Goal: Information Seeking & Learning: Check status

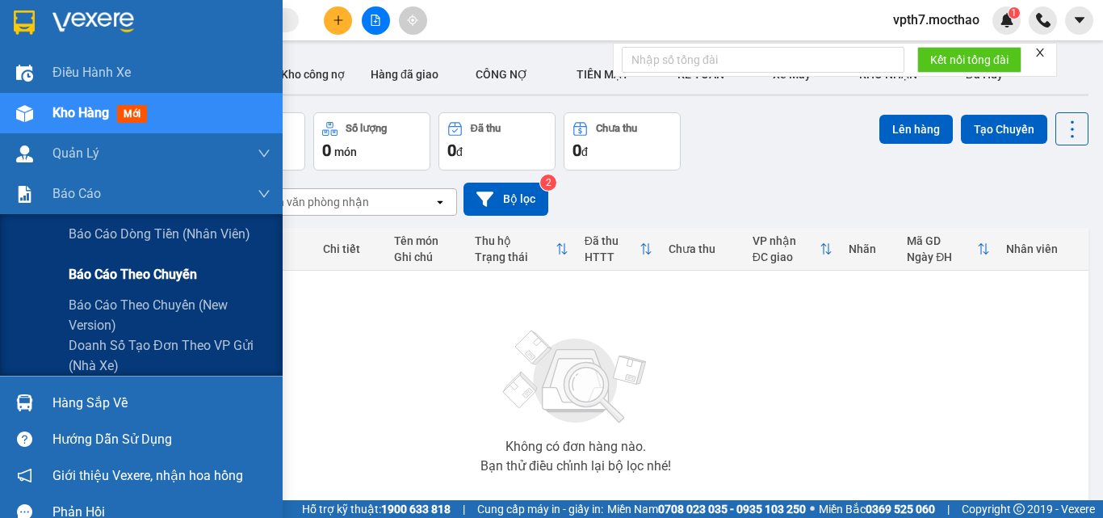
click at [85, 278] on span "Báo cáo theo chuyến" at bounding box center [133, 274] width 128 height 20
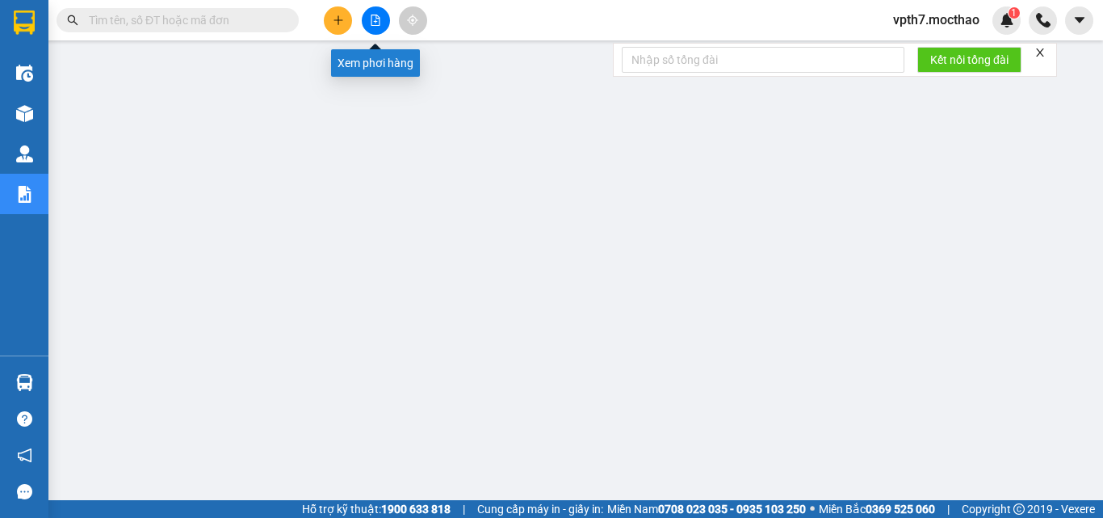
click at [367, 22] on button at bounding box center [376, 20] width 28 height 28
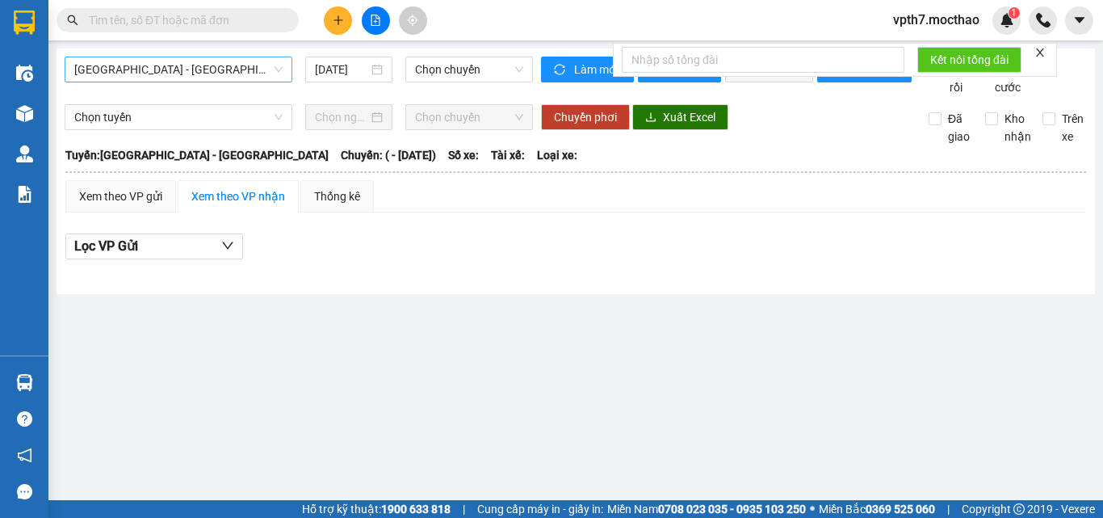
click at [191, 73] on span "[GEOGRAPHIC_DATA] - [GEOGRAPHIC_DATA]" at bounding box center [178, 69] width 208 height 24
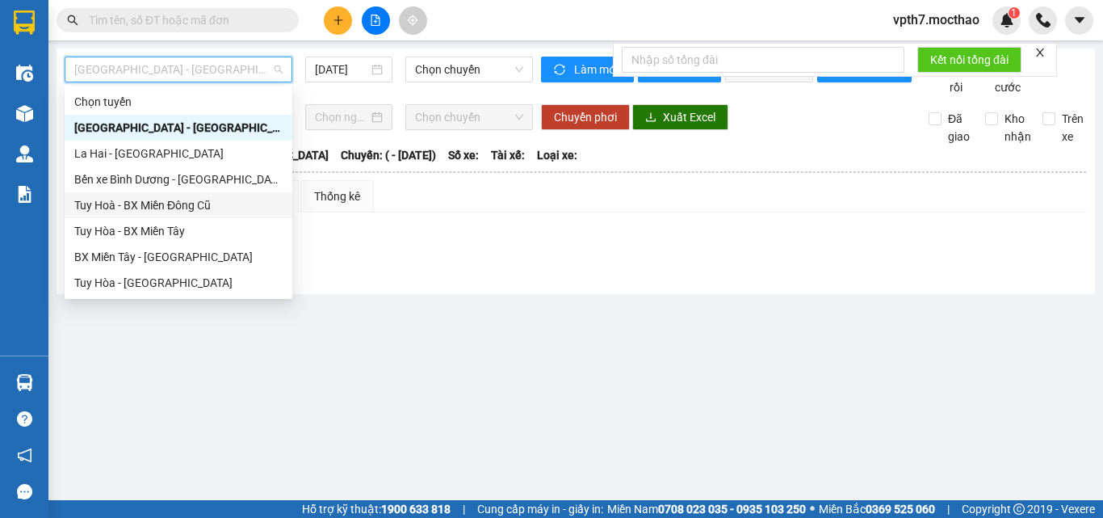
click at [156, 203] on div "Tuy Hoà - BX Miền Đông Cũ" at bounding box center [178, 205] width 208 height 18
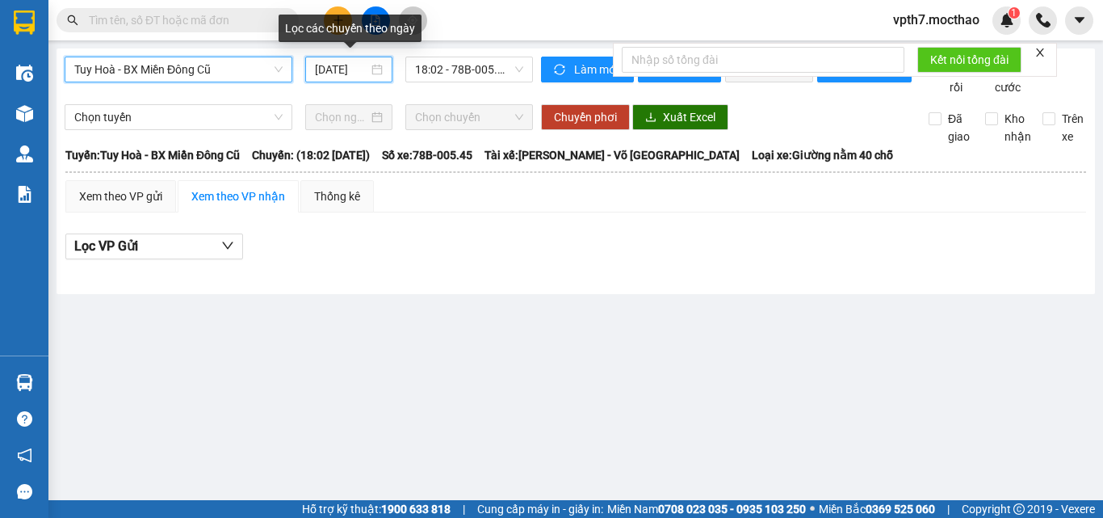
click at [356, 65] on input "[DATE]" at bounding box center [341, 70] width 53 height 18
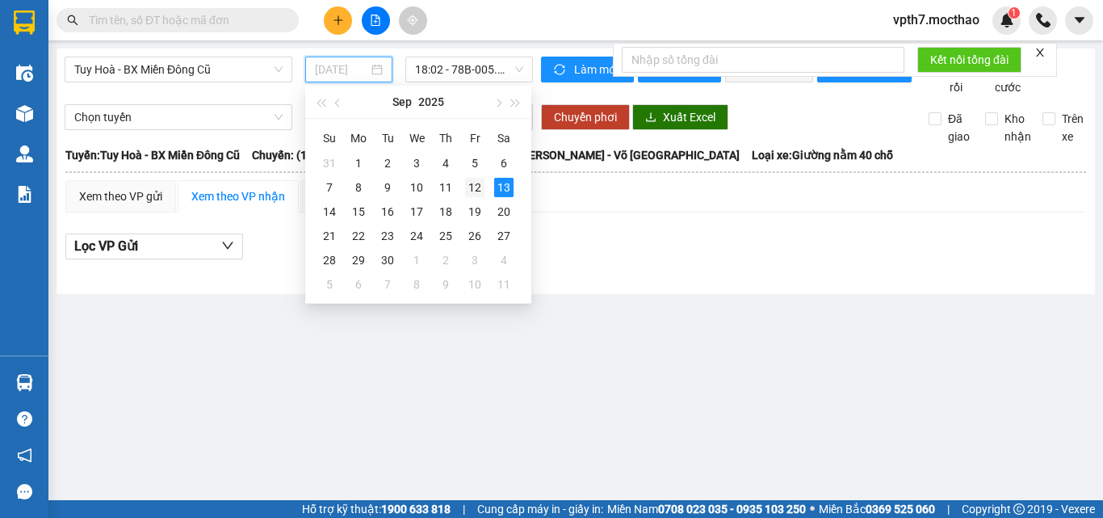
click at [472, 193] on div "12" at bounding box center [474, 187] width 19 height 19
type input "[DATE]"
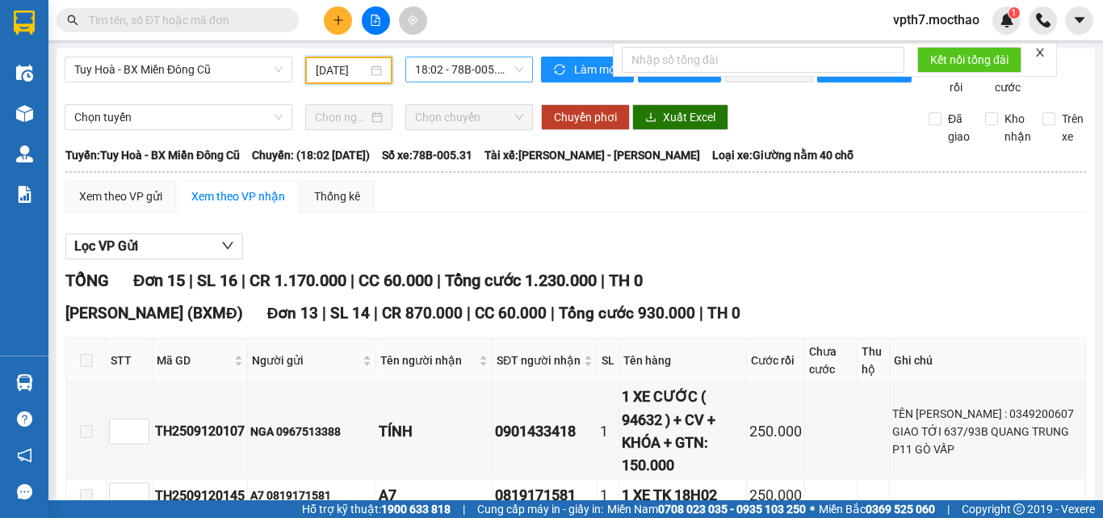
click at [455, 69] on span "18:02 - 78B-005.31" at bounding box center [469, 69] width 108 height 24
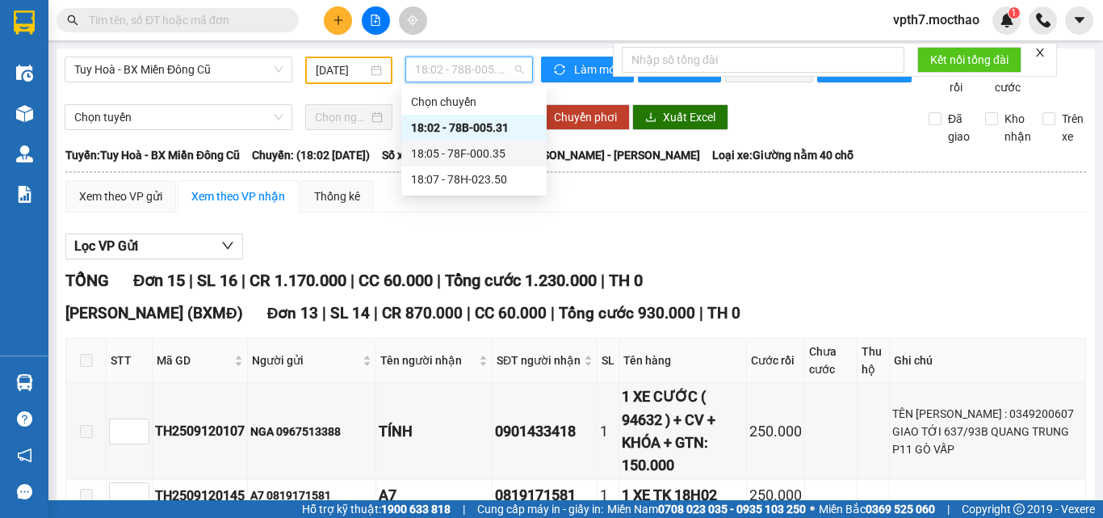
click at [476, 157] on div "18:05 - 78F-000.35" at bounding box center [474, 154] width 126 height 18
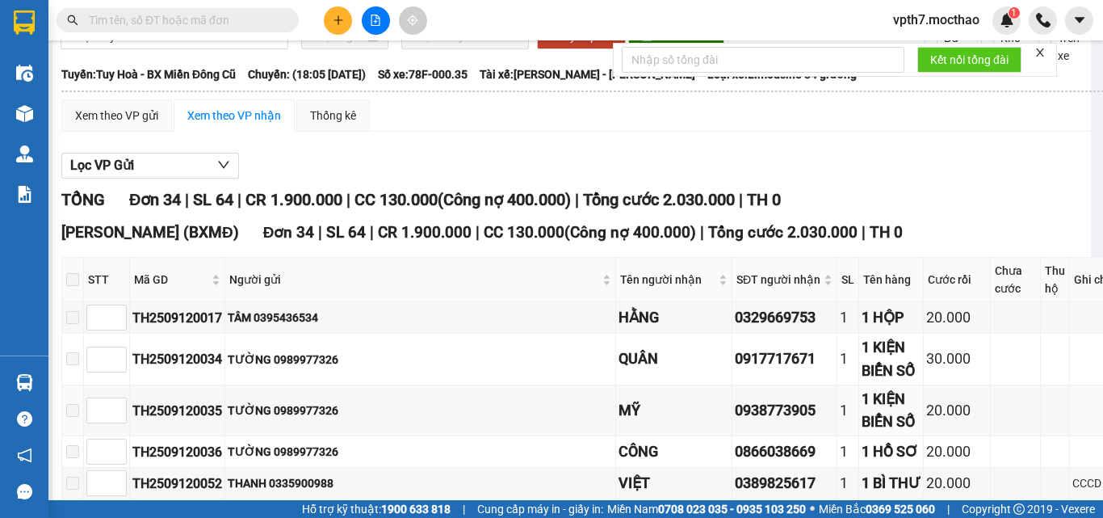
scroll to position [0, 4]
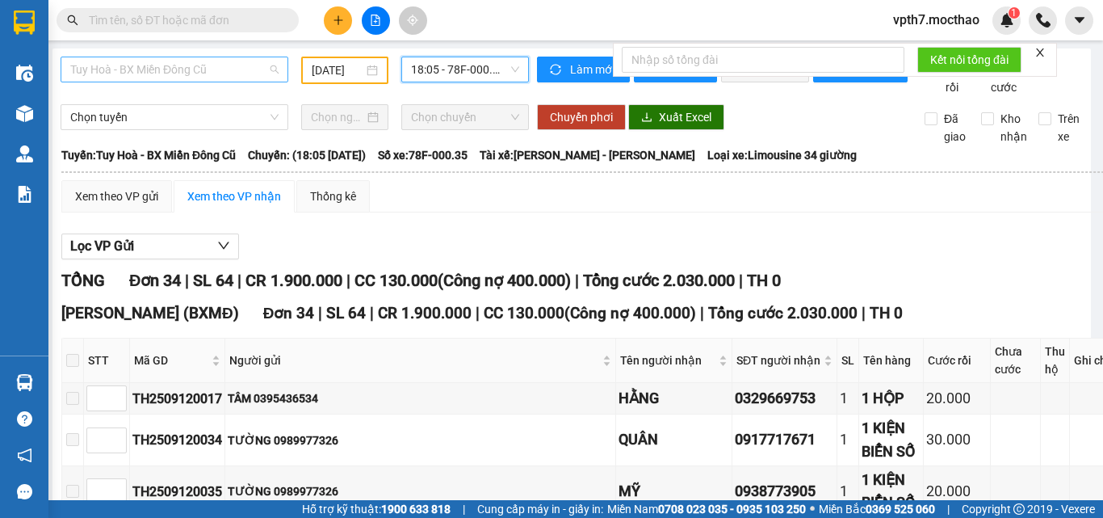
click at [176, 57] on div "Tuy Hoà - BX Miền Đông Cũ" at bounding box center [175, 70] width 228 height 26
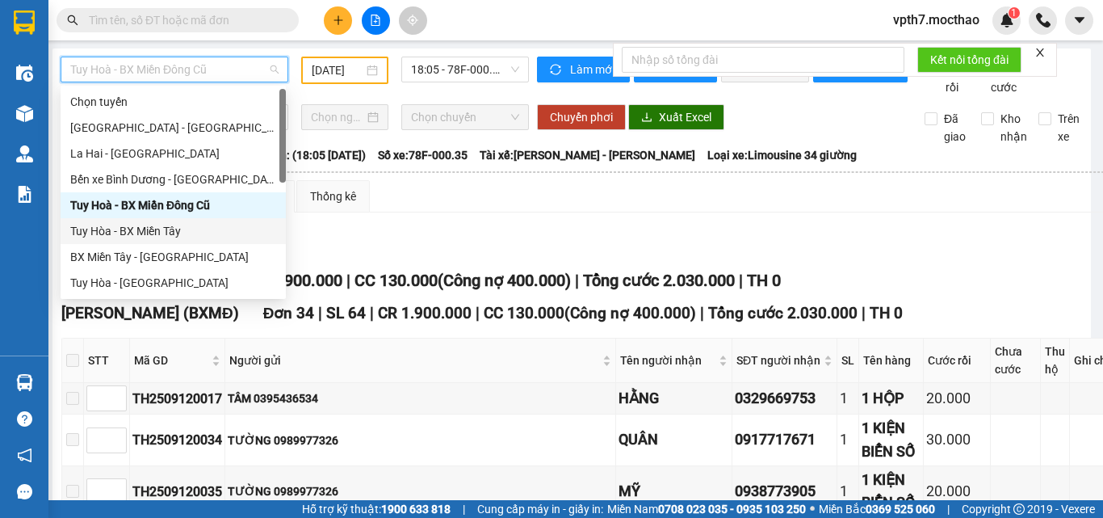
click at [140, 234] on div "Tuy Hòa - BX Miền Tây" at bounding box center [173, 231] width 206 height 18
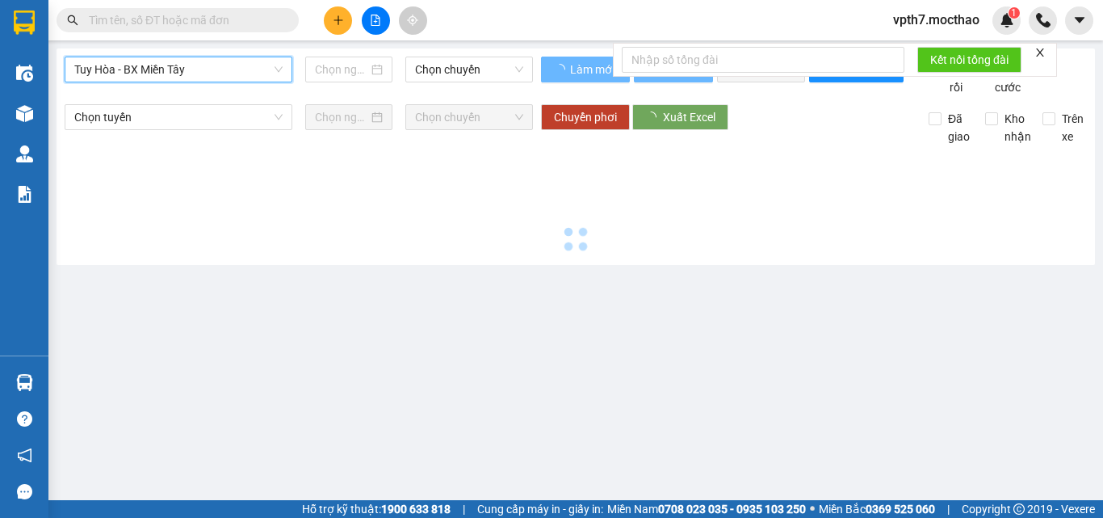
scroll to position [0, 0]
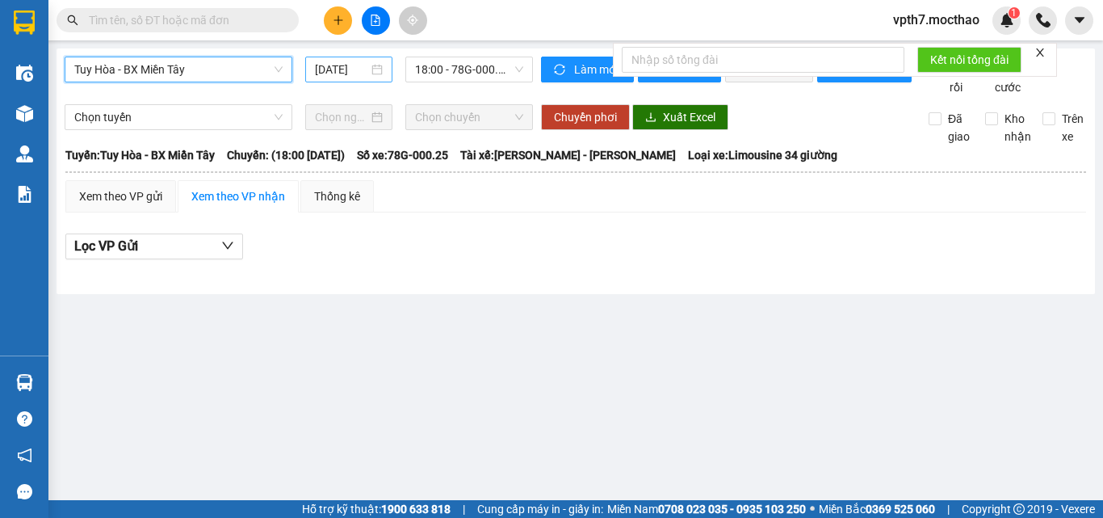
click at [345, 66] on input "[DATE]" at bounding box center [341, 70] width 53 height 18
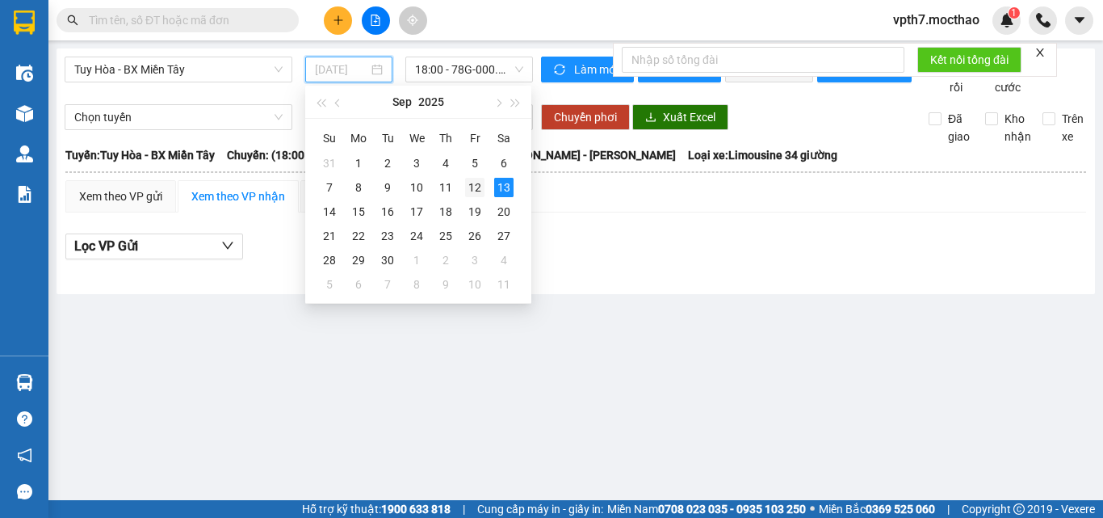
click at [476, 190] on div "12" at bounding box center [474, 187] width 19 height 19
type input "[DATE]"
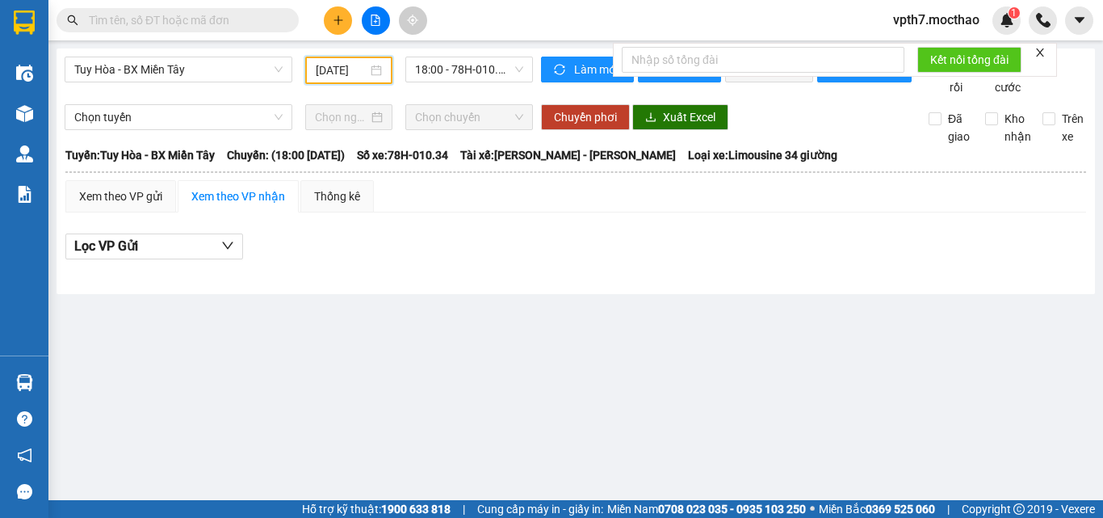
click at [475, 56] on div "Tuy Hòa - BX Miền Tây [DATE] 18:00 - 78H-010.34 Làm mới In phơi In đơn chọn Thố…" at bounding box center [576, 171] width 1039 height 246
click at [472, 69] on span "18:00 - 78H-010.34" at bounding box center [469, 69] width 108 height 24
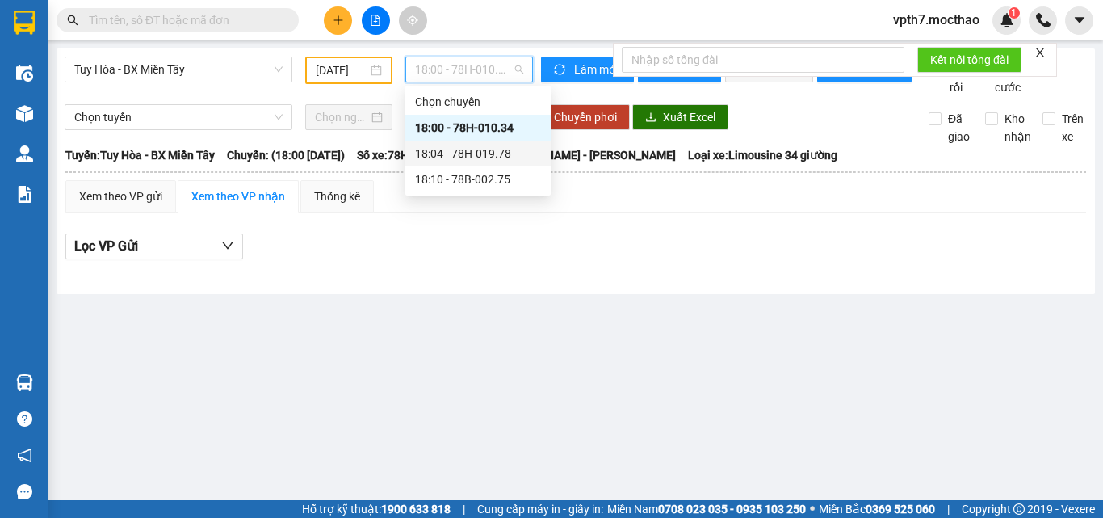
click at [489, 147] on div "18:04 - 78H-019.78" at bounding box center [478, 154] width 126 height 18
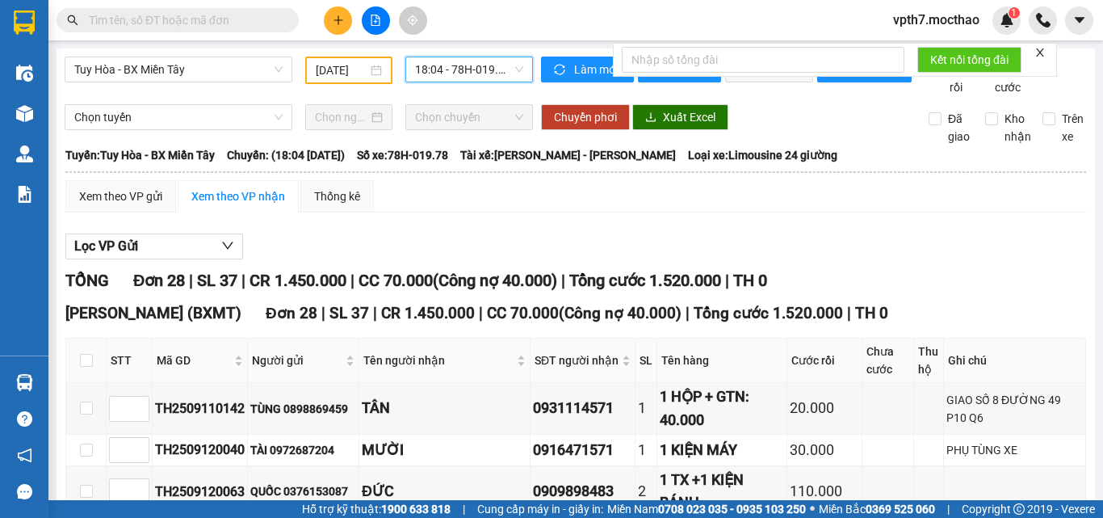
click at [449, 65] on span "18:04 - 78H-019.78" at bounding box center [469, 69] width 108 height 24
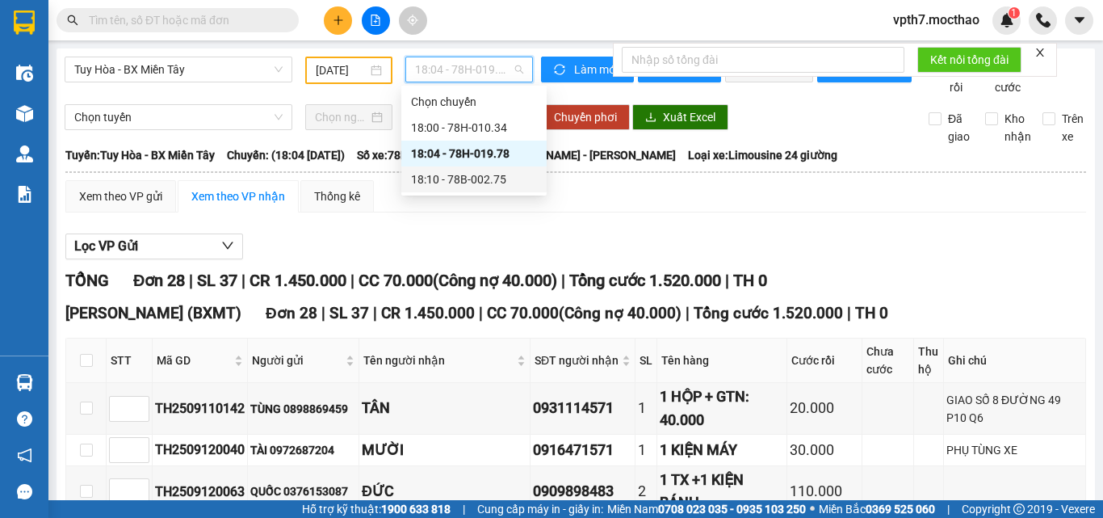
click at [438, 178] on div "18:10 - 78B-002.75" at bounding box center [474, 179] width 126 height 18
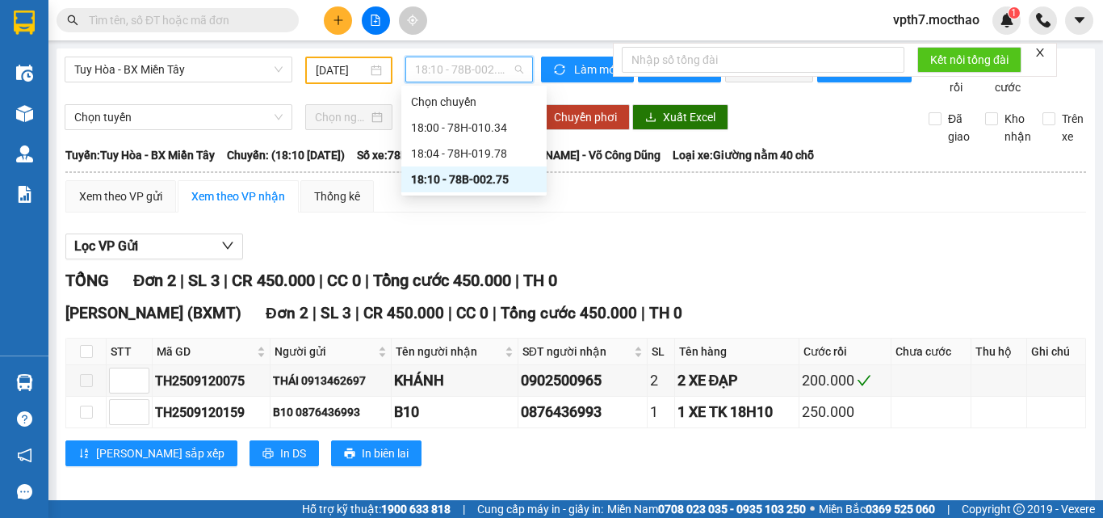
click at [483, 69] on span "18:10 - 78B-002.75" at bounding box center [469, 69] width 108 height 24
click at [600, 260] on div "Lọc VP Gửi" at bounding box center [575, 246] width 1021 height 27
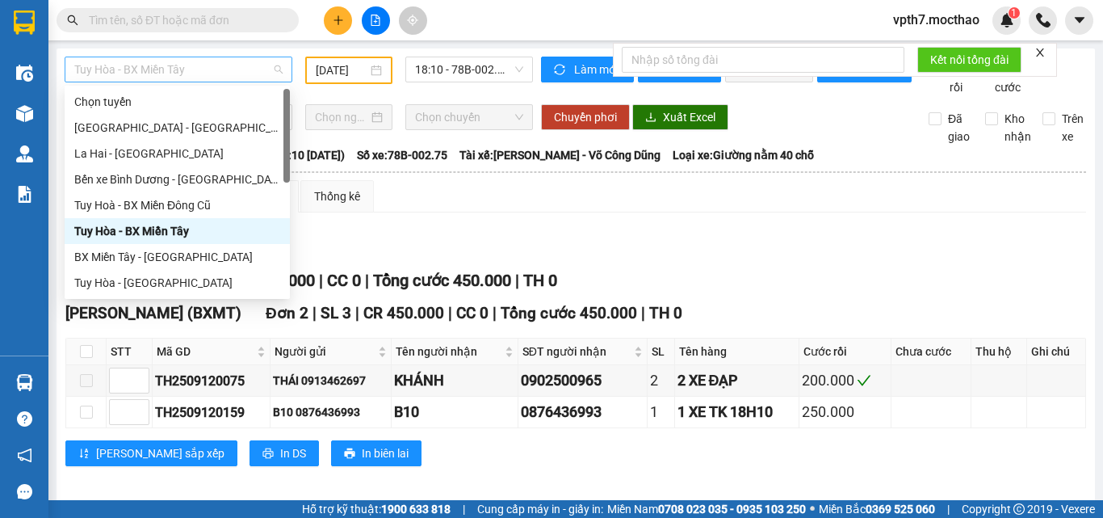
click at [244, 72] on span "Tuy Hòa - BX Miền Tây" at bounding box center [178, 69] width 208 height 24
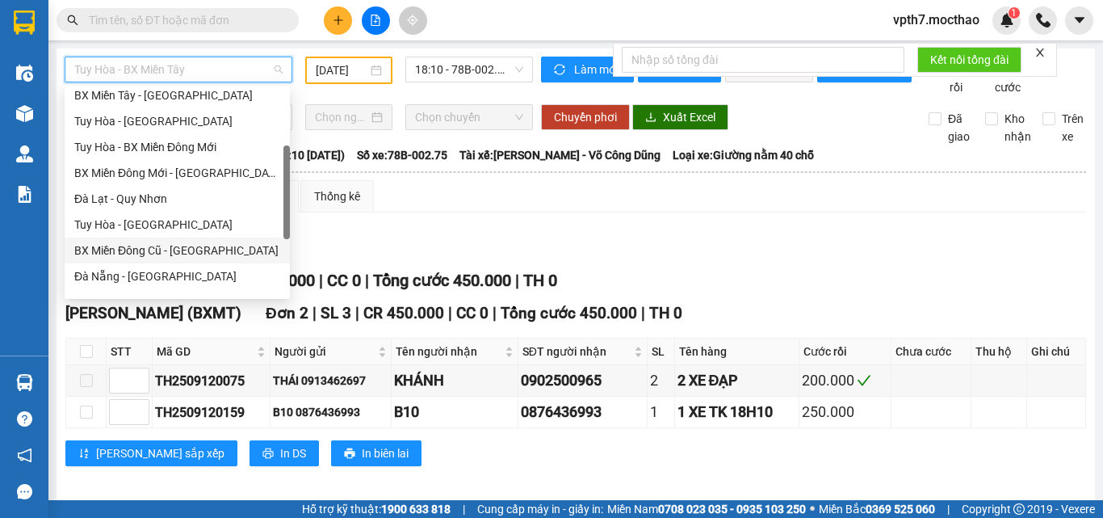
scroll to position [242, 0]
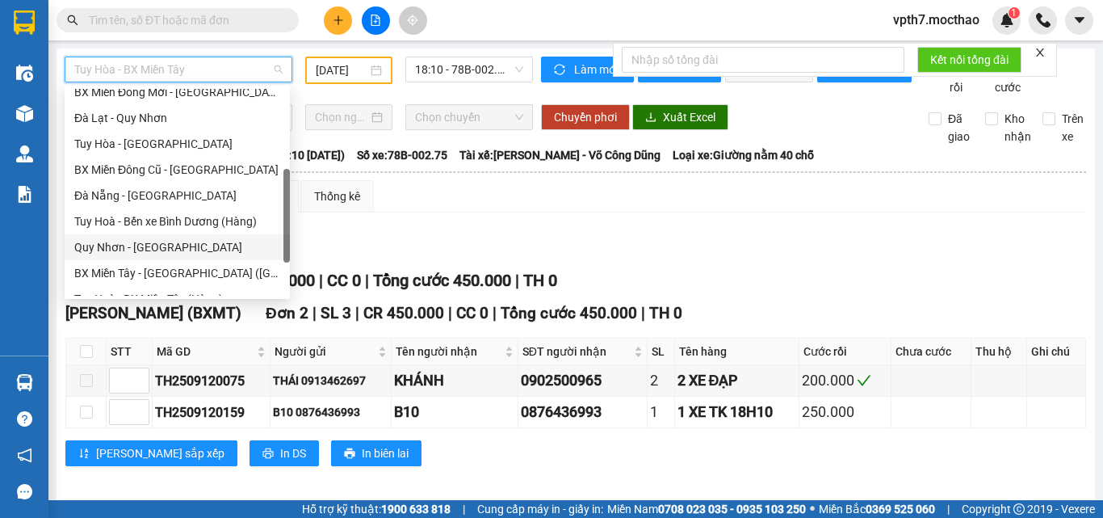
click at [141, 243] on div "Quy Nhơn - [GEOGRAPHIC_DATA]" at bounding box center [177, 247] width 206 height 18
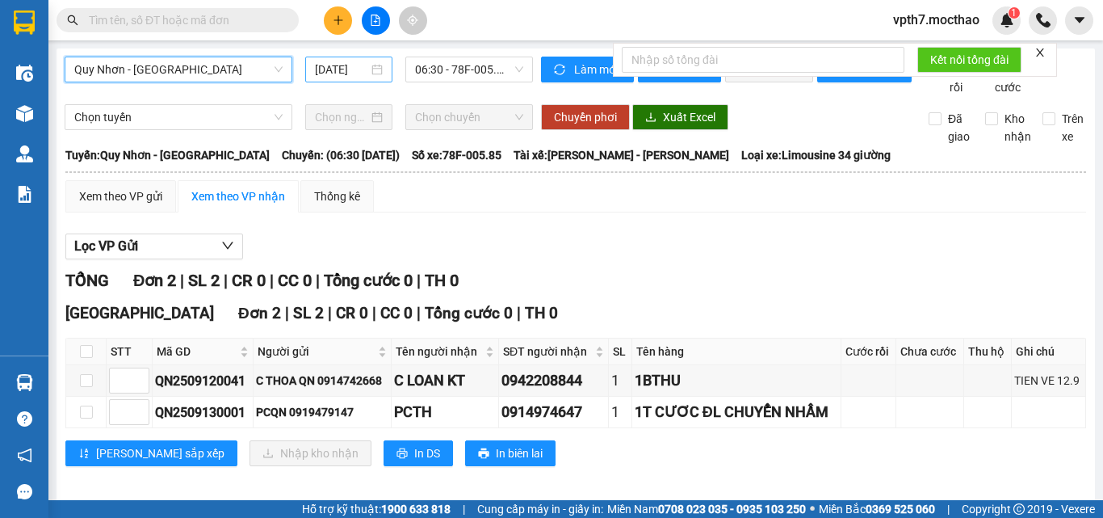
click at [316, 69] on input "[DATE]" at bounding box center [341, 70] width 53 height 18
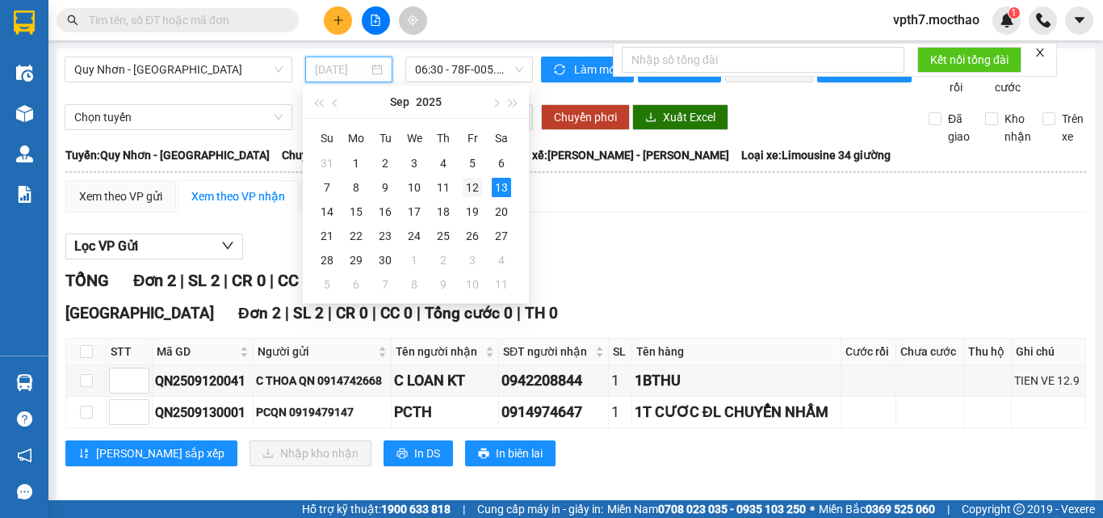
click at [473, 189] on div "12" at bounding box center [472, 187] width 19 height 19
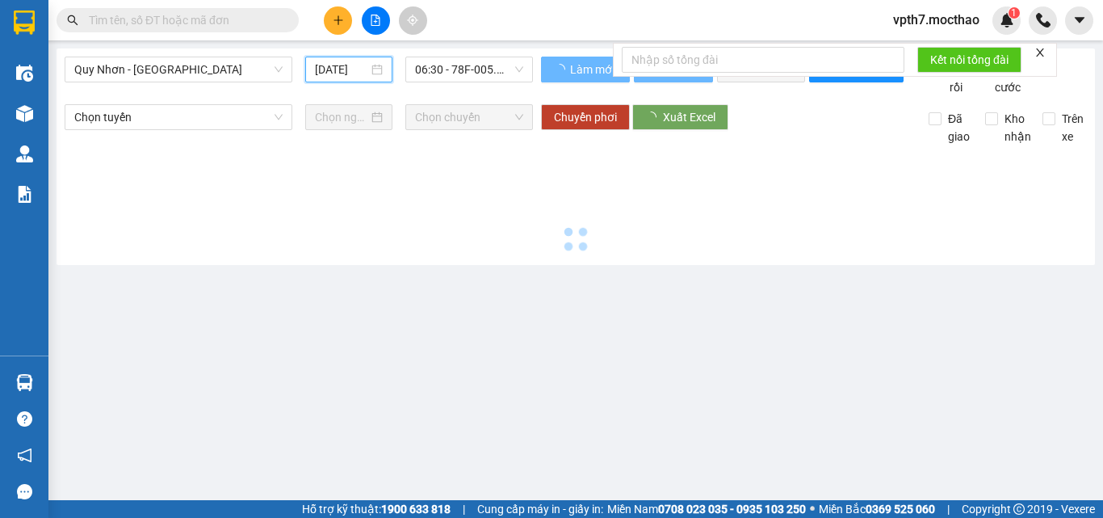
type input "[DATE]"
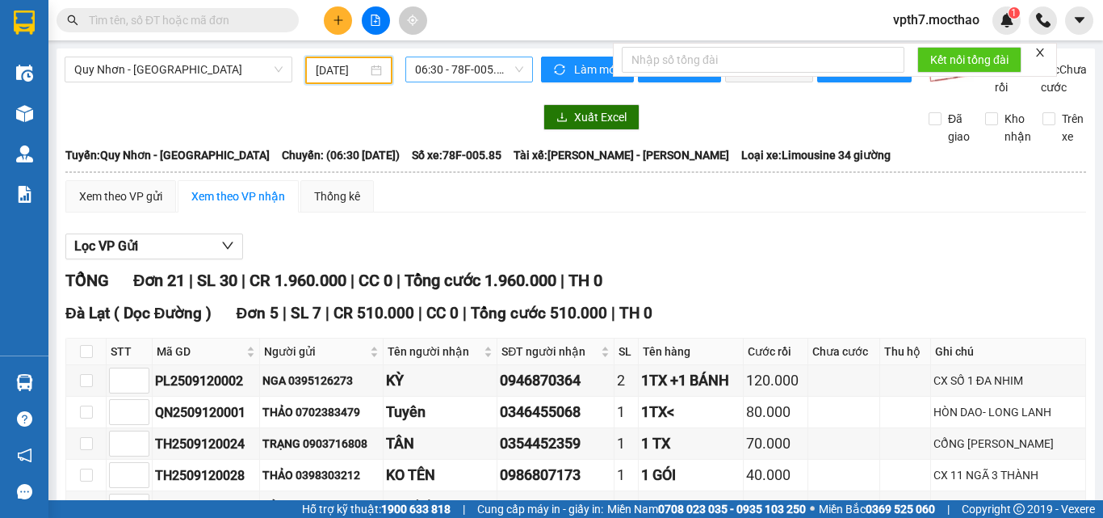
click at [482, 72] on span "06:30 - 78F-005.85" at bounding box center [469, 69] width 108 height 24
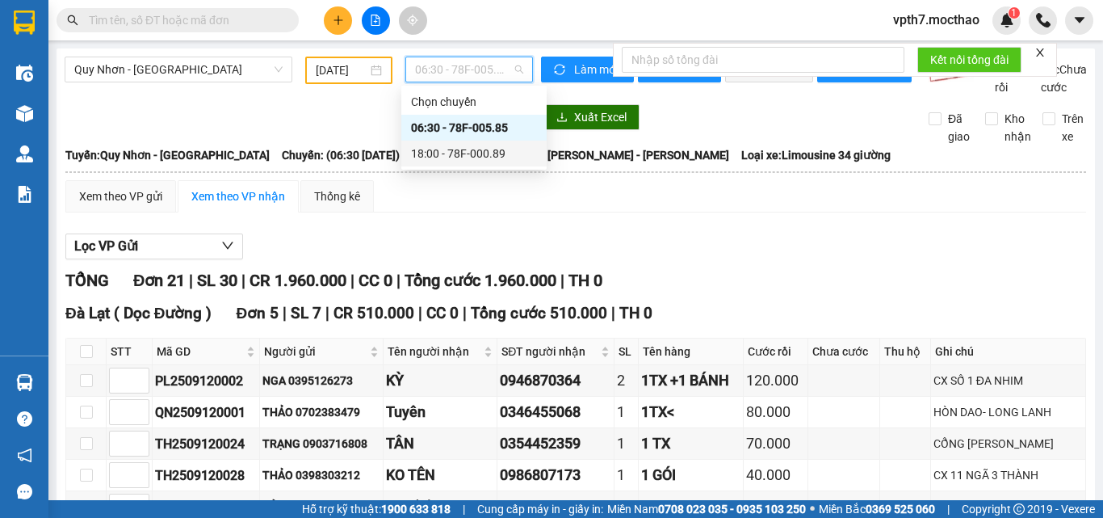
click at [468, 153] on div "18:00 - 78F-000.89" at bounding box center [474, 154] width 126 height 18
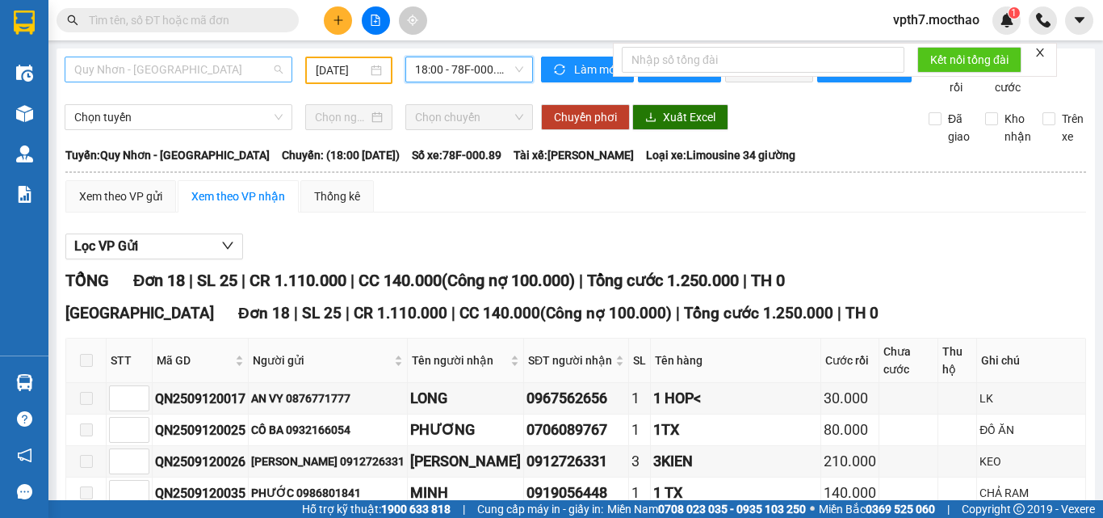
click at [221, 66] on span "Quy Nhơn - [GEOGRAPHIC_DATA]" at bounding box center [178, 69] width 208 height 24
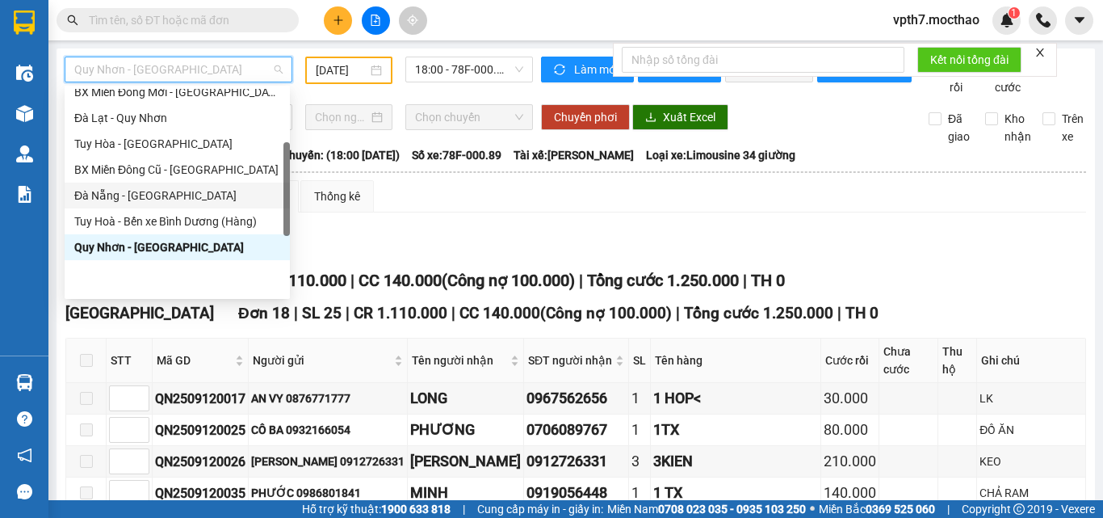
scroll to position [81, 0]
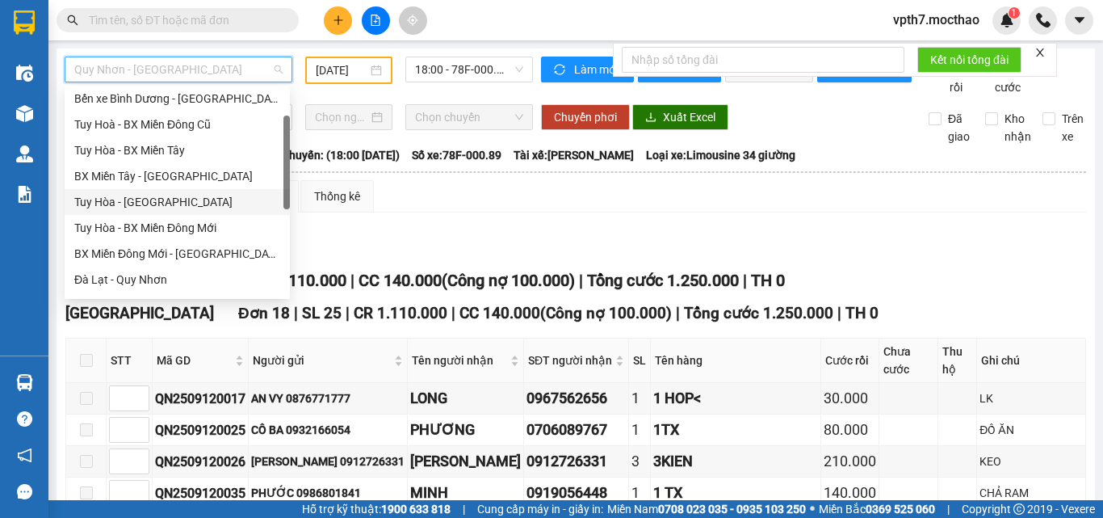
click at [150, 197] on div "Tuy Hòa - [GEOGRAPHIC_DATA]" at bounding box center [177, 202] width 206 height 18
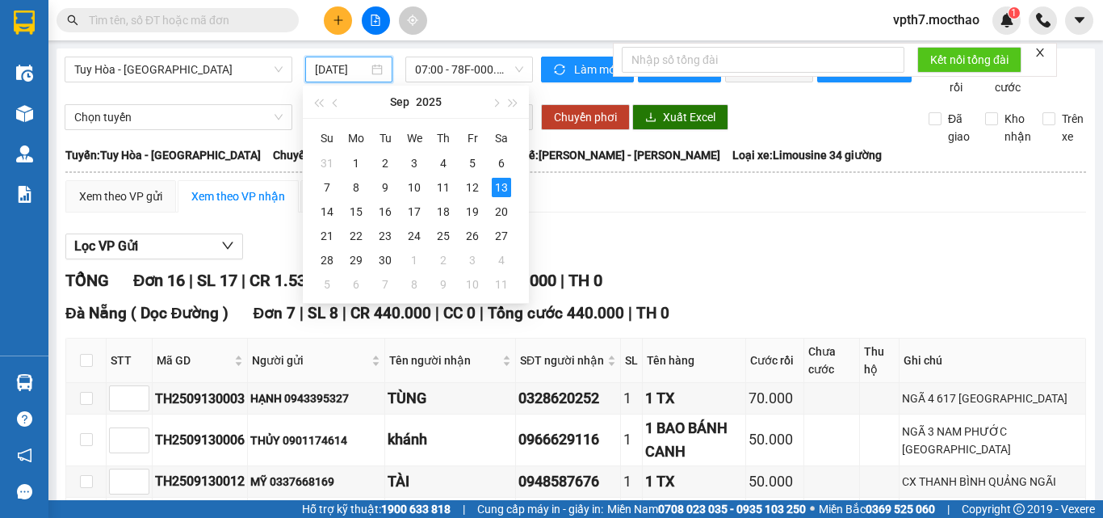
click at [362, 75] on input "[DATE]" at bounding box center [341, 70] width 53 height 18
click at [474, 189] on div "12" at bounding box center [472, 187] width 19 height 19
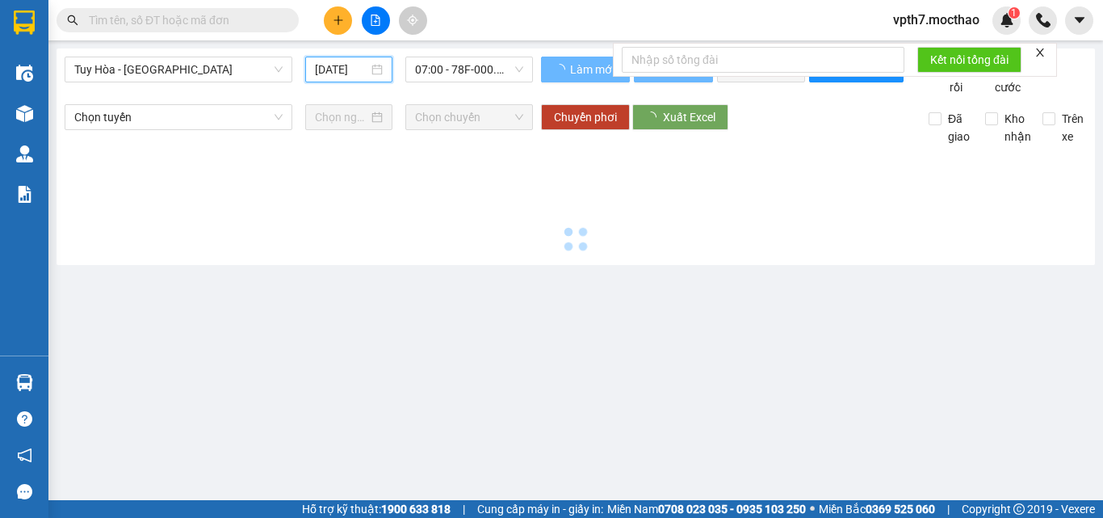
type input "[DATE]"
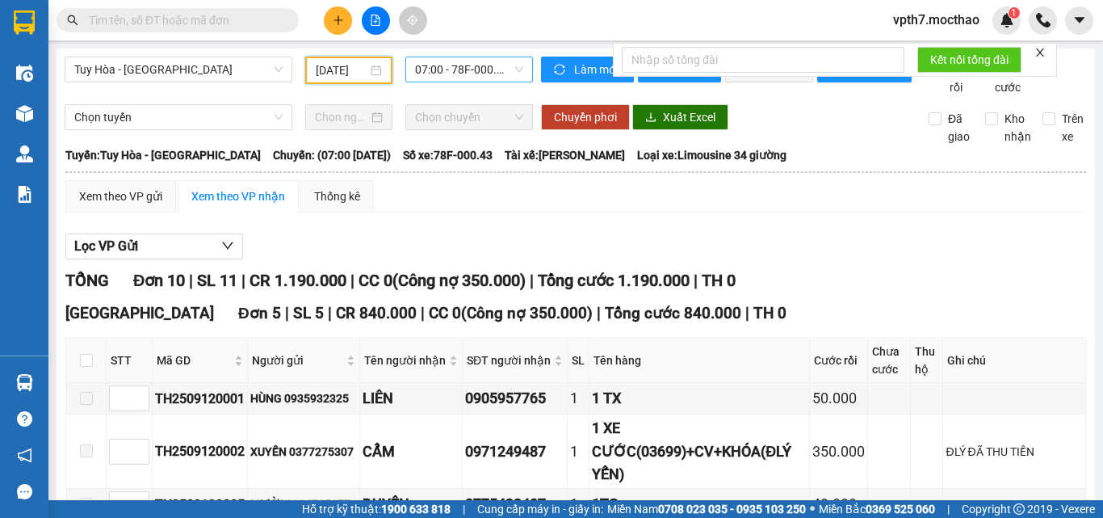
click at [493, 73] on span "07:00 - 78F-000.43" at bounding box center [469, 69] width 108 height 24
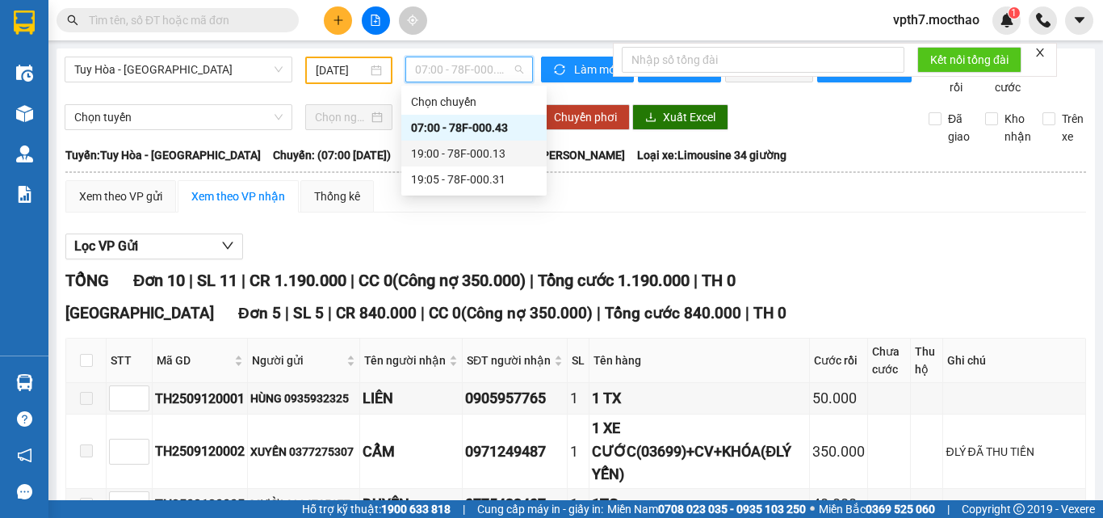
click at [490, 152] on div "19:00 - 78F-000.13" at bounding box center [474, 154] width 126 height 18
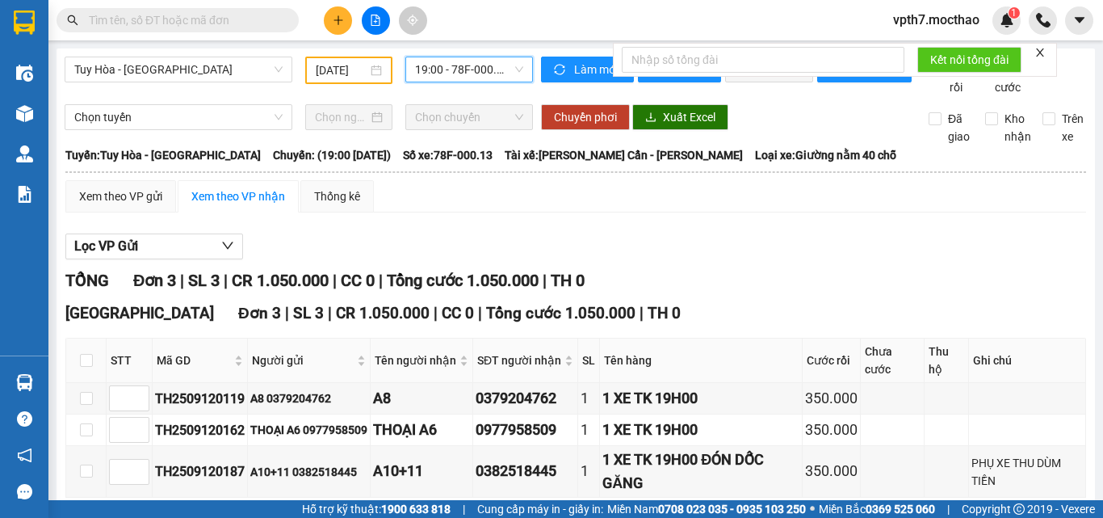
click at [460, 65] on span "19:00 - 78F-000.13" at bounding box center [469, 69] width 108 height 24
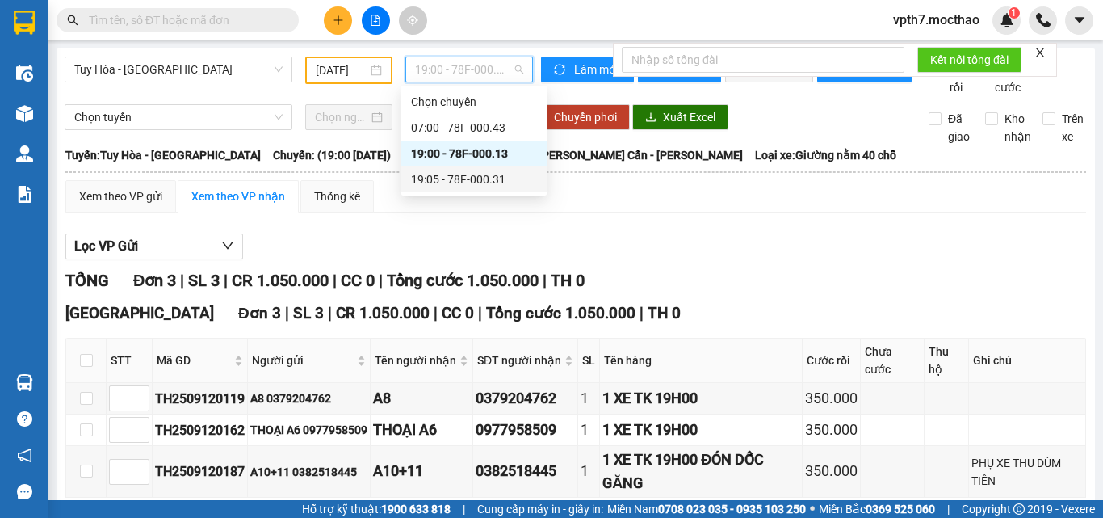
click at [493, 174] on div "19:05 - 78F-000.31" at bounding box center [474, 179] width 126 height 18
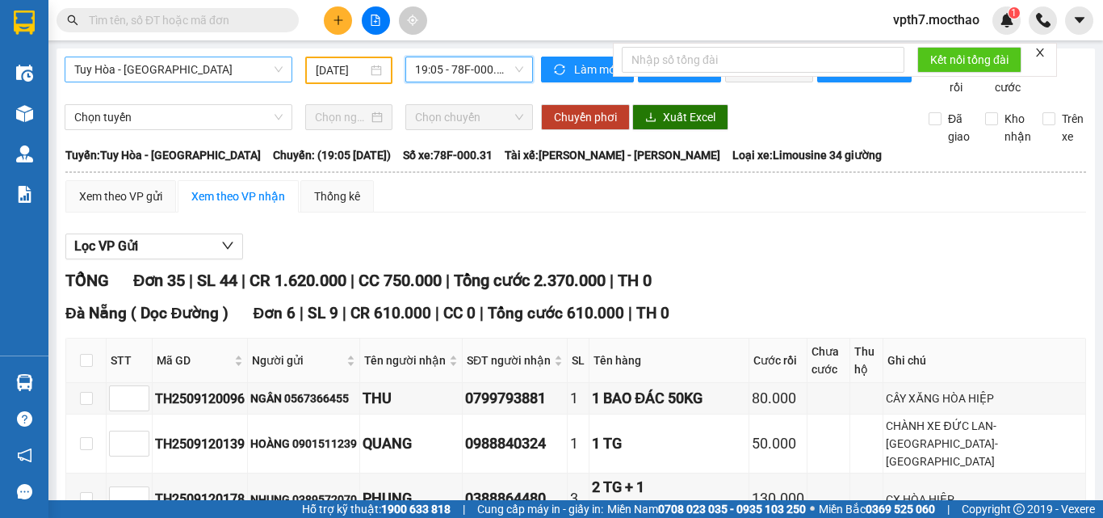
click at [129, 71] on span "Tuy Hòa - [GEOGRAPHIC_DATA]" at bounding box center [178, 69] width 208 height 24
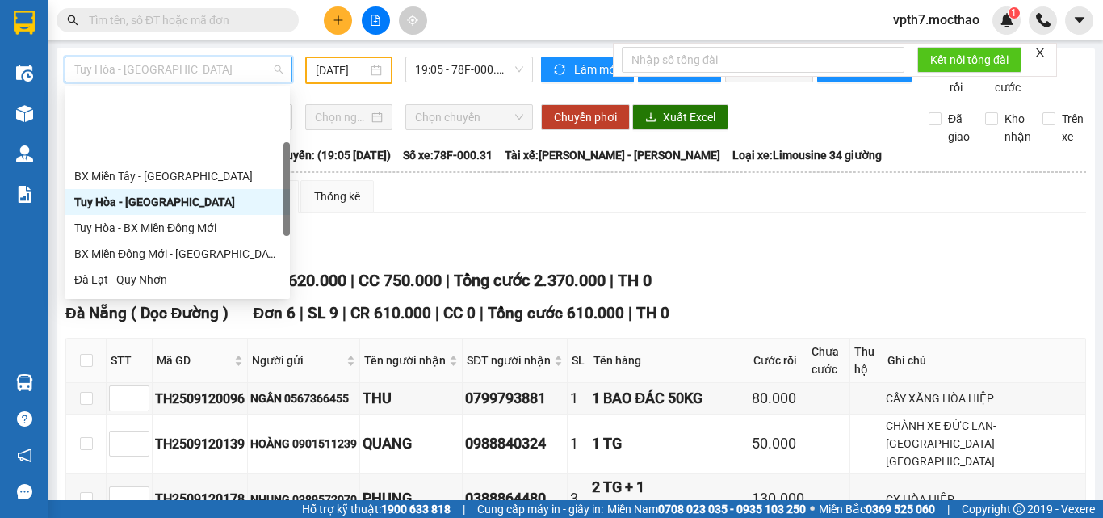
scroll to position [162, 0]
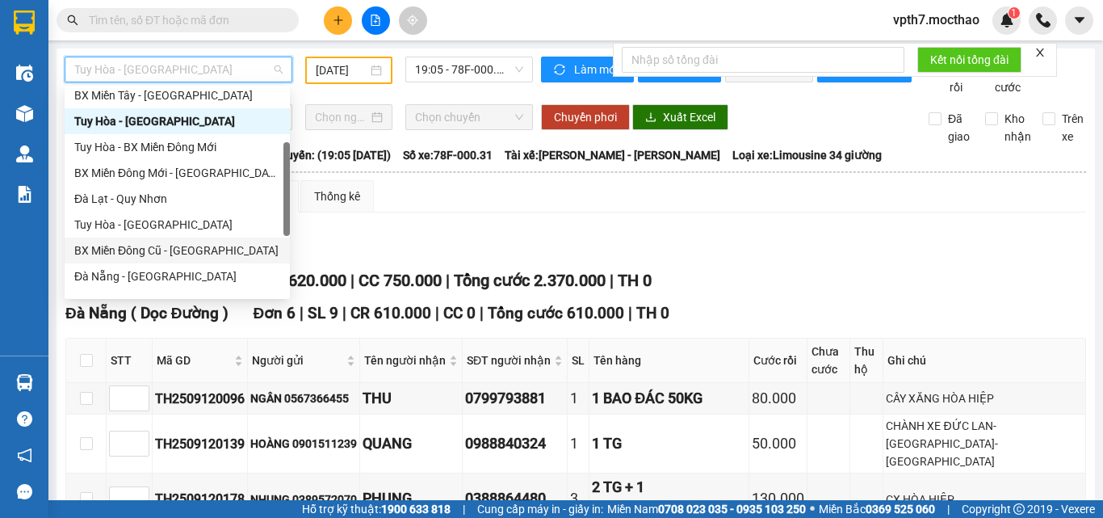
click at [171, 245] on div "BX Miền Đông Cũ - [GEOGRAPHIC_DATA]" at bounding box center [177, 250] width 206 height 18
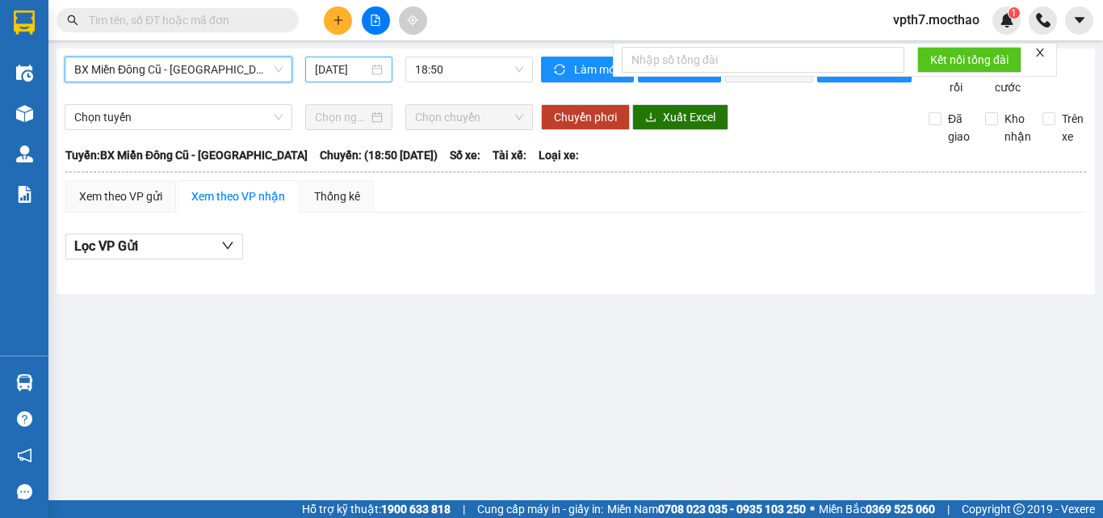
click at [357, 66] on input "[DATE]" at bounding box center [341, 70] width 53 height 18
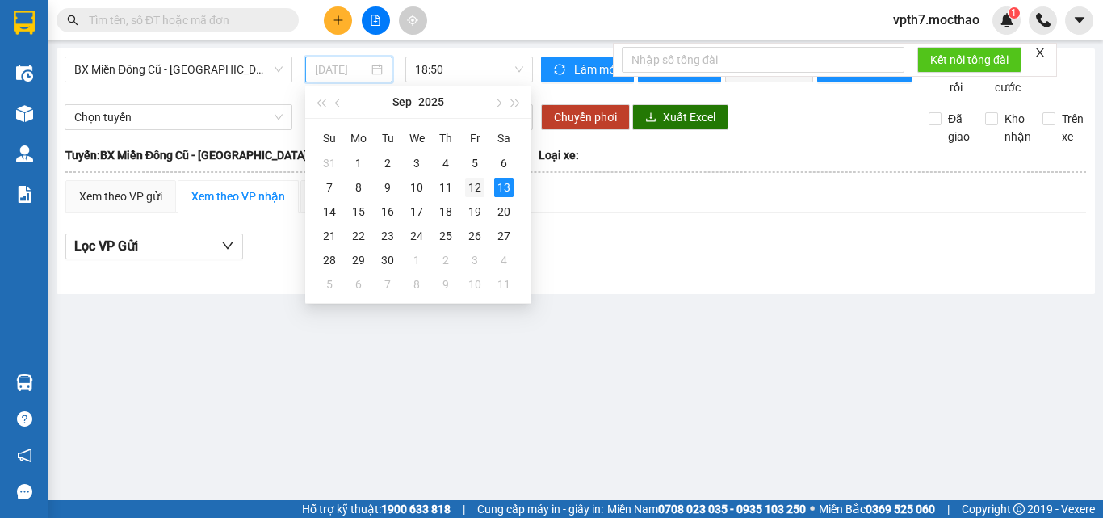
click at [474, 188] on div "12" at bounding box center [474, 187] width 19 height 19
type input "[DATE]"
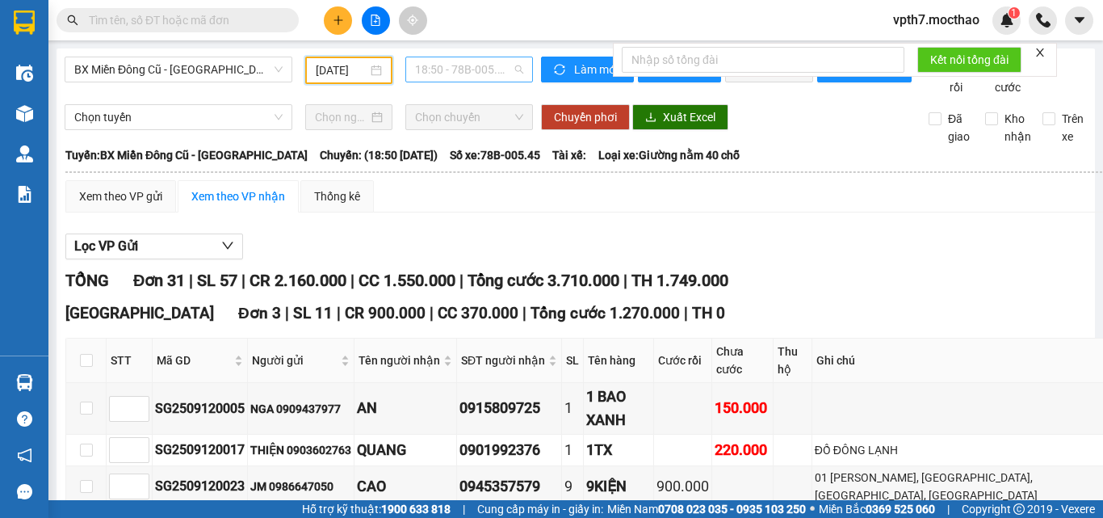
click at [492, 75] on span "18:50 - 78B-005.45" at bounding box center [469, 69] width 108 height 24
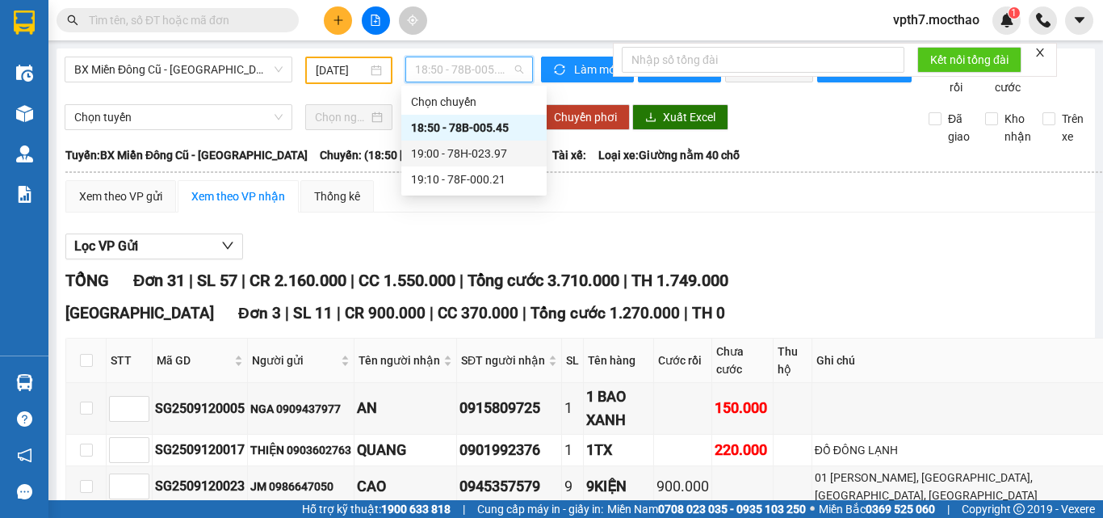
click at [488, 147] on div "19:00 - 78H-023.97" at bounding box center [474, 154] width 126 height 18
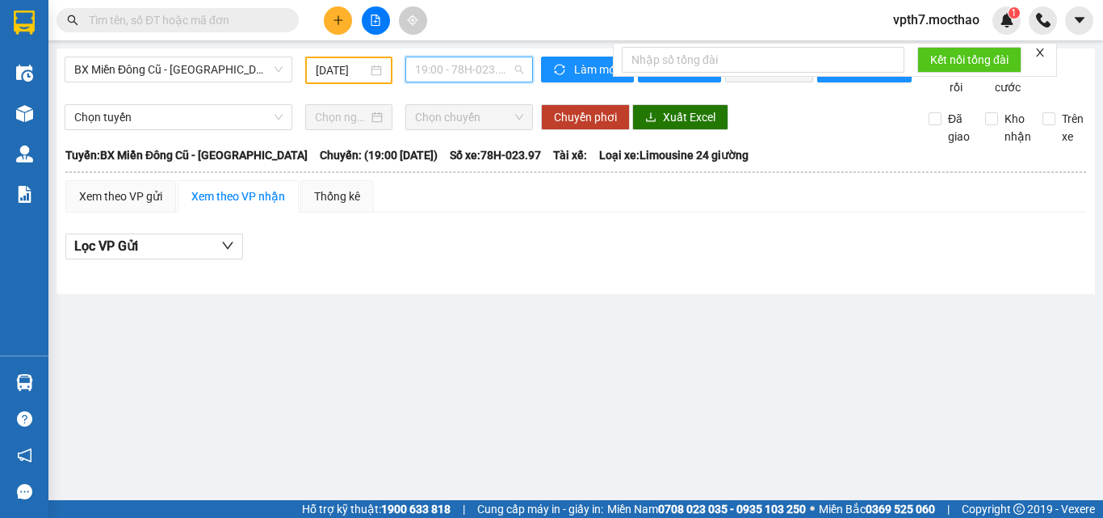
click at [458, 74] on span "19:00 - 78H-023.97" at bounding box center [469, 69] width 108 height 24
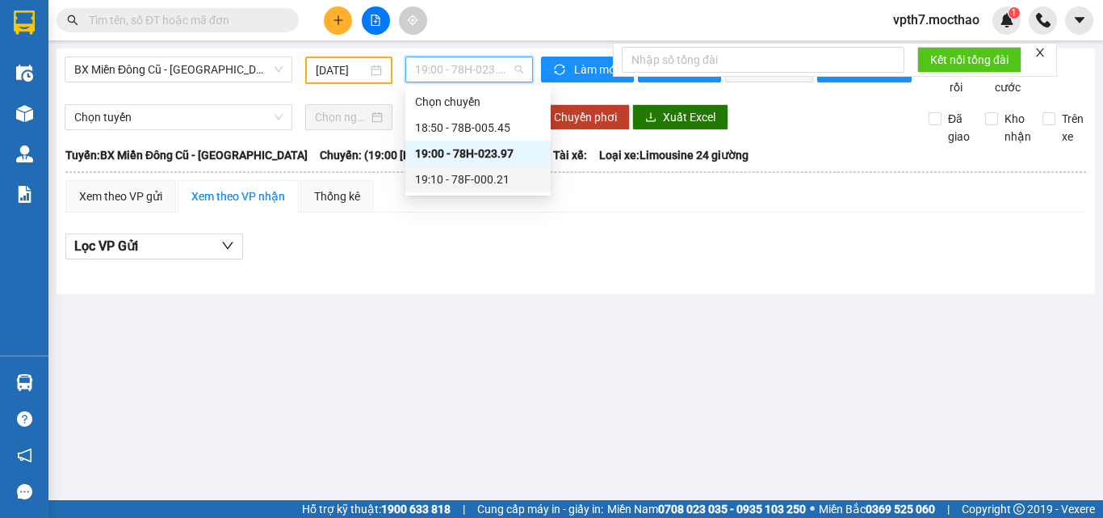
click at [468, 178] on div "19:10 - 78F-000.21" at bounding box center [478, 179] width 126 height 18
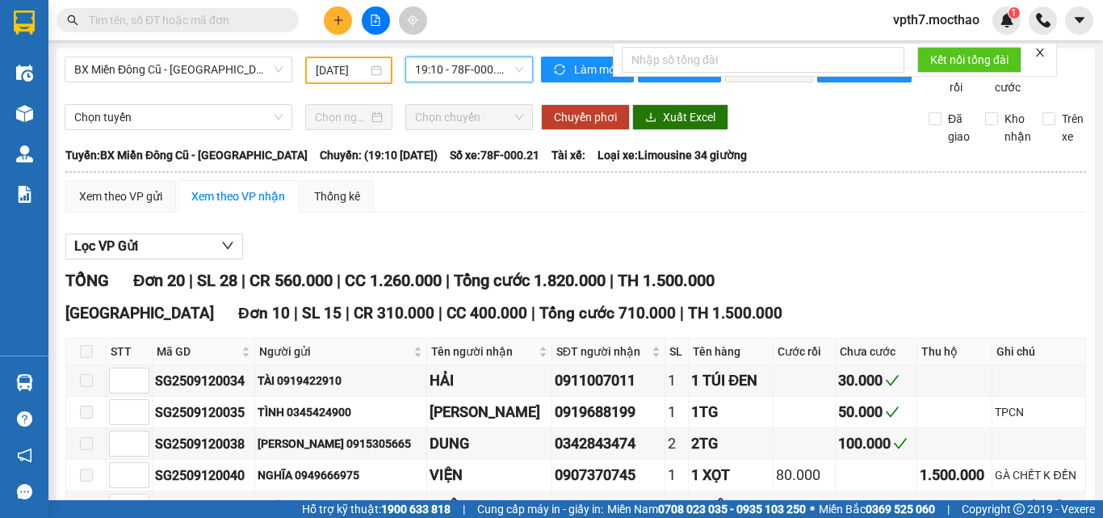
click at [465, 69] on span "19:10 - 78F-000.21" at bounding box center [469, 69] width 108 height 24
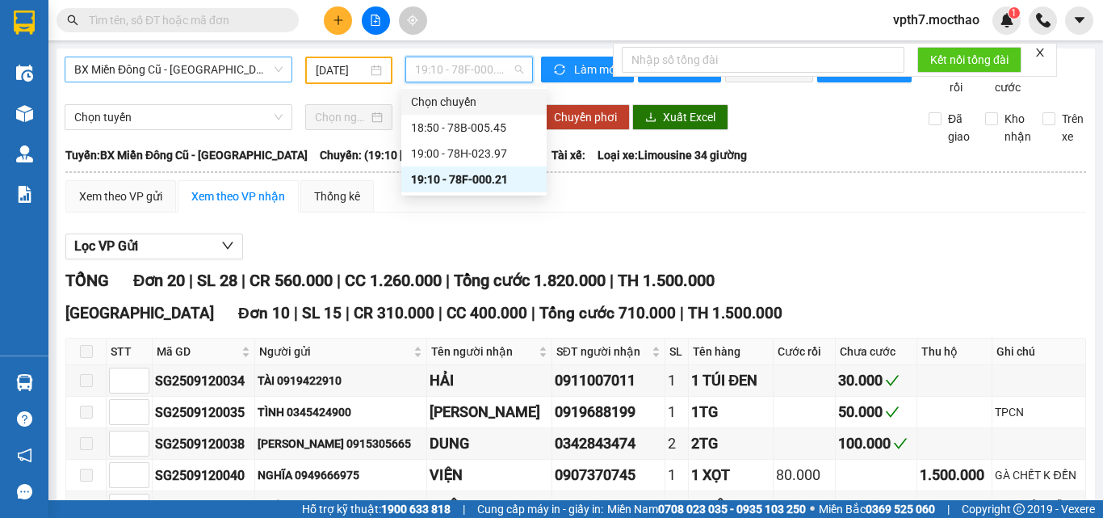
click at [212, 66] on span "BX Miền Đông Cũ - [GEOGRAPHIC_DATA]" at bounding box center [178, 69] width 208 height 24
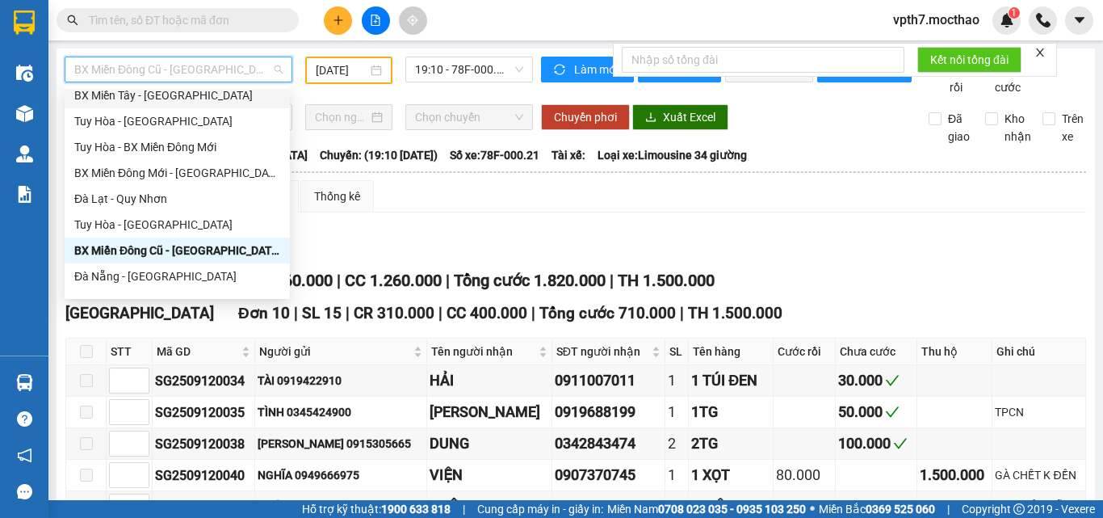
click at [177, 94] on div "BX Miền Tây - [GEOGRAPHIC_DATA]" at bounding box center [177, 95] width 206 height 18
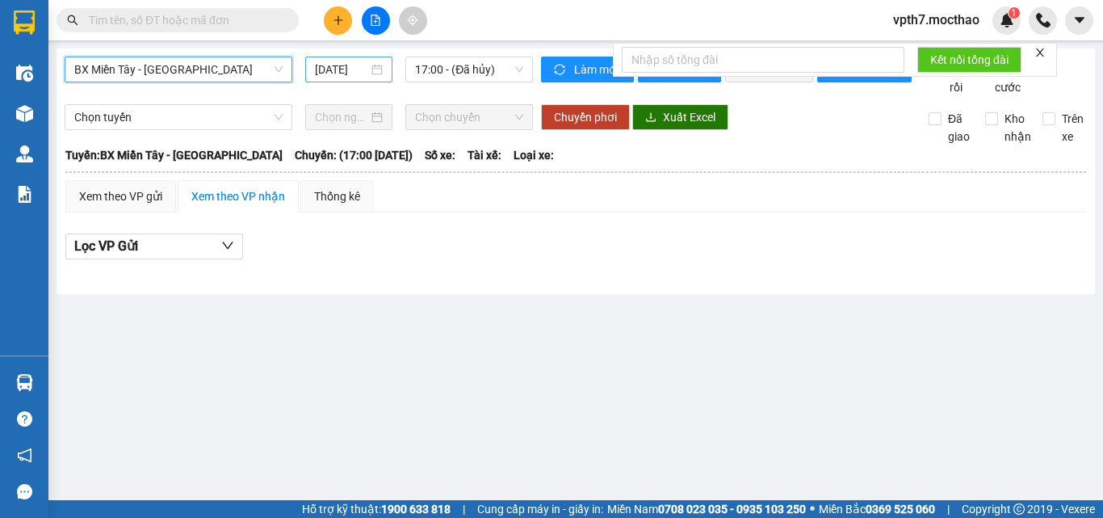
click at [354, 75] on input "[DATE]" at bounding box center [341, 70] width 53 height 18
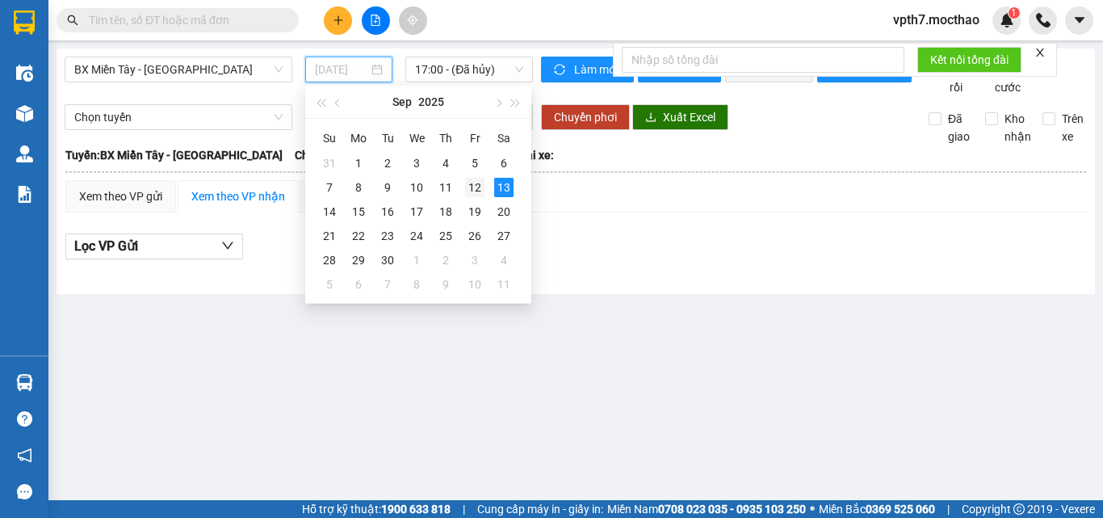
click at [480, 191] on div "12" at bounding box center [474, 187] width 19 height 19
type input "[DATE]"
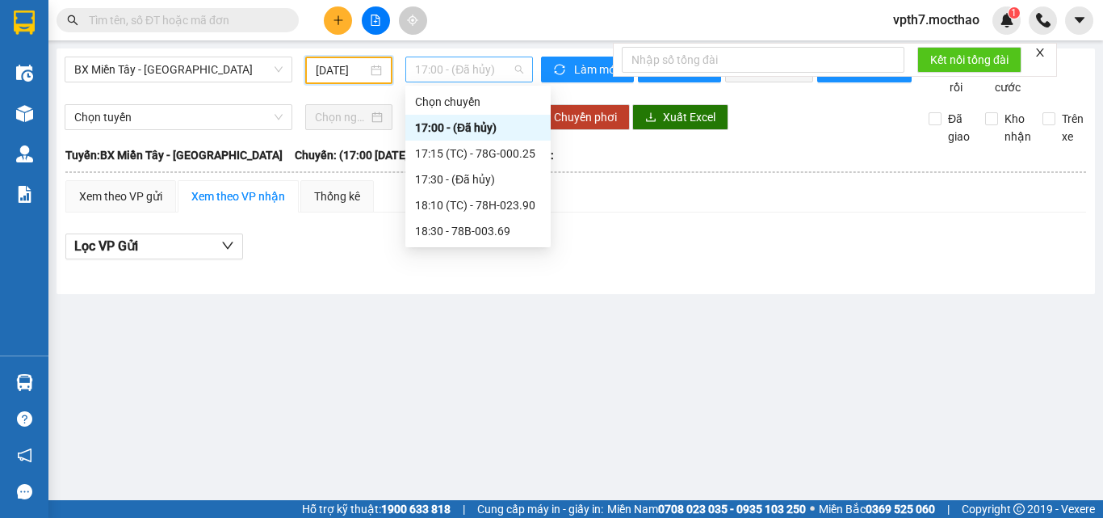
click at [485, 73] on span "17:00 - (Đã hủy)" at bounding box center [469, 69] width 108 height 24
drag, startPoint x: 486, startPoint y: 159, endPoint x: 481, endPoint y: 149, distance: 11.6
click at [486, 160] on div "17:15 (TC) - 78G-000.25" at bounding box center [478, 154] width 126 height 18
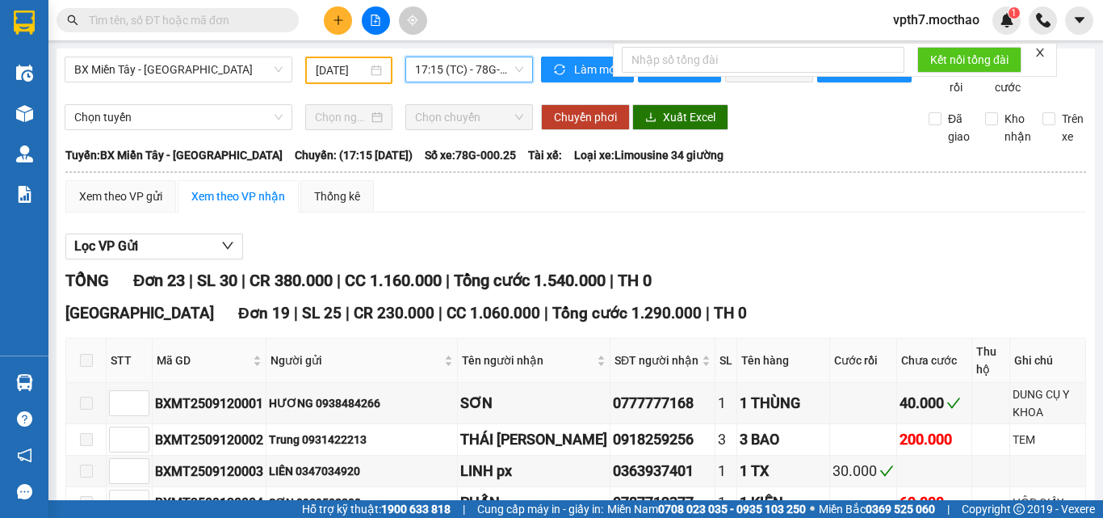
click at [489, 59] on span "17:15 (TC) - 78G-000.25" at bounding box center [469, 69] width 108 height 24
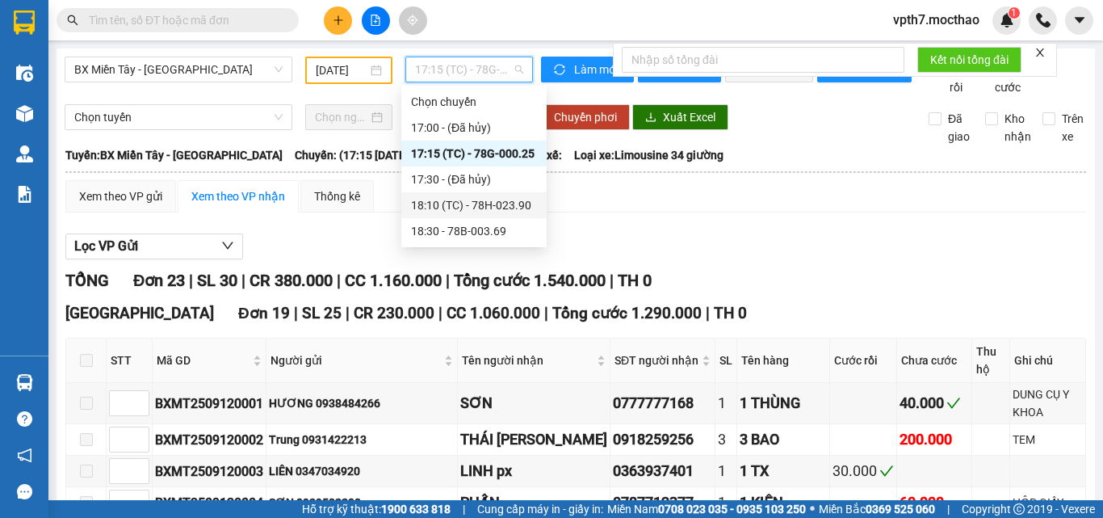
click at [476, 210] on div "18:10 (TC) - 78H-023.90" at bounding box center [474, 205] width 126 height 18
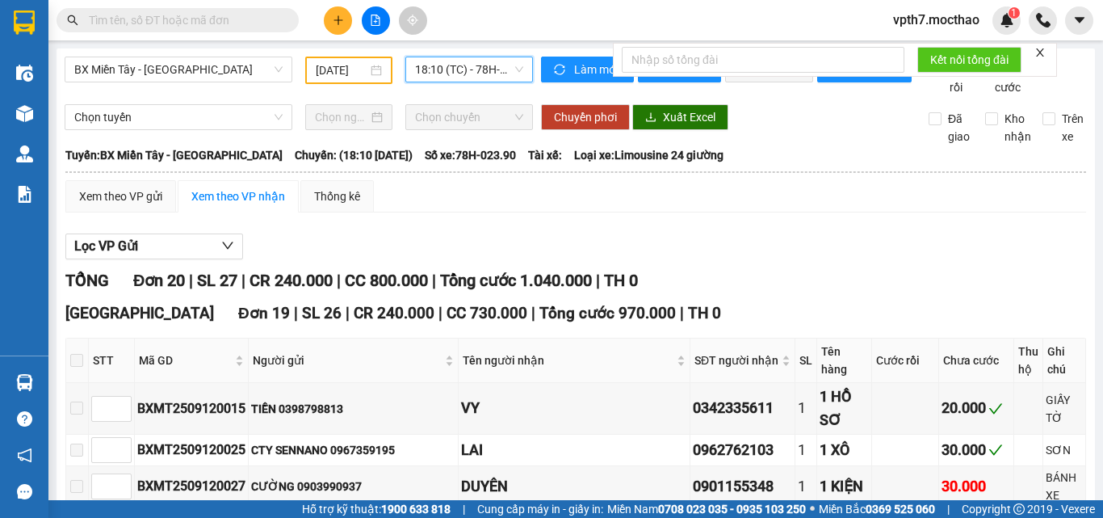
click at [471, 77] on span "18:10 (TC) - 78H-023.90" at bounding box center [469, 69] width 108 height 24
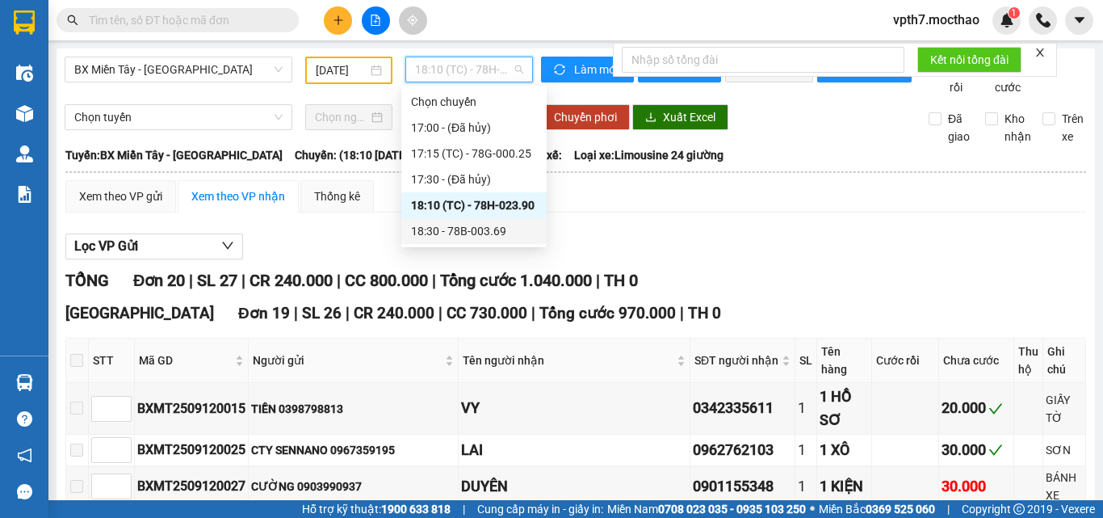
click at [482, 229] on div "18:30 - 78B-003.69" at bounding box center [474, 231] width 126 height 18
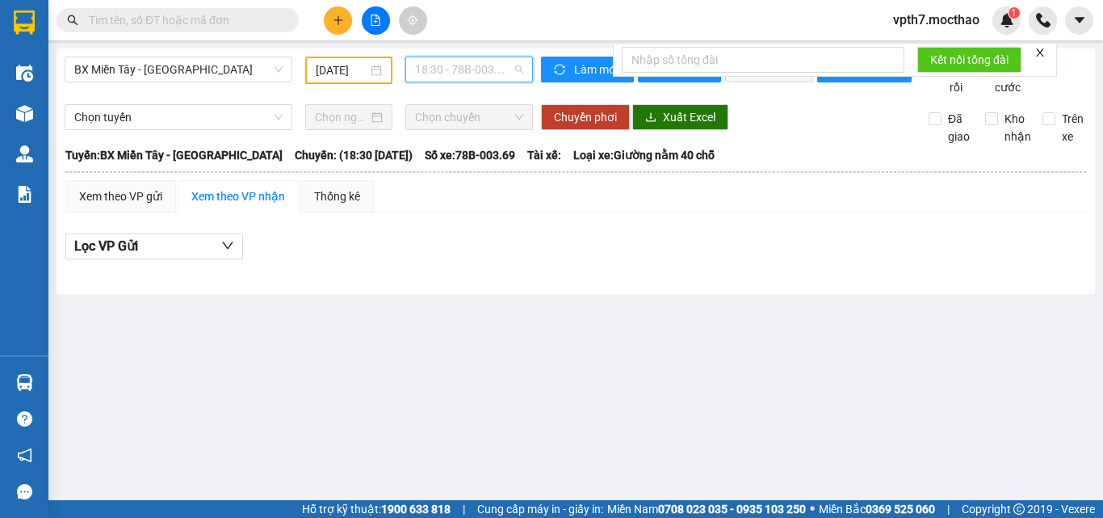
click at [468, 67] on span "18:30 - 78B-003.69" at bounding box center [469, 69] width 108 height 24
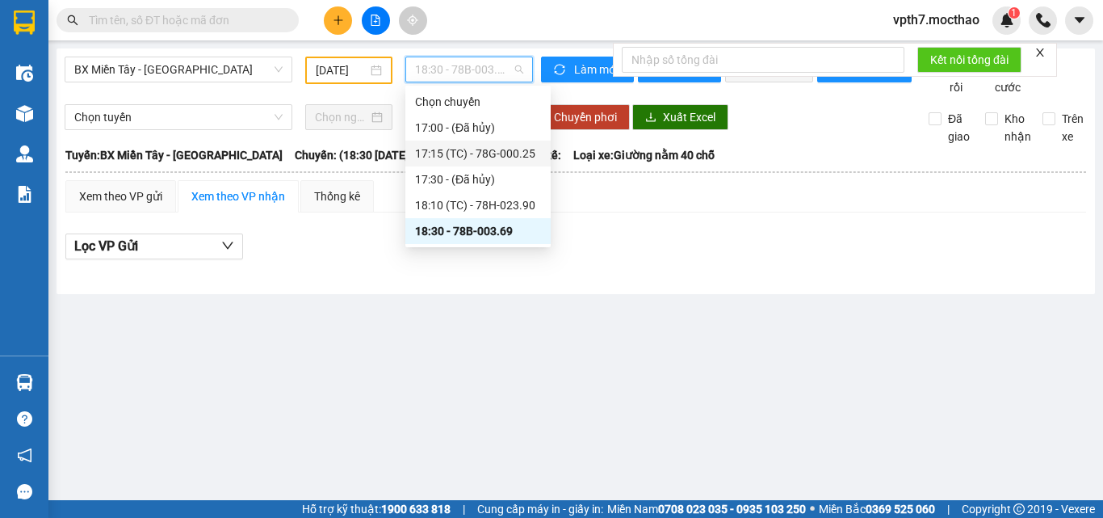
click at [509, 152] on div "17:15 (TC) - 78G-000.25" at bounding box center [478, 154] width 126 height 18
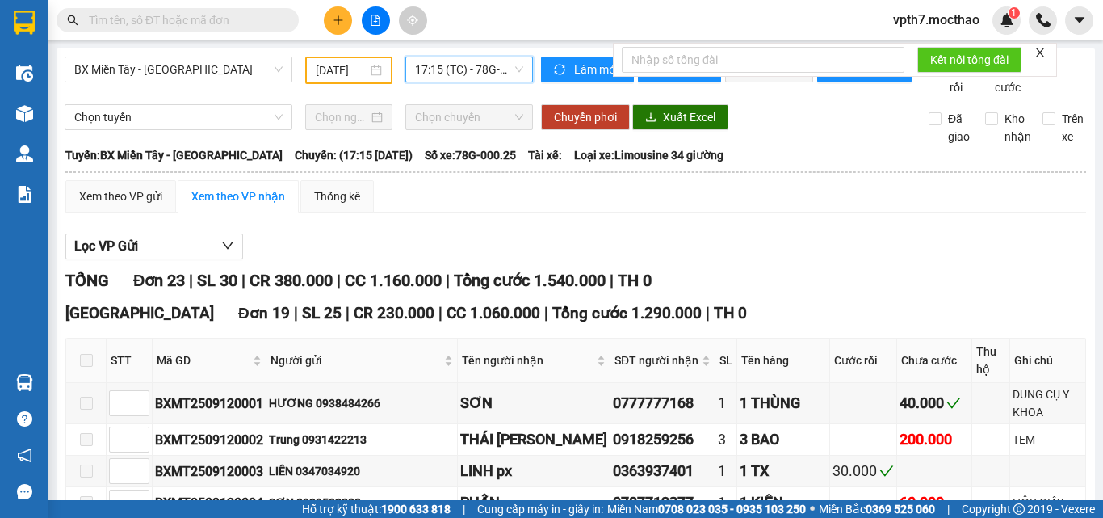
click at [493, 76] on span "17:15 (TC) - 78G-000.25" at bounding box center [469, 69] width 108 height 24
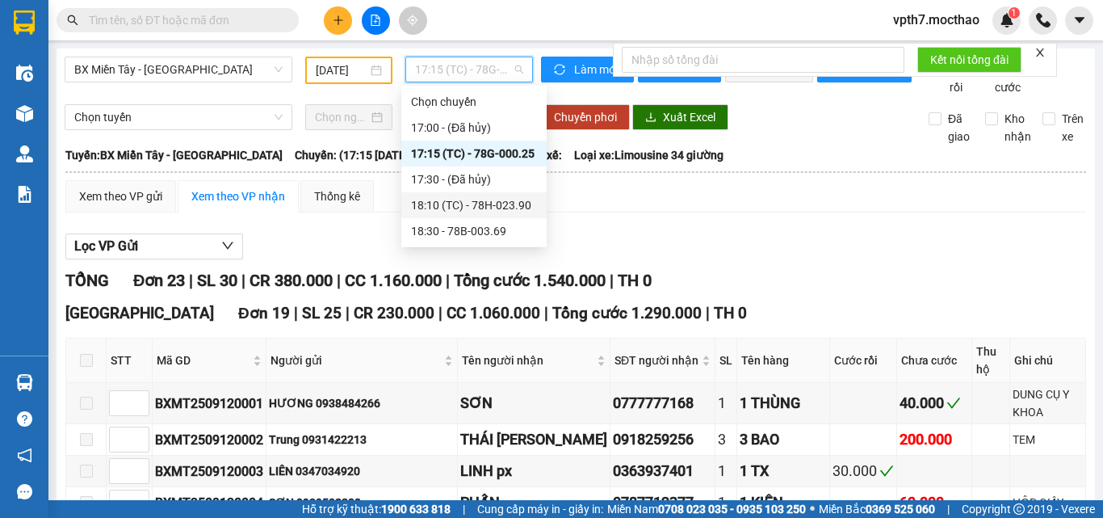
click at [502, 199] on div "18:10 (TC) - 78H-023.90" at bounding box center [474, 205] width 126 height 18
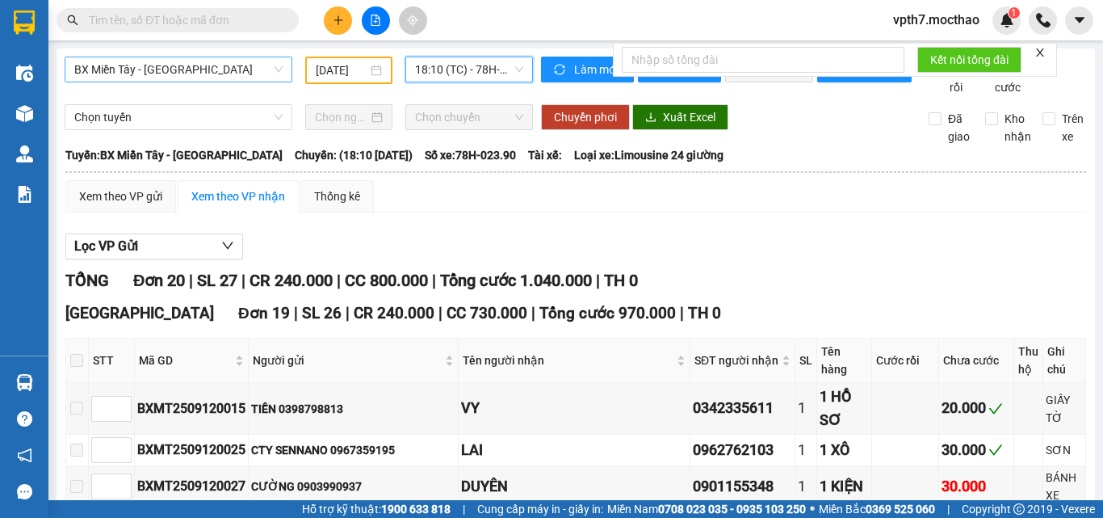
click at [204, 73] on span "BX Miền Tây - [GEOGRAPHIC_DATA]" at bounding box center [178, 69] width 208 height 24
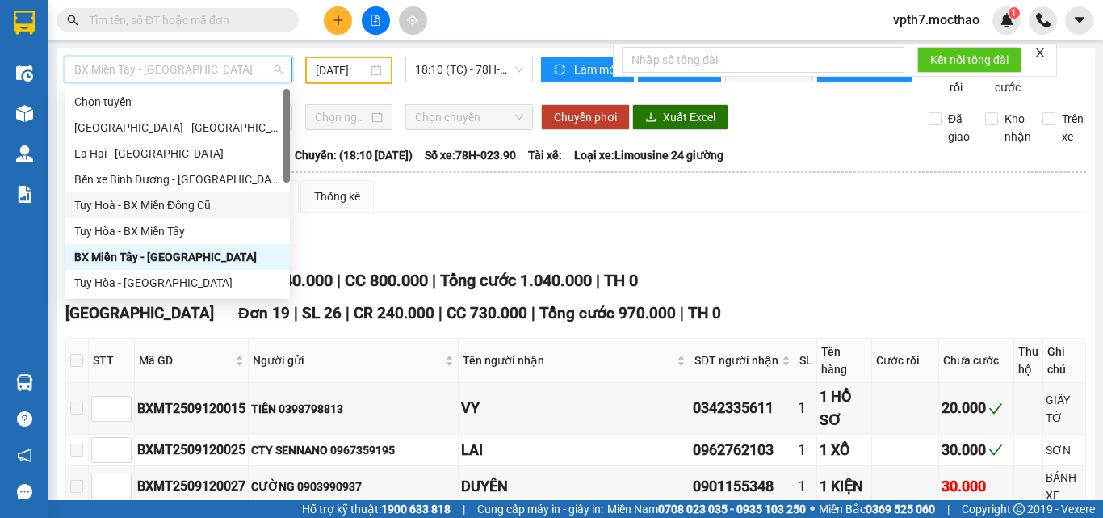
click at [194, 208] on div "Tuy Hoà - BX Miền Đông Cũ" at bounding box center [177, 205] width 206 height 18
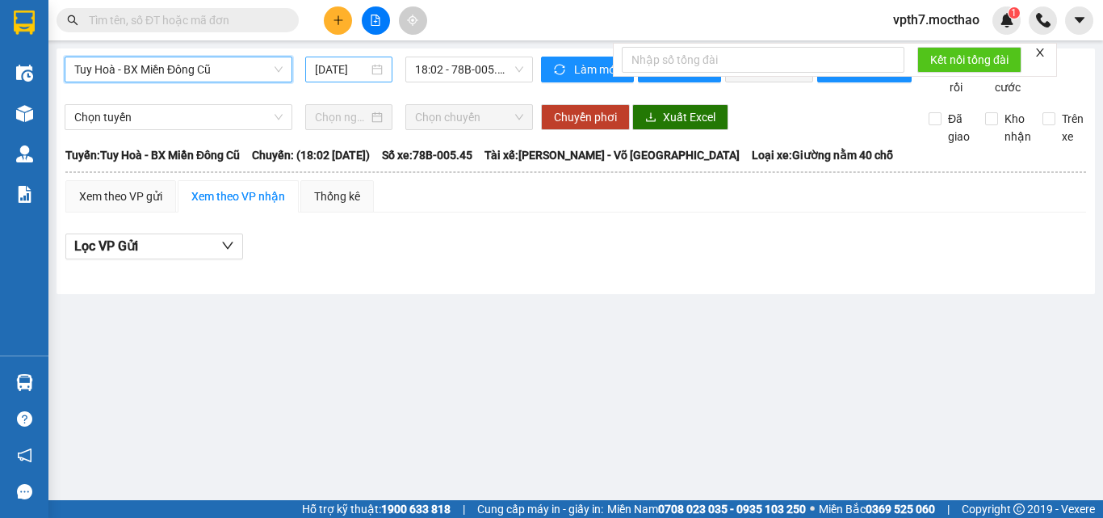
click at [339, 70] on input "[DATE]" at bounding box center [341, 70] width 53 height 18
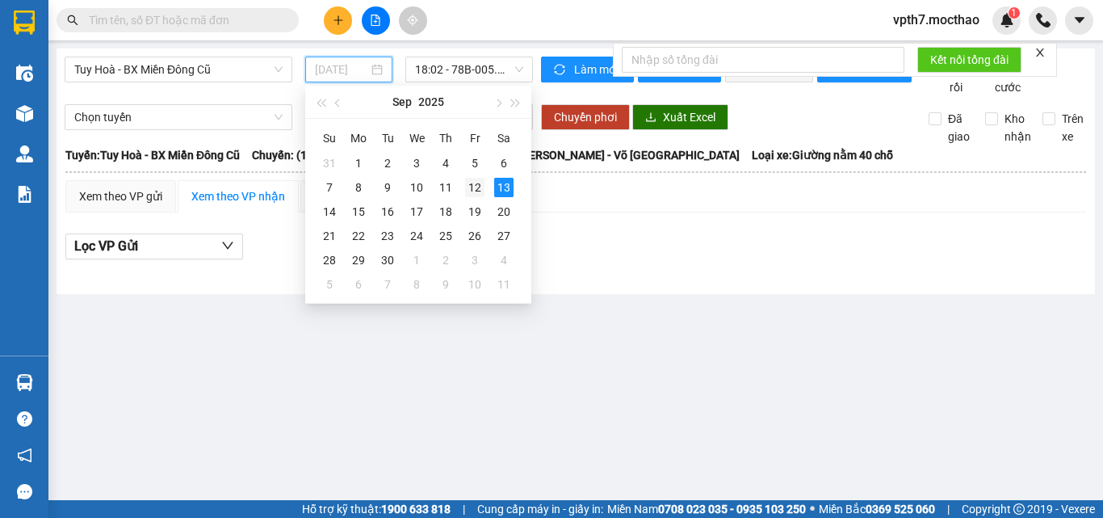
click at [472, 187] on div "12" at bounding box center [474, 187] width 19 height 19
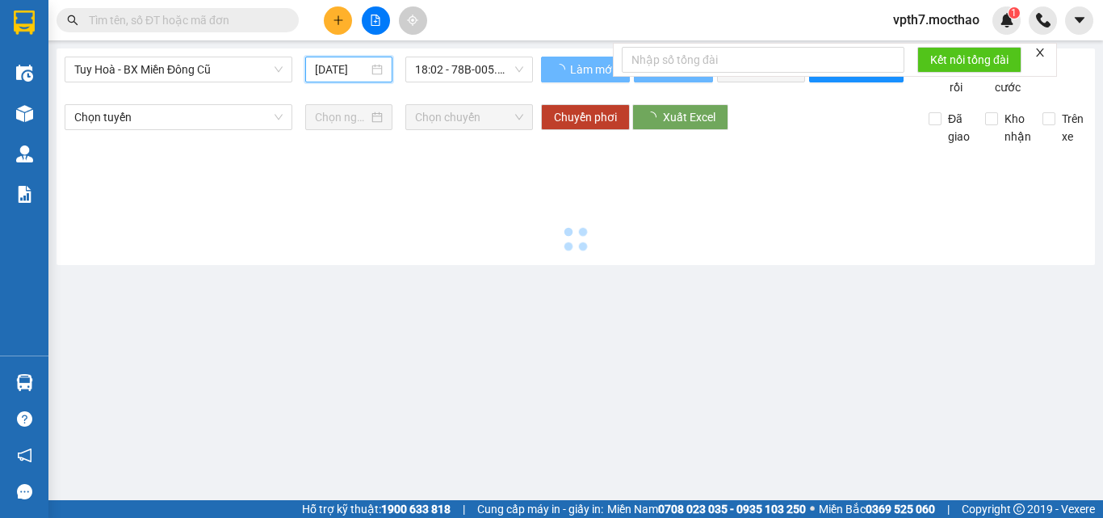
type input "[DATE]"
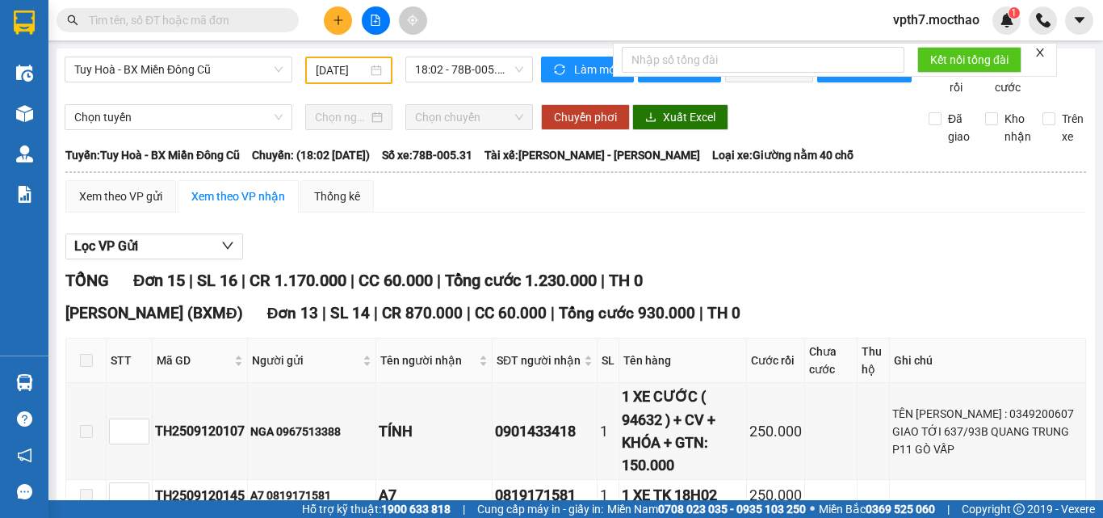
click at [477, 70] on span "18:02 - 78B-005.31" at bounding box center [469, 69] width 108 height 24
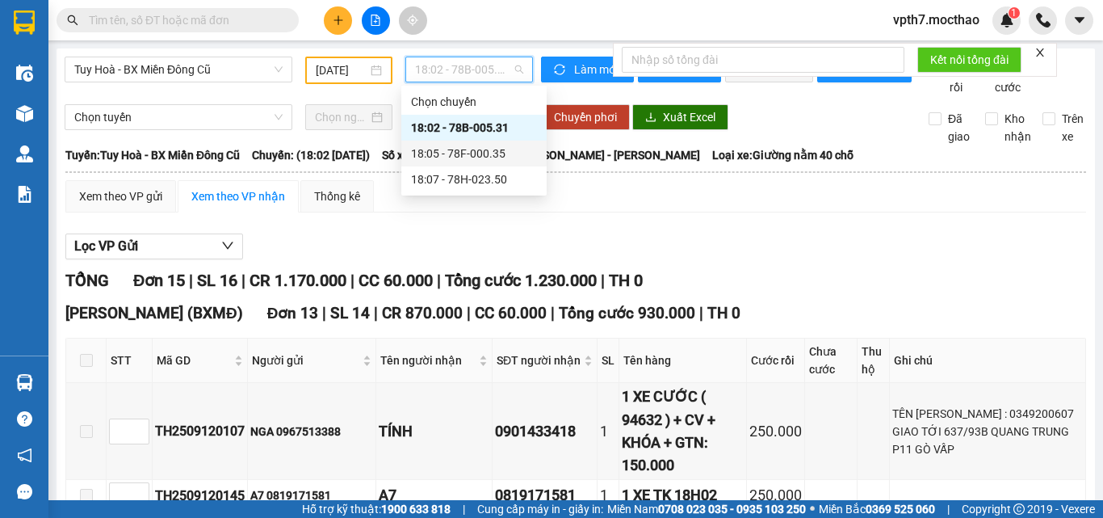
click at [492, 159] on div "18:05 - 78F-000.35" at bounding box center [474, 154] width 126 height 18
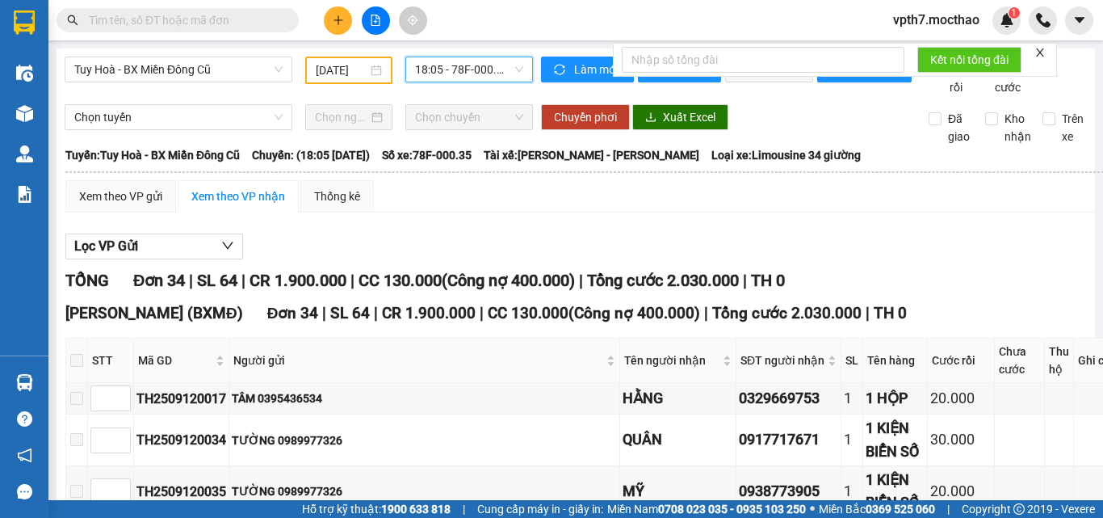
click at [442, 78] on span "18:05 - 78F-000.35" at bounding box center [469, 69] width 108 height 24
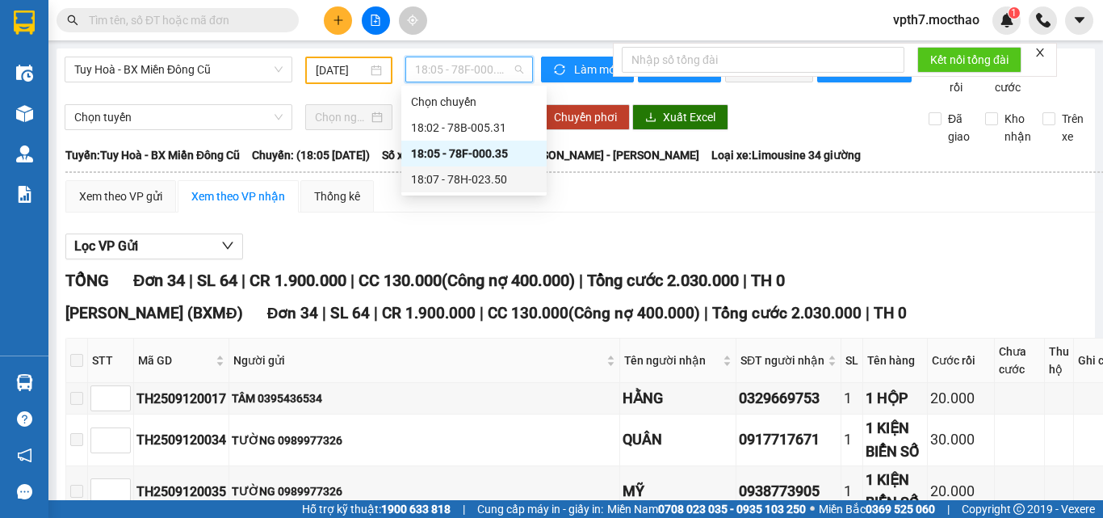
click at [476, 189] on div "18:07 - 78H-023.50" at bounding box center [473, 179] width 145 height 26
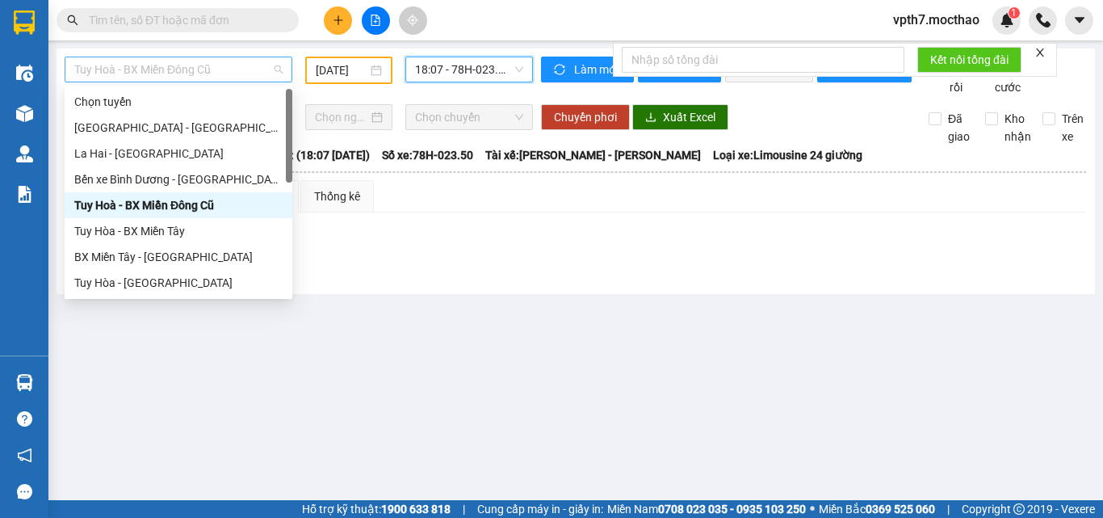
click at [200, 77] on span "Tuy Hoà - BX Miền Đông Cũ" at bounding box center [178, 69] width 208 height 24
click at [171, 227] on div "Tuy Hòa - BX Miền Tây" at bounding box center [178, 231] width 208 height 18
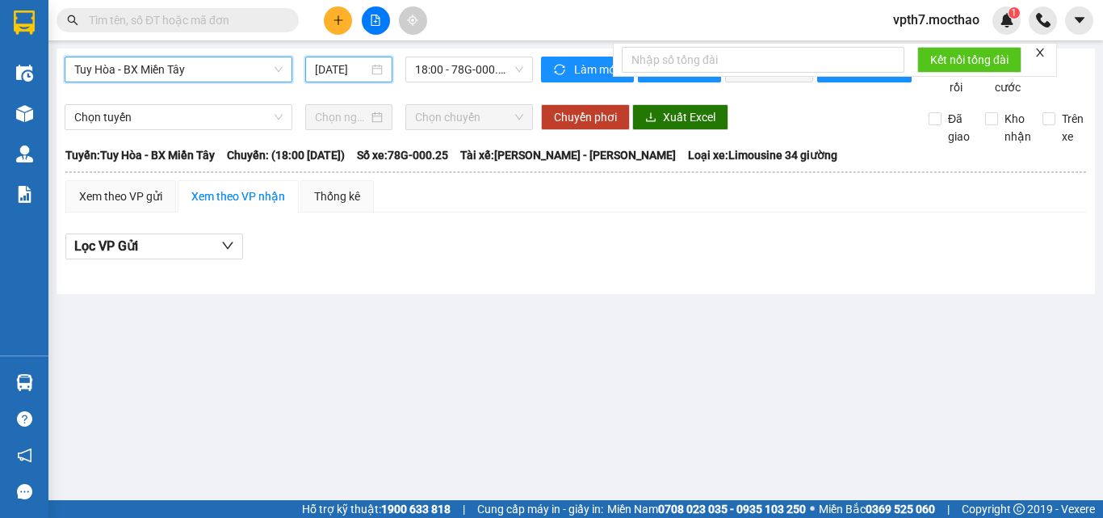
click at [342, 65] on input "[DATE]" at bounding box center [341, 70] width 53 height 18
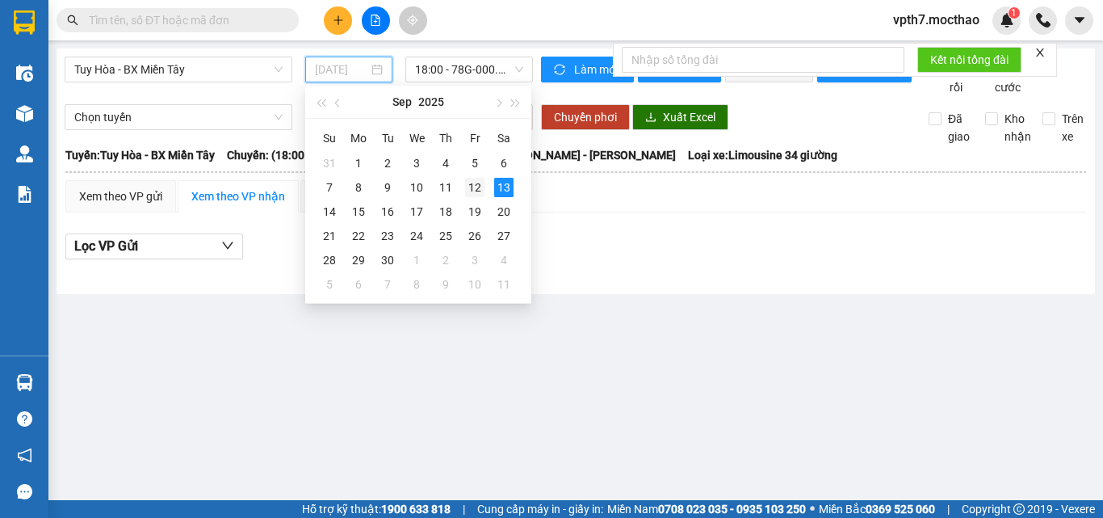
click at [480, 193] on div "12" at bounding box center [474, 187] width 19 height 19
type input "[DATE]"
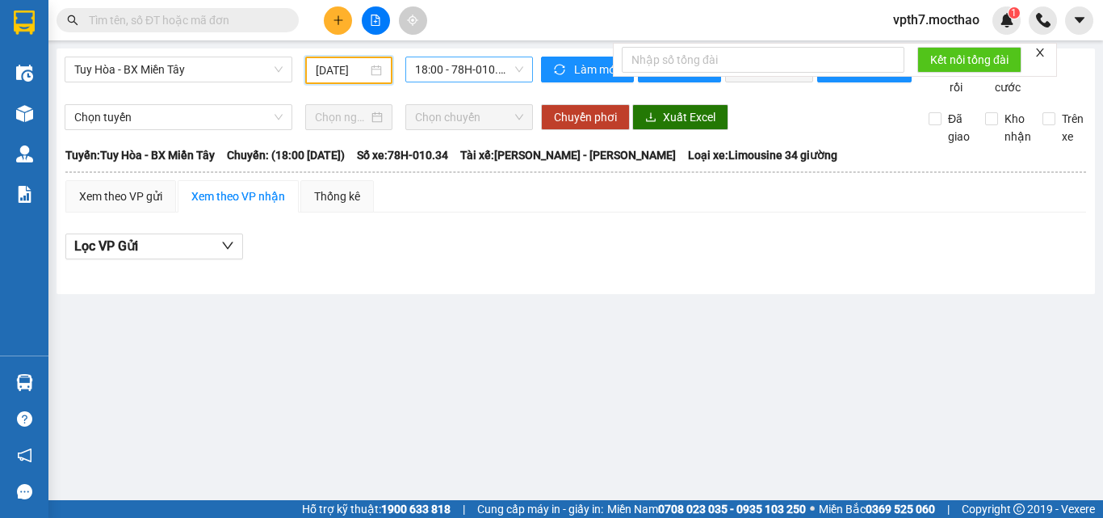
click at [478, 79] on span "18:00 - 78H-010.34" at bounding box center [469, 69] width 108 height 24
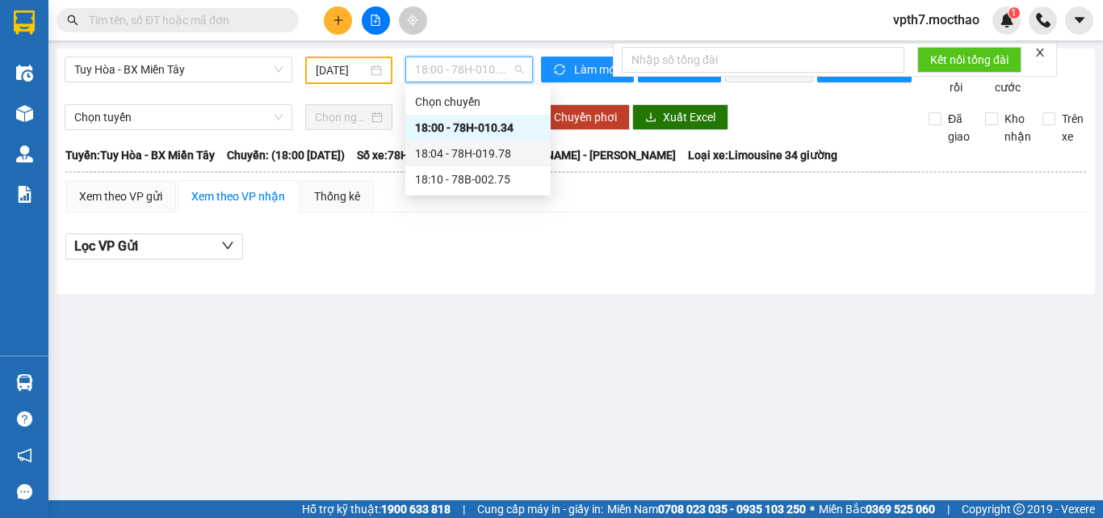
click at [489, 143] on div "18:04 - 78H-019.78" at bounding box center [477, 154] width 145 height 26
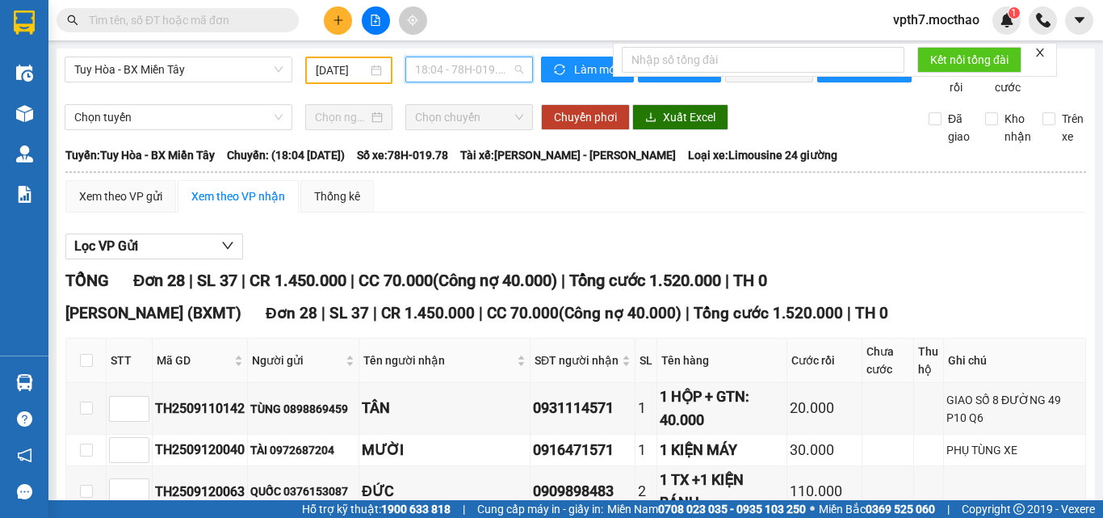
click at [449, 62] on span "18:04 - 78H-019.78" at bounding box center [469, 69] width 108 height 24
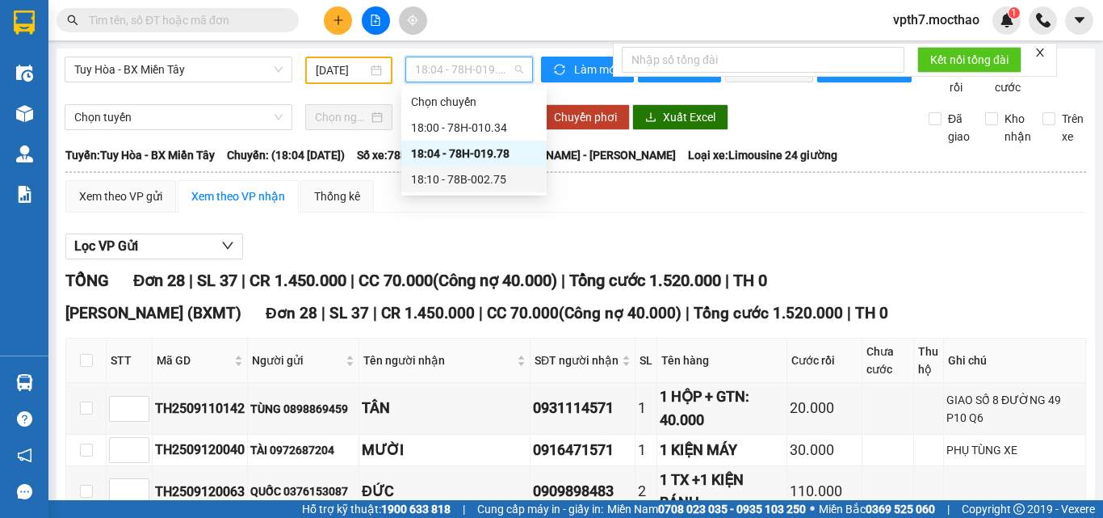
click at [478, 178] on div "18:10 - 78B-002.75" at bounding box center [474, 179] width 126 height 18
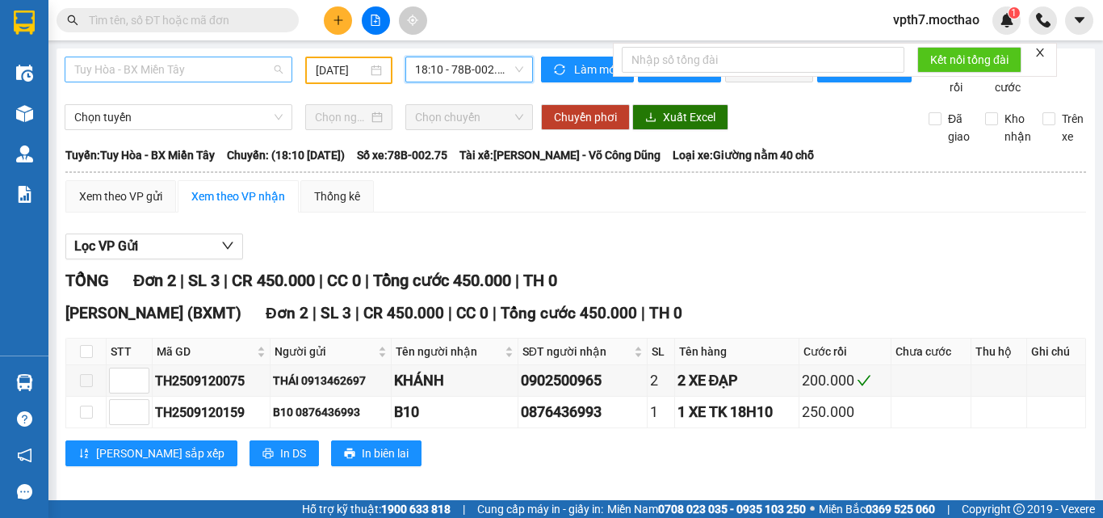
click at [181, 69] on span "Tuy Hòa - BX Miền Tây" at bounding box center [178, 69] width 208 height 24
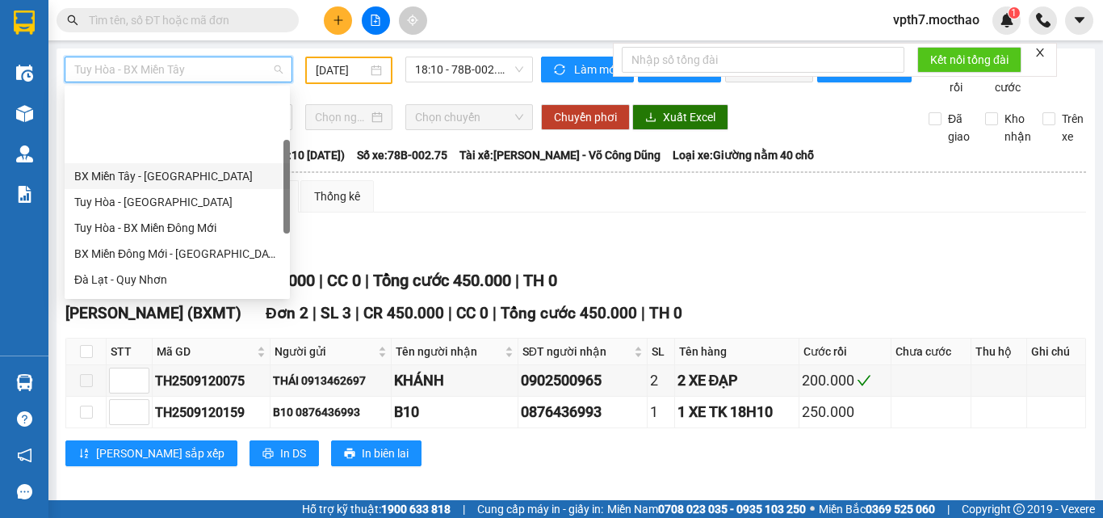
scroll to position [162, 0]
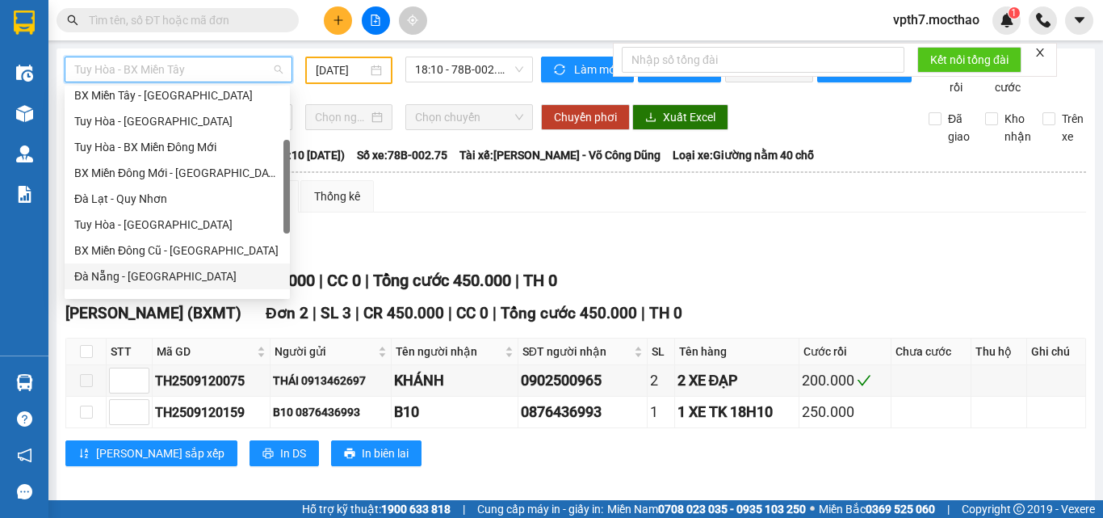
click at [87, 278] on div "Đà Nẵng - [GEOGRAPHIC_DATA]" at bounding box center [177, 276] width 206 height 18
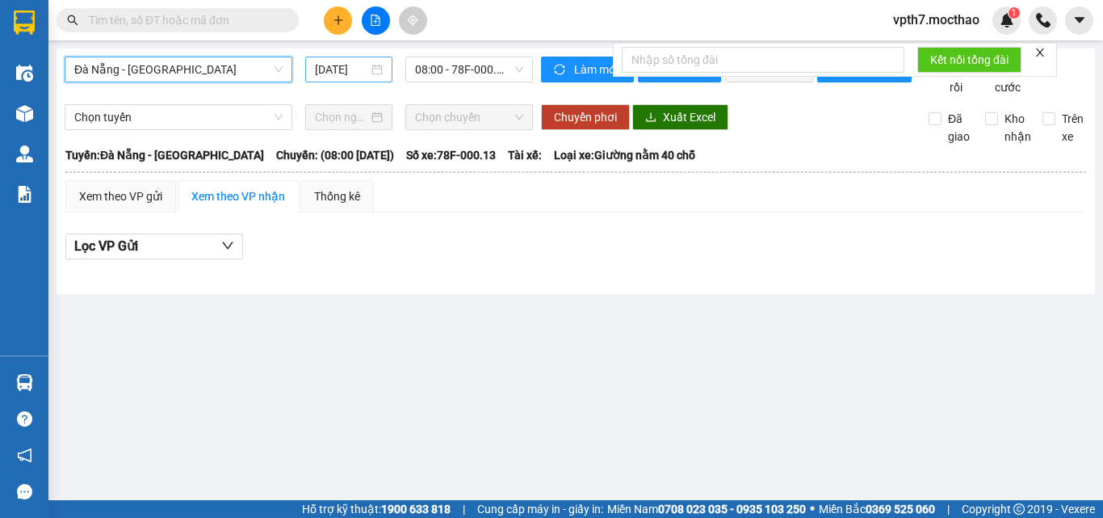
click at [349, 74] on input "[DATE]" at bounding box center [341, 70] width 53 height 18
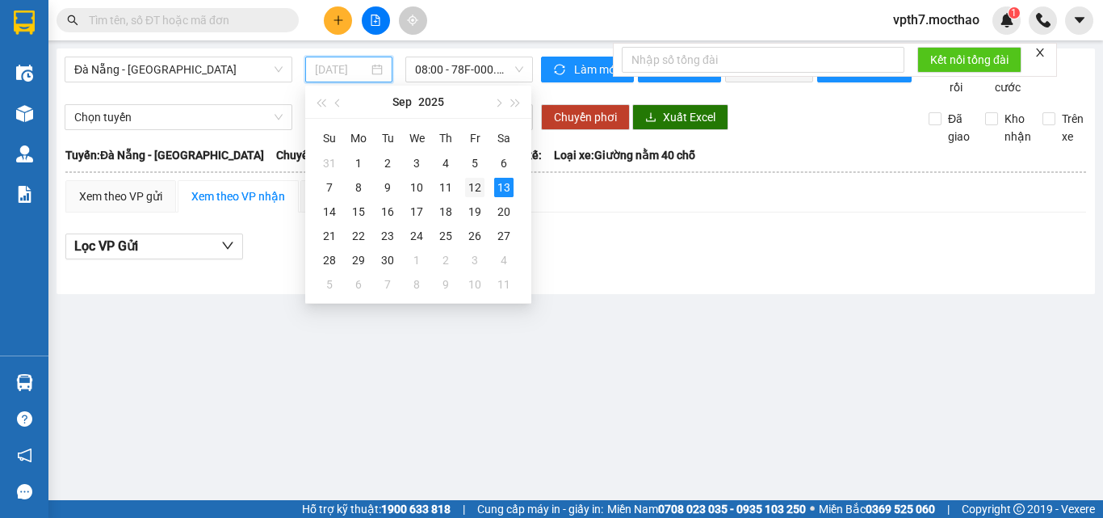
click at [476, 192] on div "12" at bounding box center [474, 187] width 19 height 19
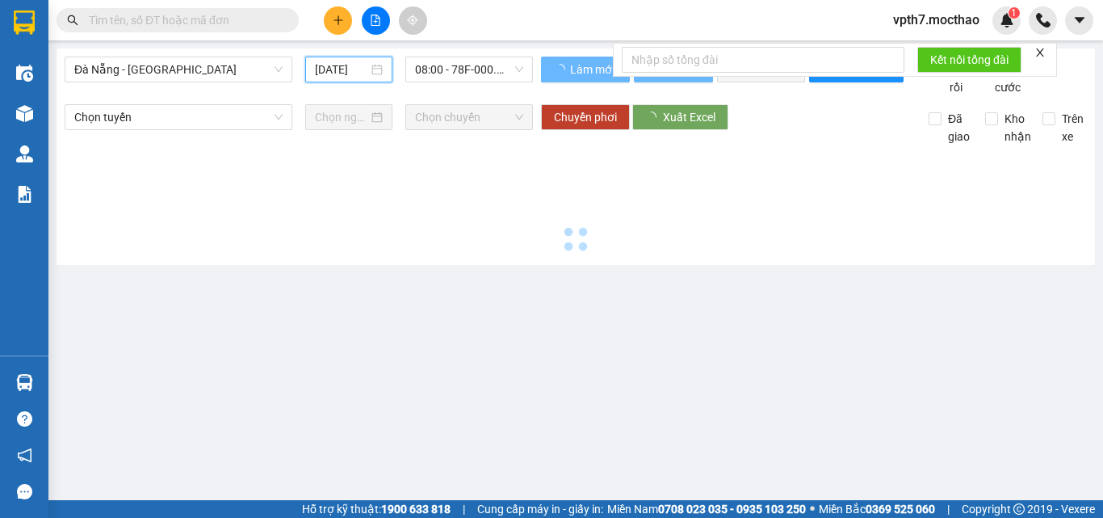
type input "[DATE]"
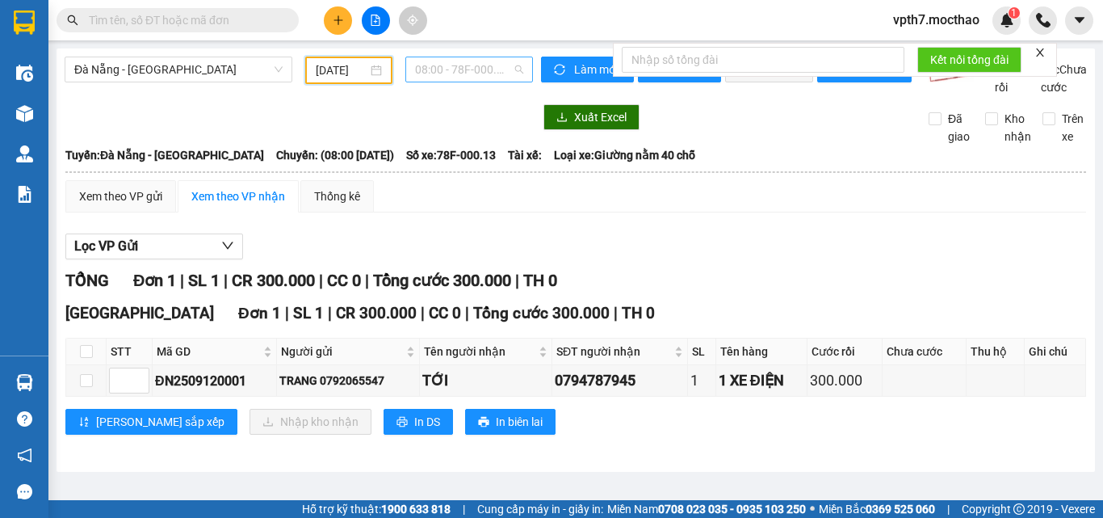
click at [501, 72] on span "08:00 - 78F-000.13" at bounding box center [469, 69] width 108 height 24
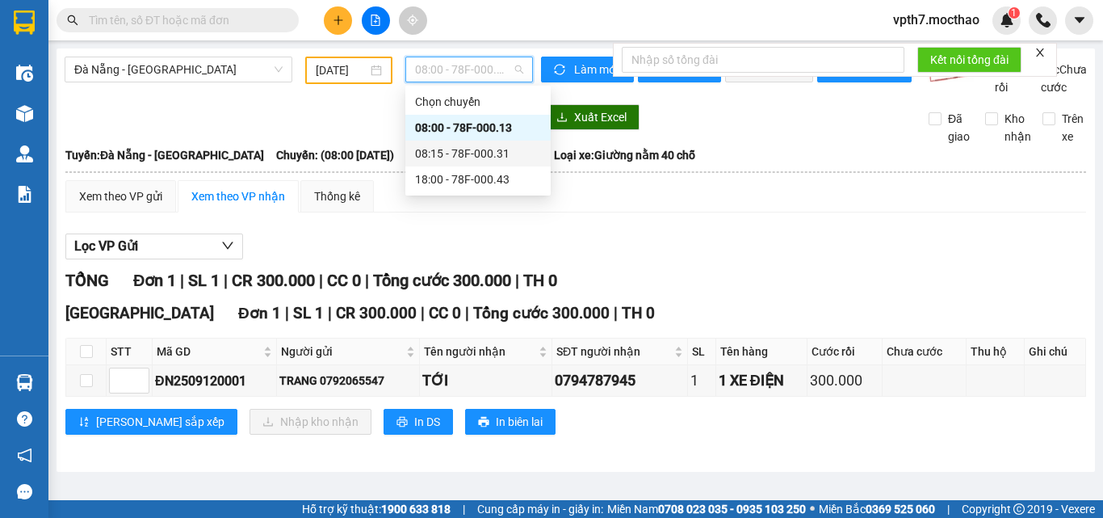
click at [494, 161] on div "08:15 - 78F-000.31" at bounding box center [478, 154] width 126 height 18
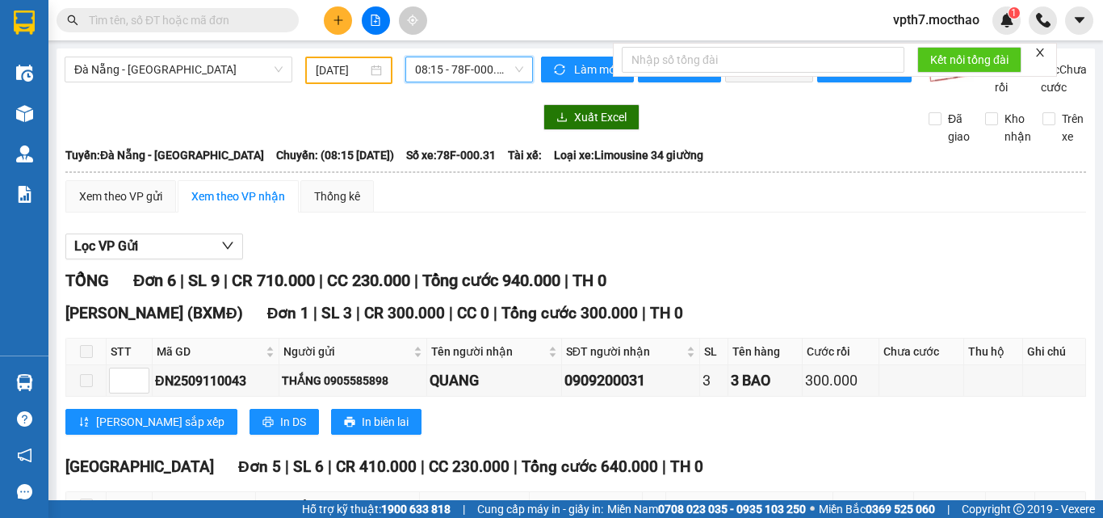
click at [497, 64] on span "08:15 - 78F-000.31" at bounding box center [469, 69] width 108 height 24
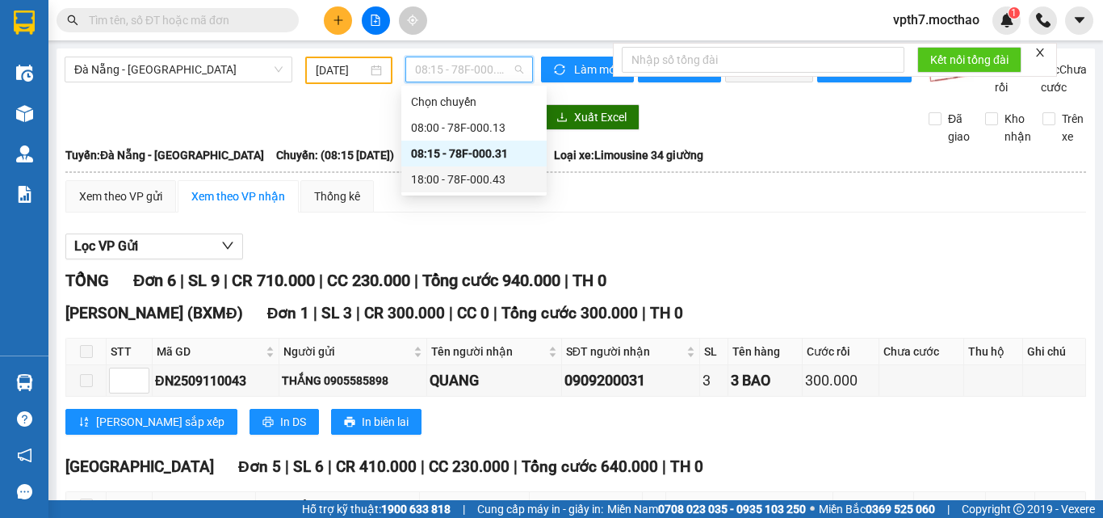
click at [481, 188] on div "18:00 - 78F-000.43" at bounding box center [473, 179] width 145 height 26
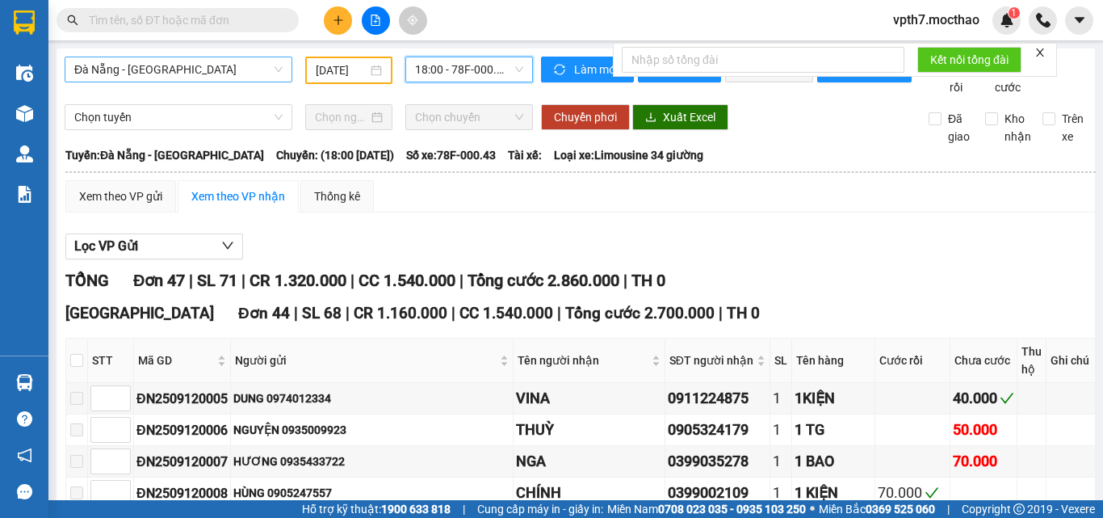
click at [220, 75] on span "Đà Nẵng - [GEOGRAPHIC_DATA]" at bounding box center [178, 69] width 208 height 24
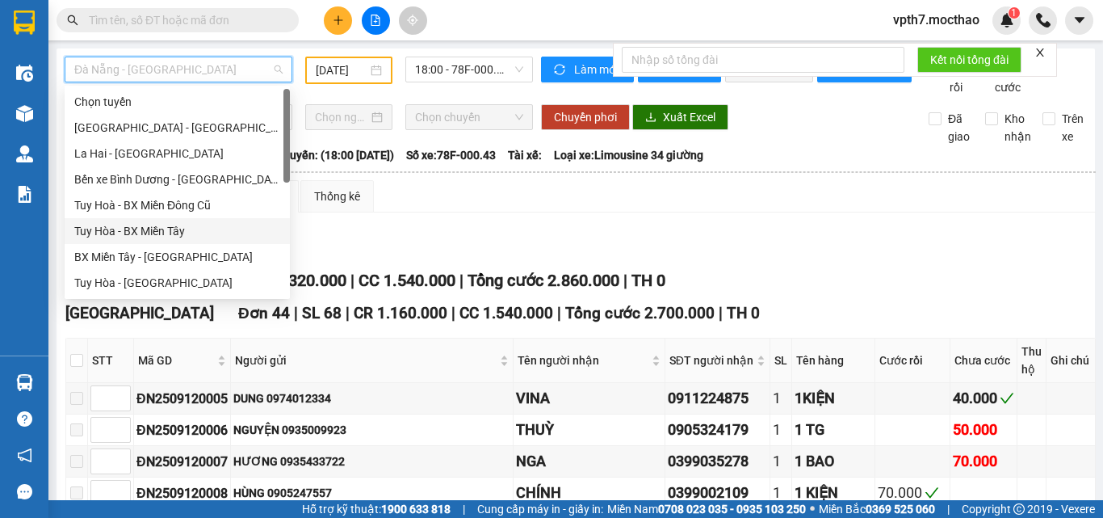
click at [136, 228] on div "Tuy Hòa - BX Miền Tây" at bounding box center [177, 231] width 206 height 18
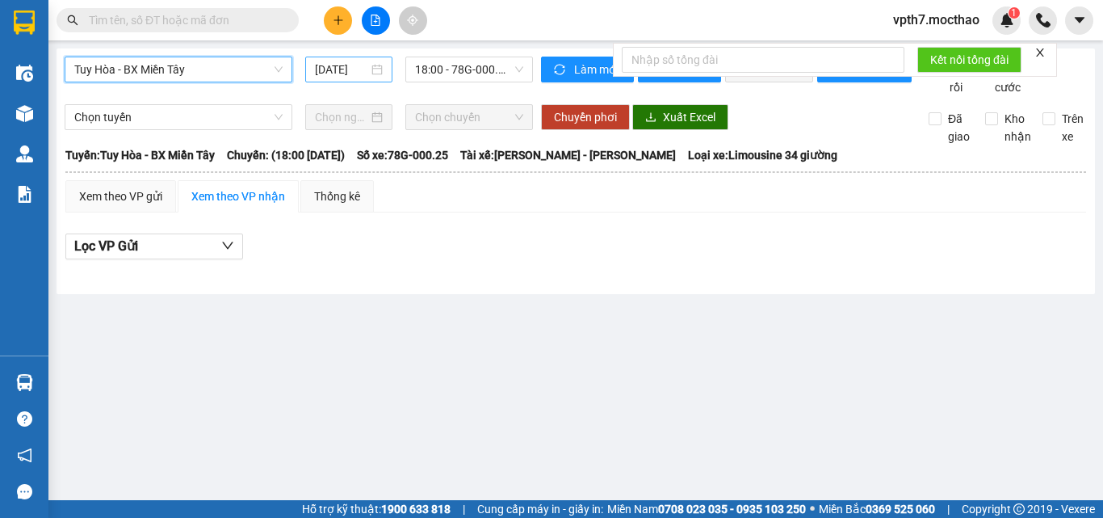
click at [338, 75] on input "[DATE]" at bounding box center [341, 70] width 53 height 18
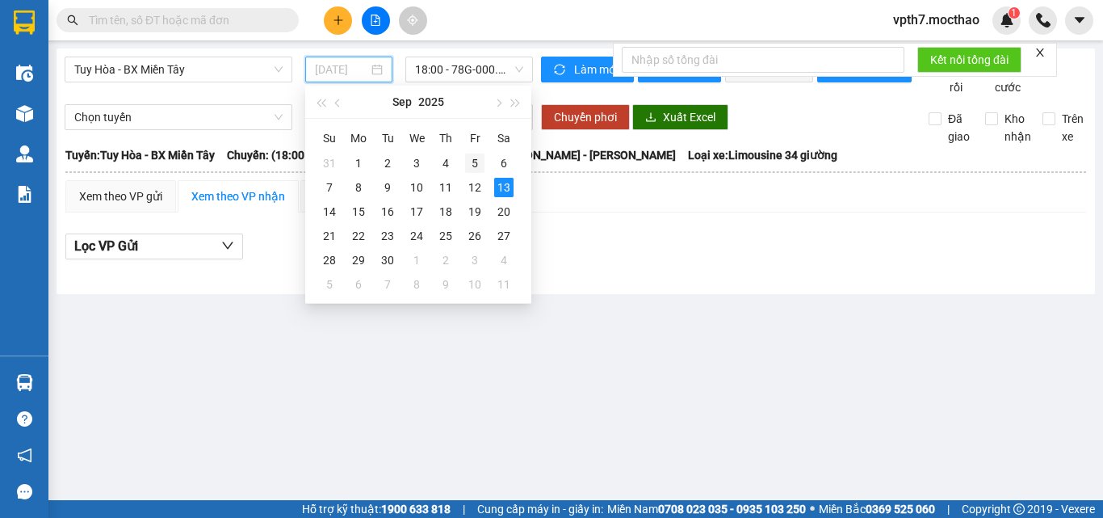
click at [474, 166] on div "5" at bounding box center [474, 162] width 19 height 19
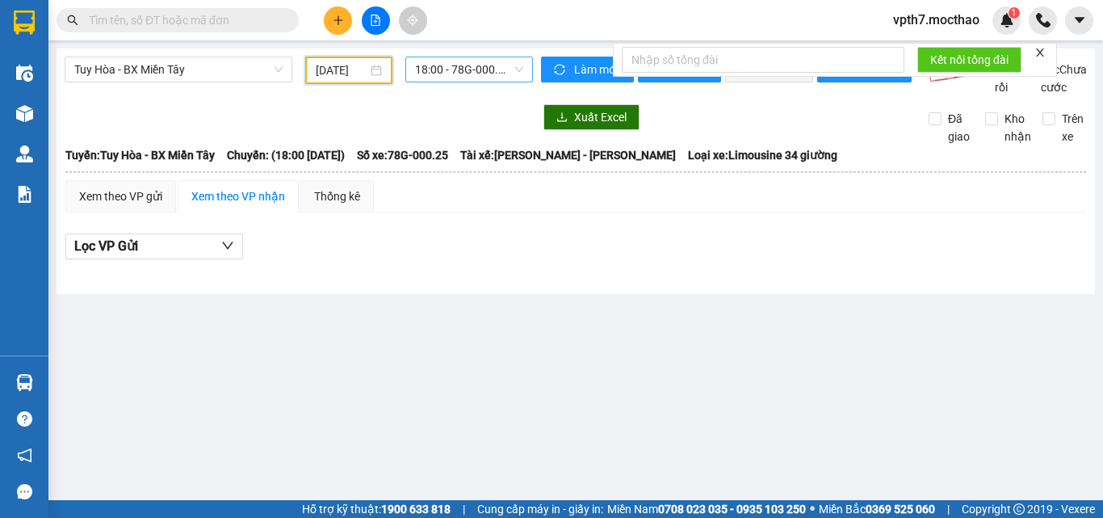
click at [459, 67] on span "18:00 - 78G-000.25" at bounding box center [469, 69] width 108 height 24
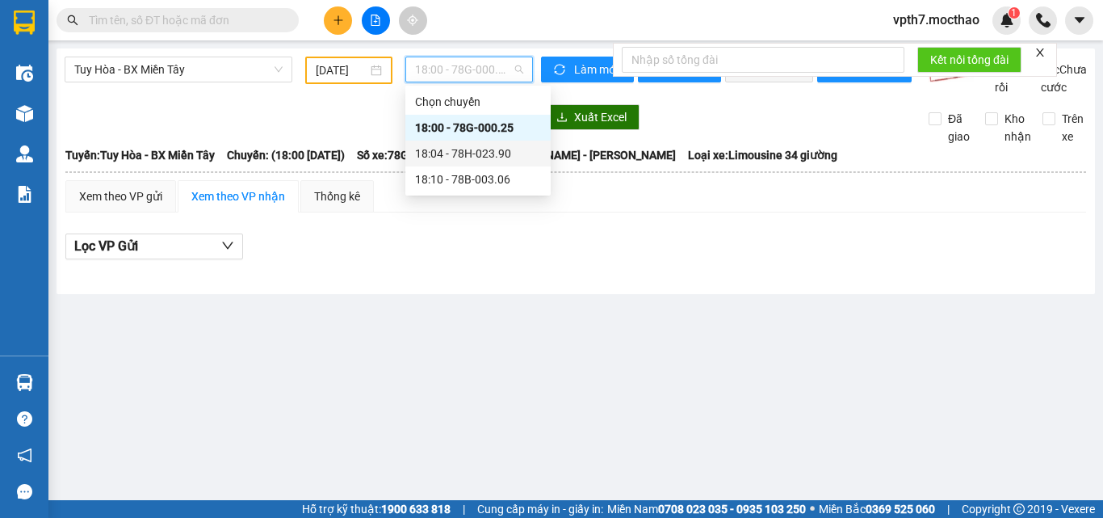
click at [466, 141] on div "18:04 - 78H-023.90" at bounding box center [477, 154] width 145 height 26
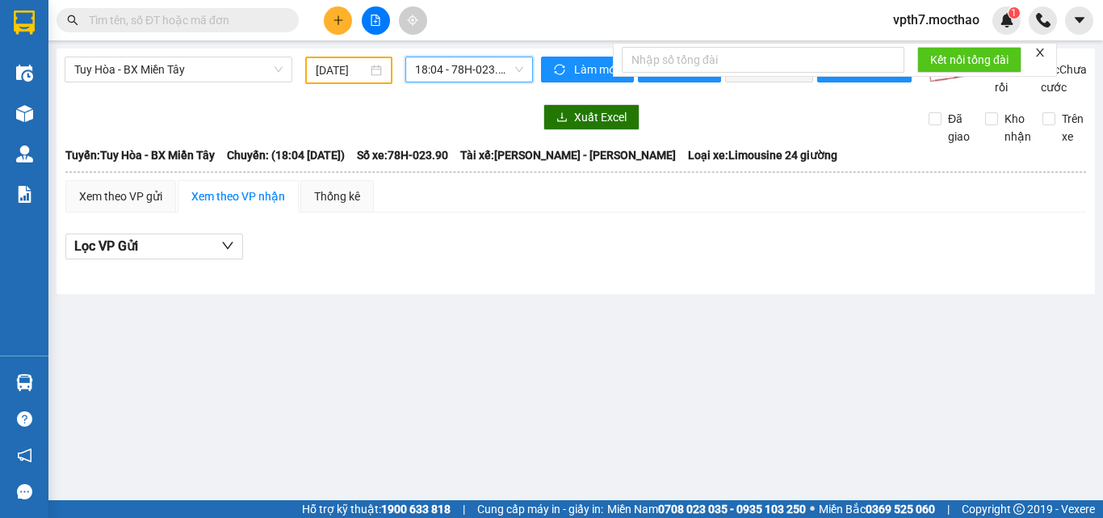
click at [486, 72] on span "18:04 - 78H-023.90" at bounding box center [469, 69] width 108 height 24
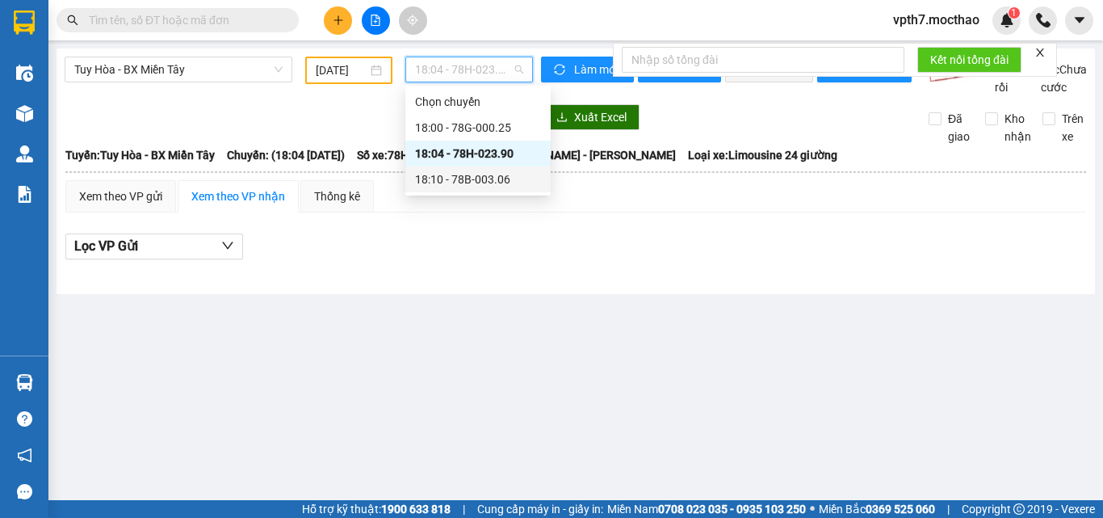
click at [471, 182] on div "18:10 - 78B-003.06" at bounding box center [478, 179] width 126 height 18
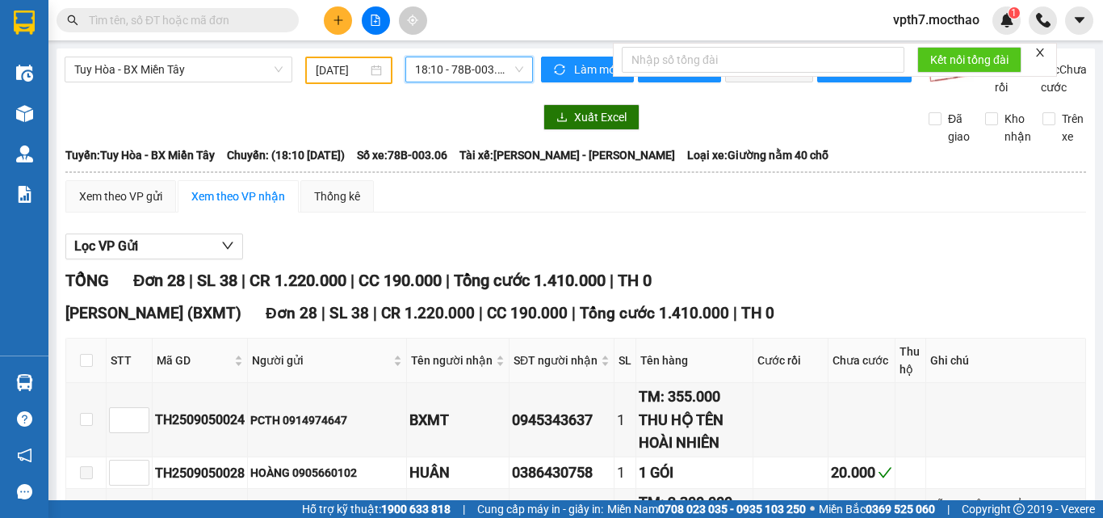
click at [369, 71] on div "[DATE]" at bounding box center [349, 70] width 66 height 18
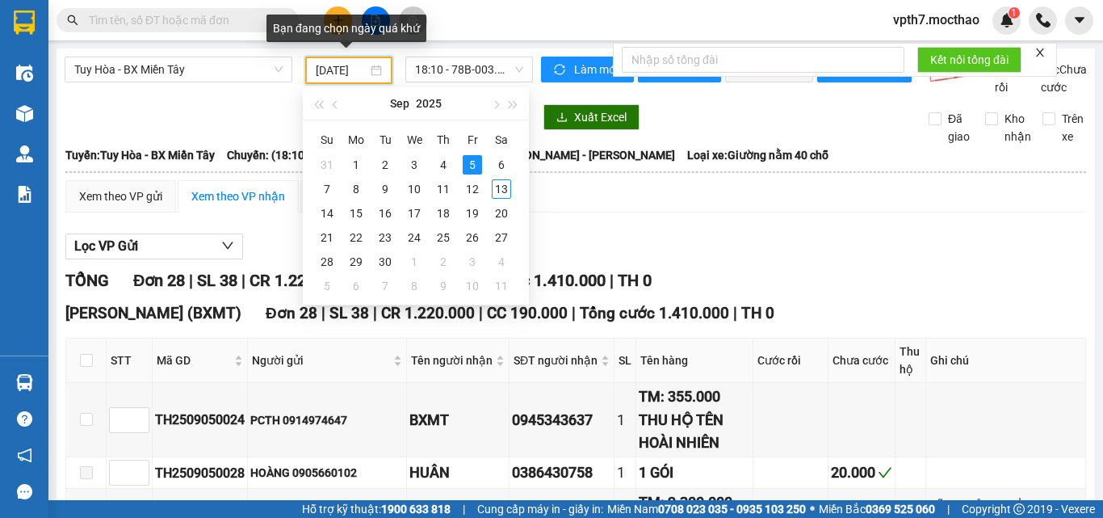
scroll to position [0, 6]
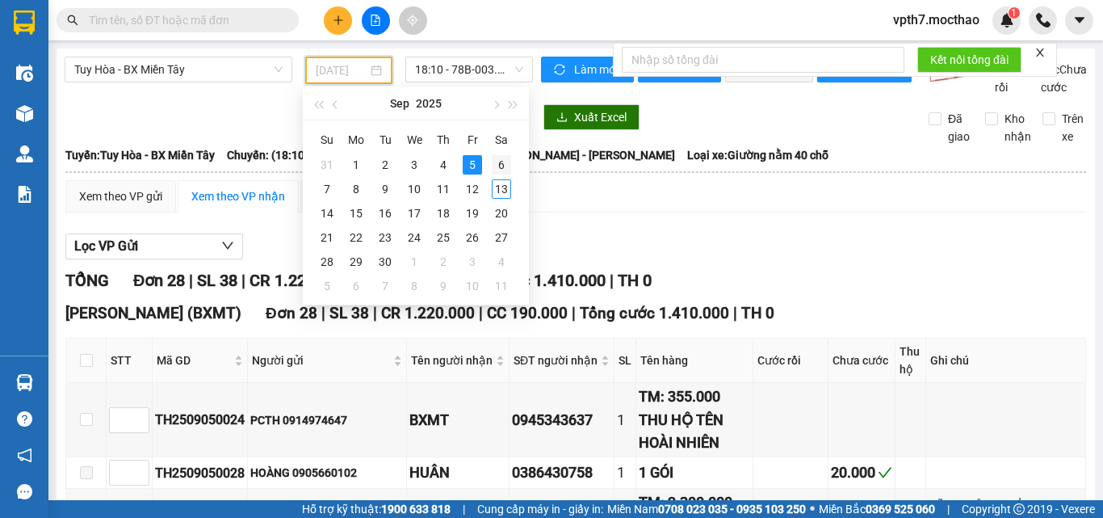
click at [511, 170] on td "6" at bounding box center [501, 165] width 29 height 24
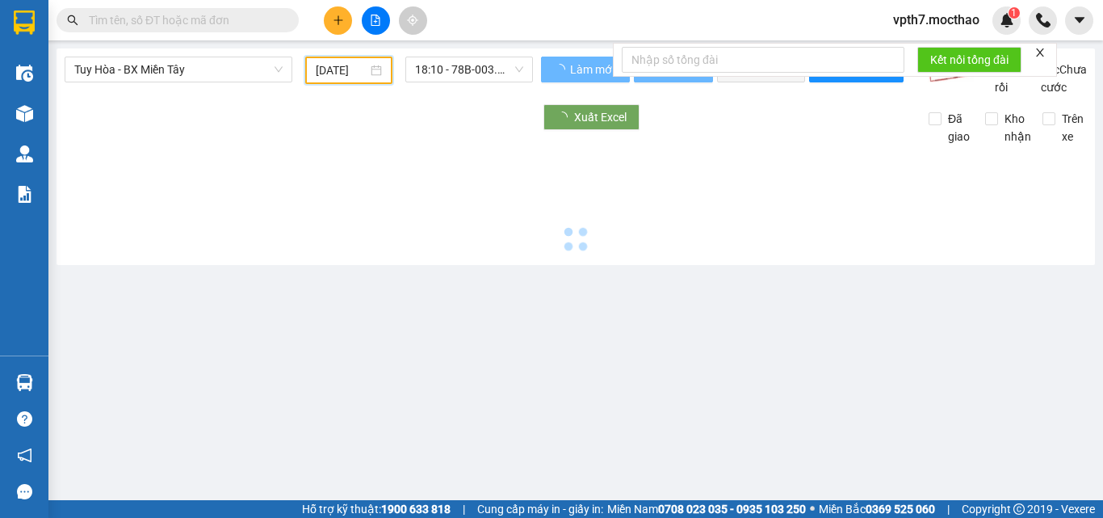
scroll to position [0, 6]
type input "[DATE]"
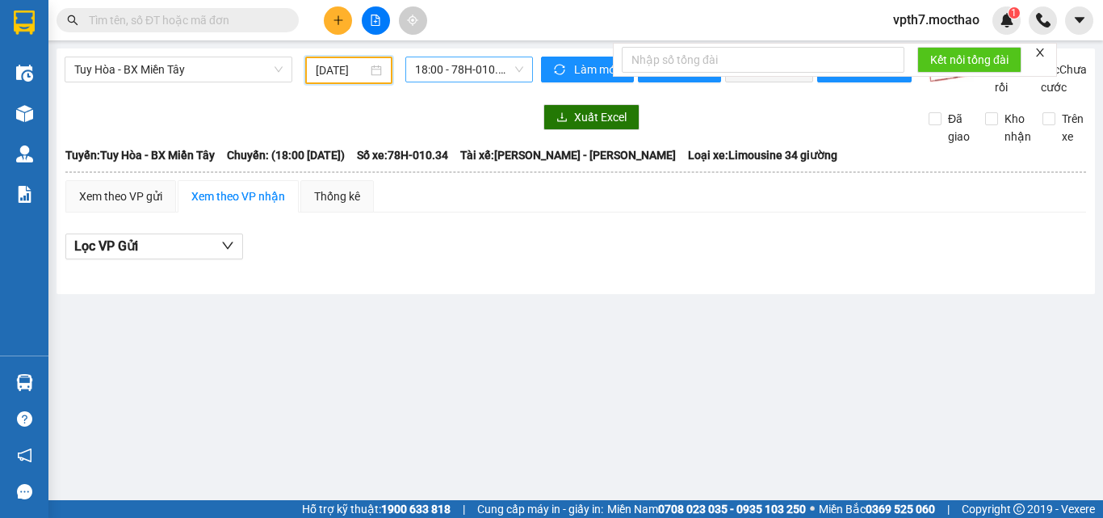
click at [427, 77] on span "18:00 - 78H-010.34" at bounding box center [469, 69] width 108 height 24
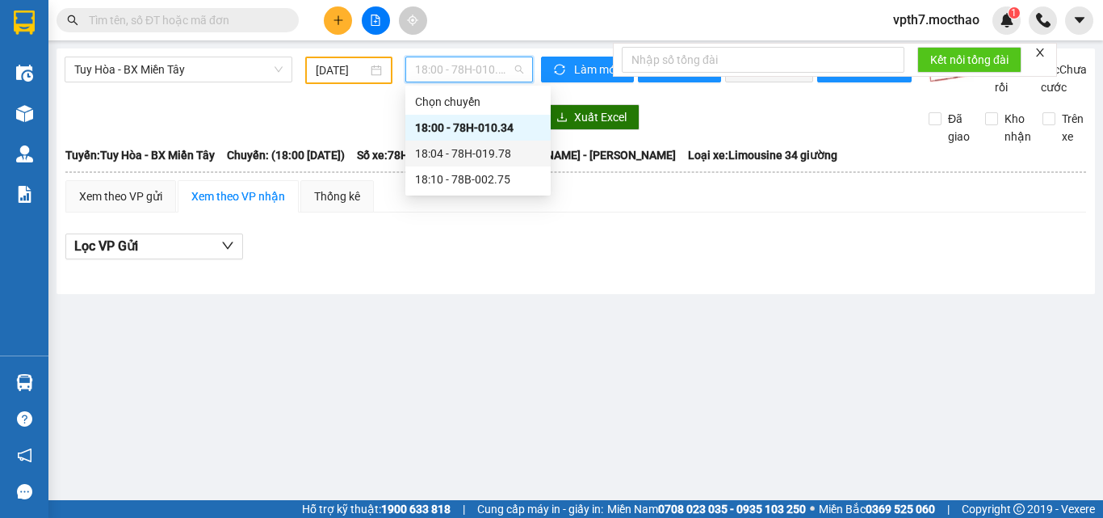
click at [473, 163] on div "18:04 - 78H-019.78" at bounding box center [477, 154] width 145 height 26
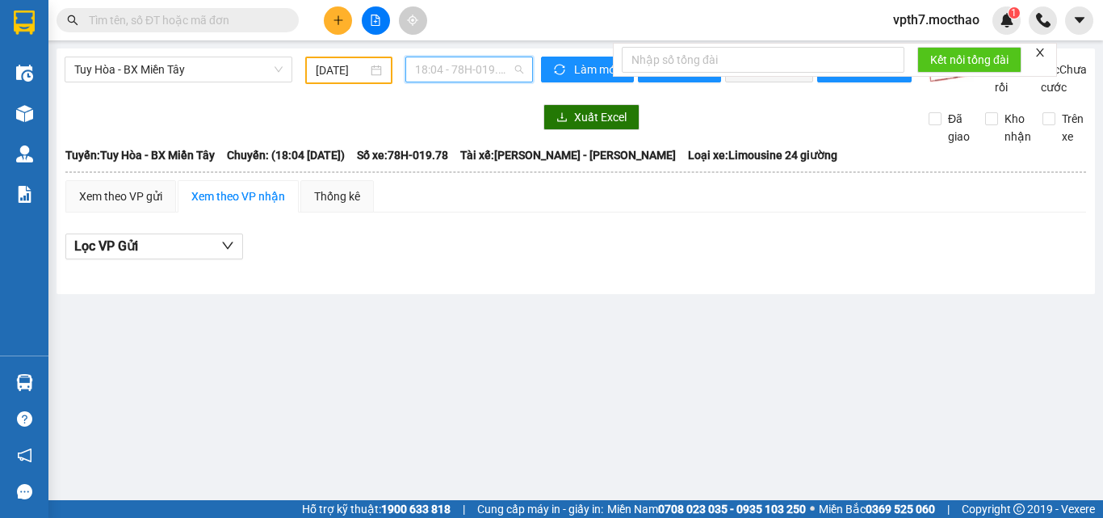
click at [492, 67] on span "18:04 - 78H-019.78" at bounding box center [469, 69] width 108 height 24
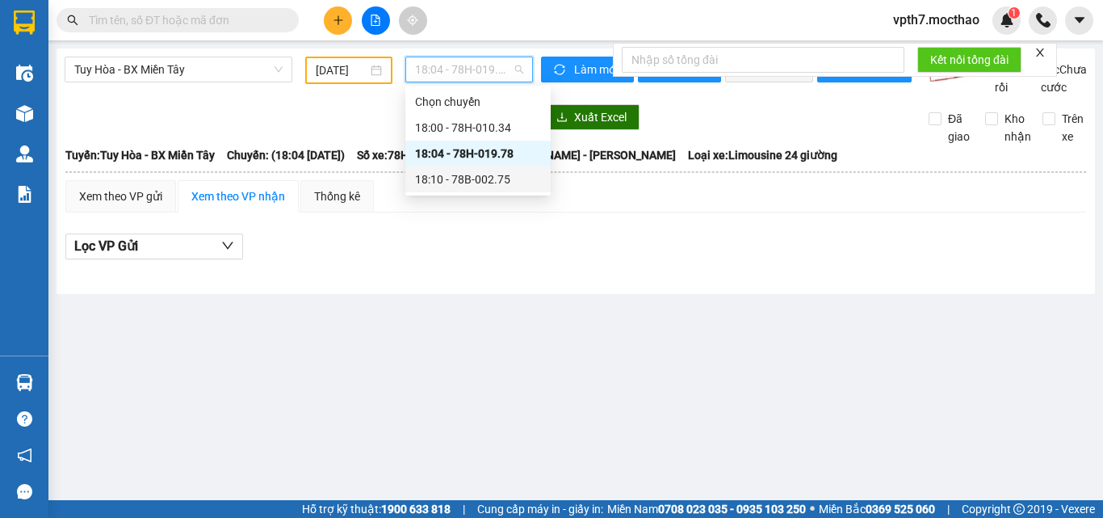
click at [485, 189] on div "18:10 - 78B-002.75" at bounding box center [477, 179] width 145 height 26
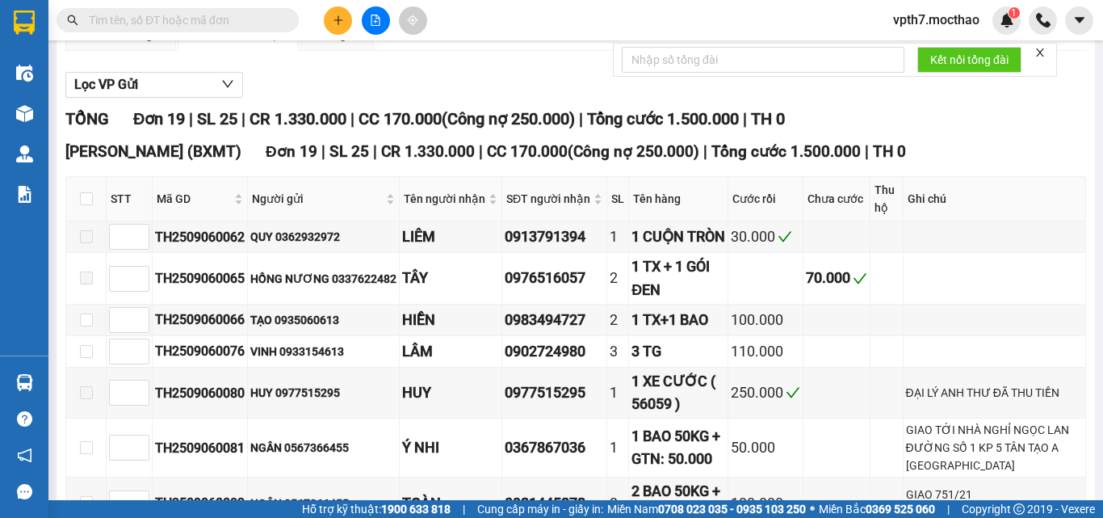
scroll to position [323, 0]
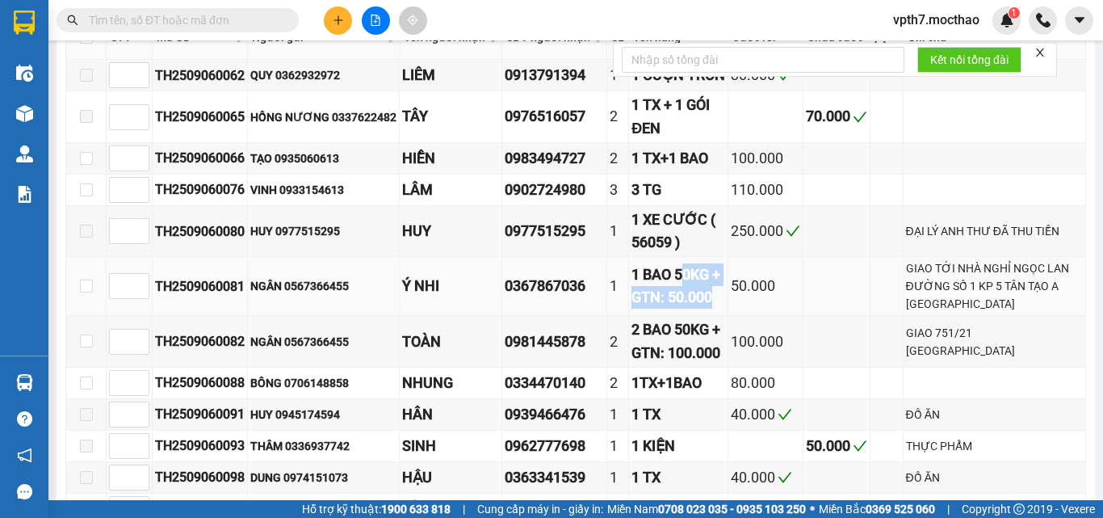
drag, startPoint x: 685, startPoint y: 301, endPoint x: 736, endPoint y: 321, distance: 54.4
click at [725, 309] on div "1 BAO 50KG + GTN: 50.000" at bounding box center [679, 286] width 94 height 46
drag, startPoint x: 682, startPoint y: 373, endPoint x: 779, endPoint y: 371, distance: 96.1
click at [779, 367] on tr "TH2509060082 NGÂN 0567366455 TOÀN 0981445878 2 2 BAO 50KG + GTN: 100.000 100.00…" at bounding box center [576, 342] width 1020 height 52
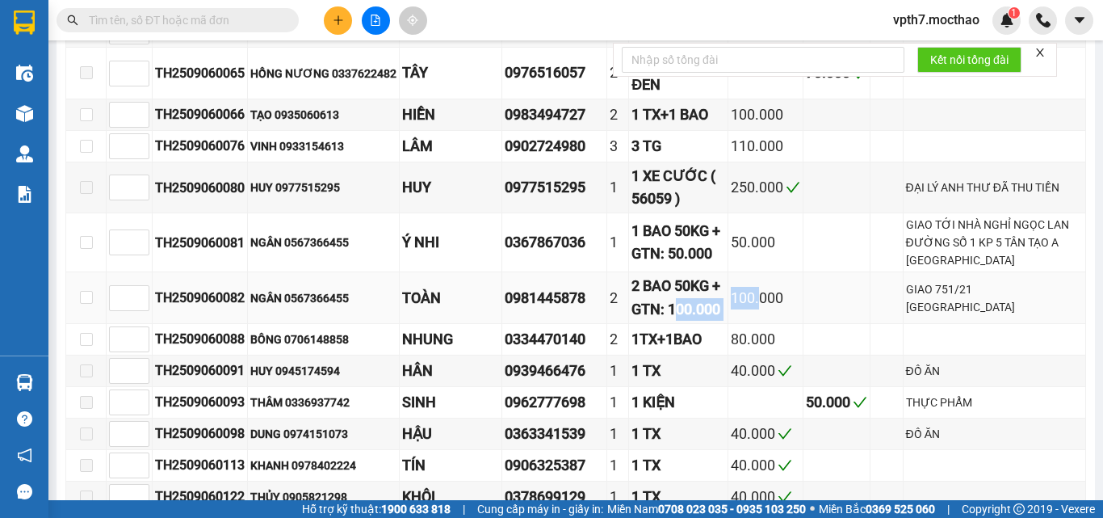
scroll to position [0, 0]
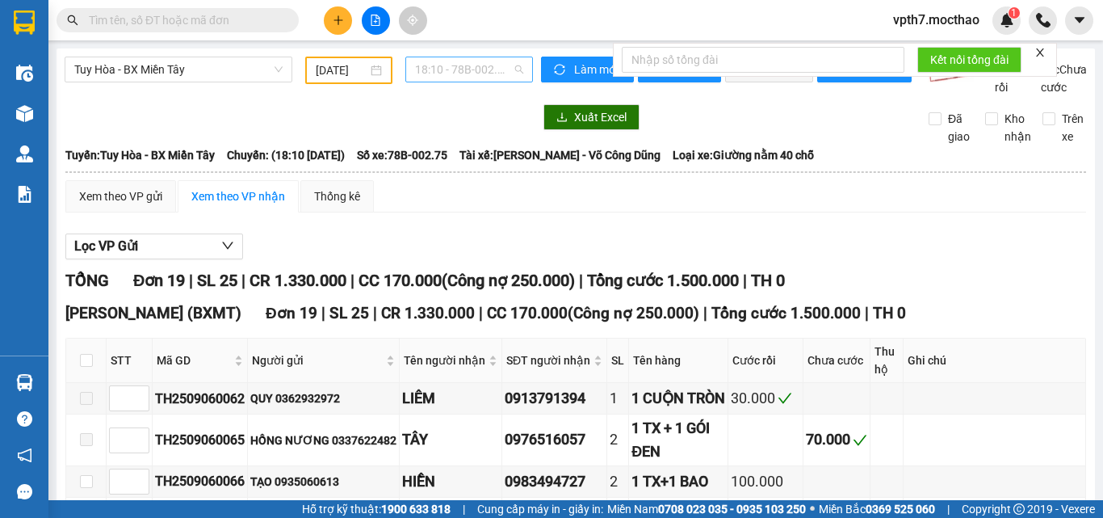
click at [493, 77] on span "18:10 - 78B-002.75" at bounding box center [469, 69] width 108 height 24
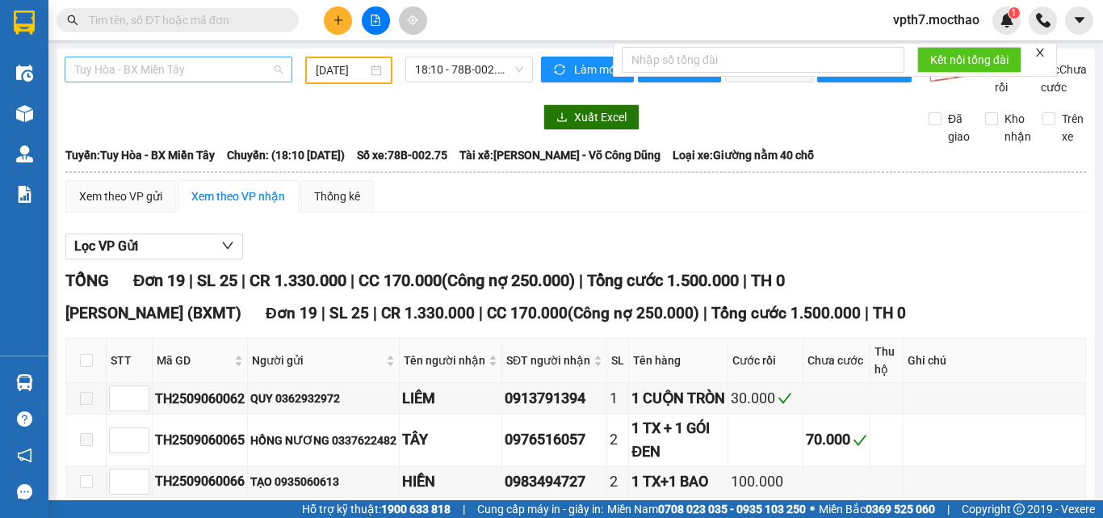
click at [180, 76] on span "Tuy Hòa - BX Miền Tây" at bounding box center [178, 69] width 208 height 24
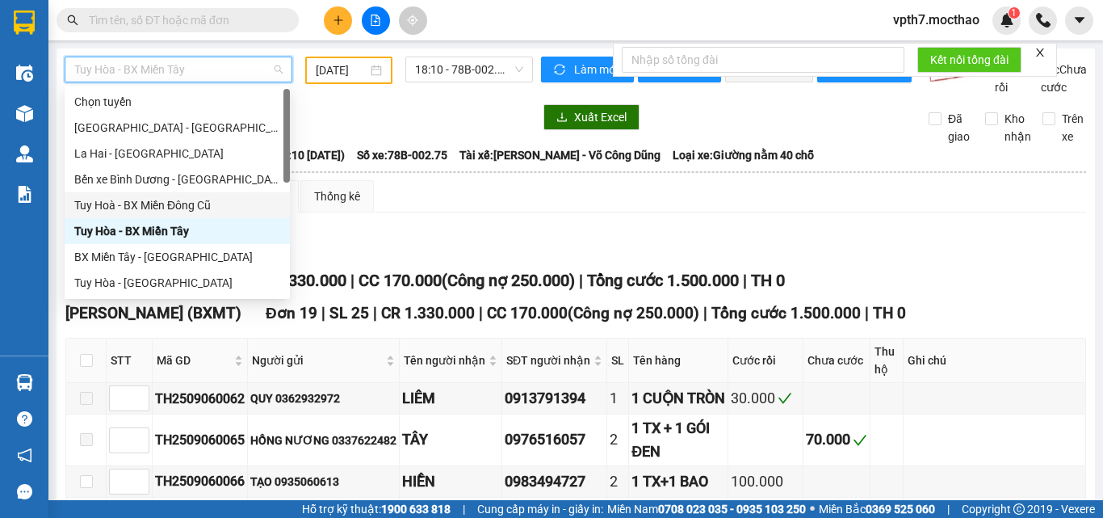
click at [176, 199] on div "Tuy Hoà - BX Miền Đông Cũ" at bounding box center [177, 205] width 206 height 18
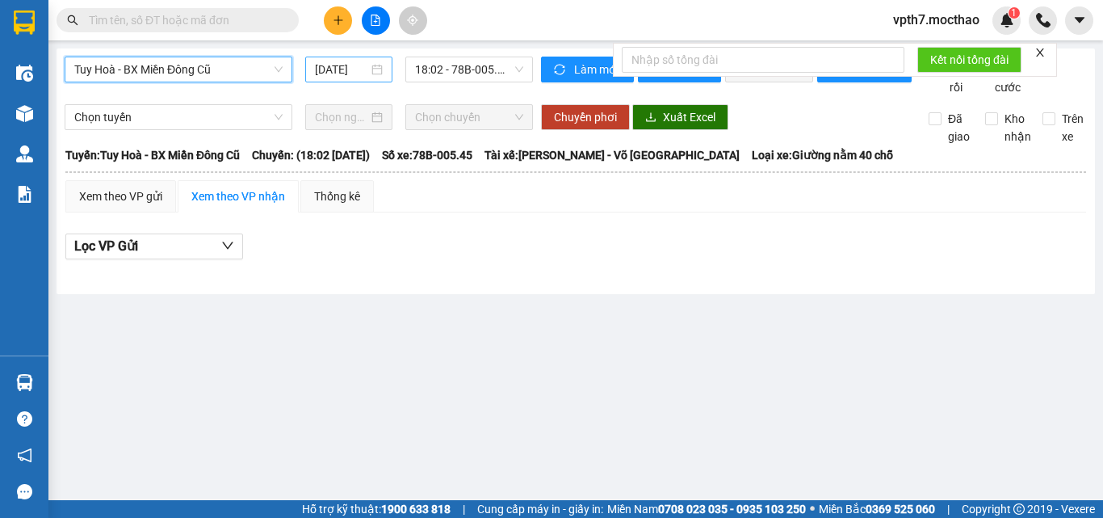
click at [353, 65] on input "[DATE]" at bounding box center [341, 70] width 53 height 18
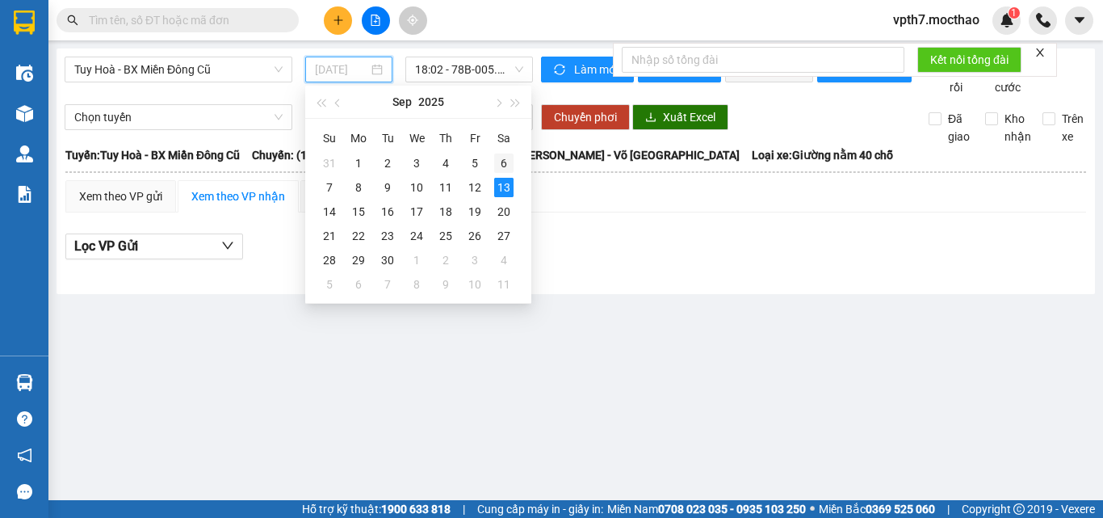
click at [509, 169] on div "6" at bounding box center [503, 162] width 19 height 19
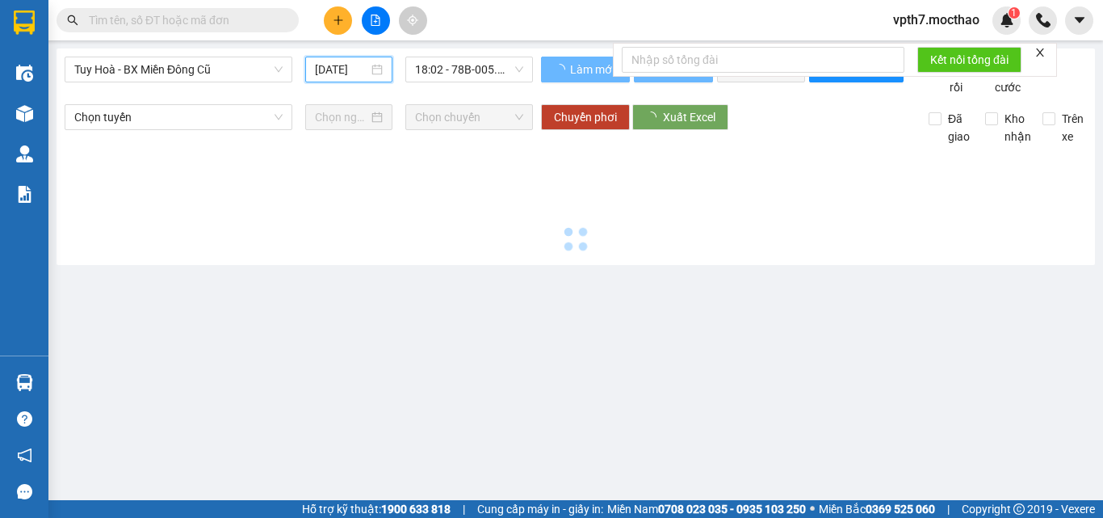
type input "[DATE]"
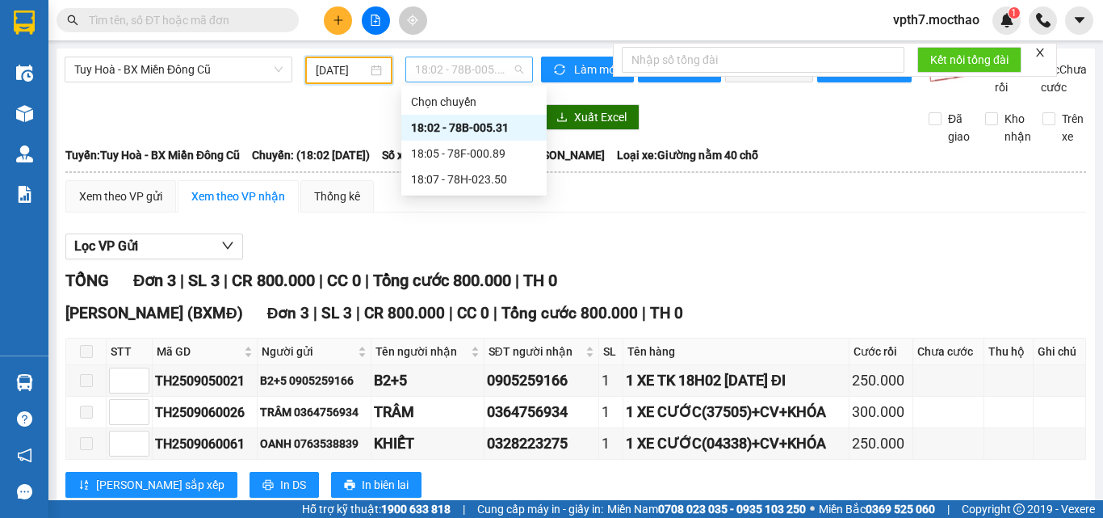
click at [475, 65] on span "18:02 - 78B-005.31" at bounding box center [469, 69] width 108 height 24
click at [502, 157] on div "18:05 - 78F-000.89" at bounding box center [474, 154] width 126 height 18
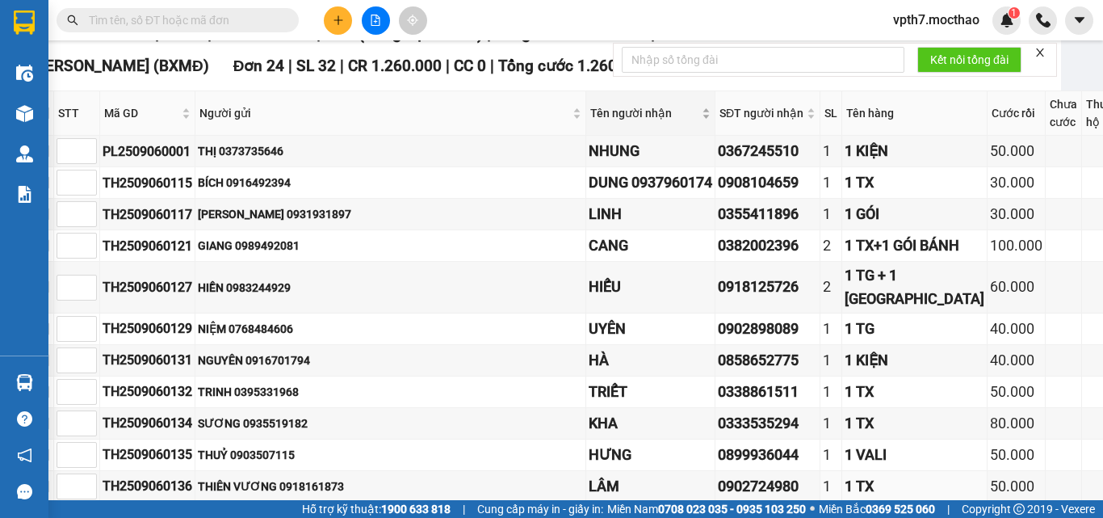
scroll to position [0, 34]
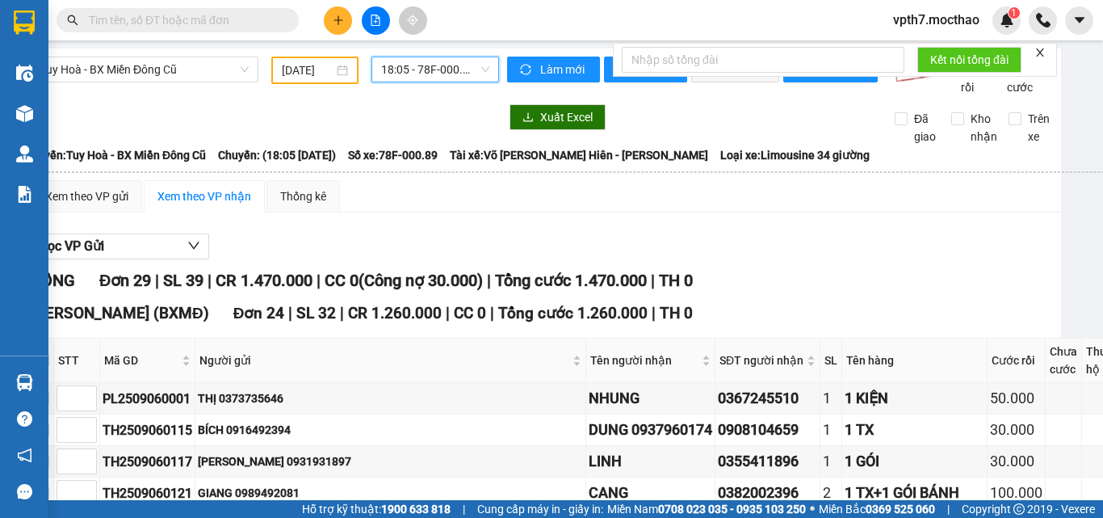
click at [450, 64] on span "18:05 - 78F-000.89" at bounding box center [435, 69] width 108 height 24
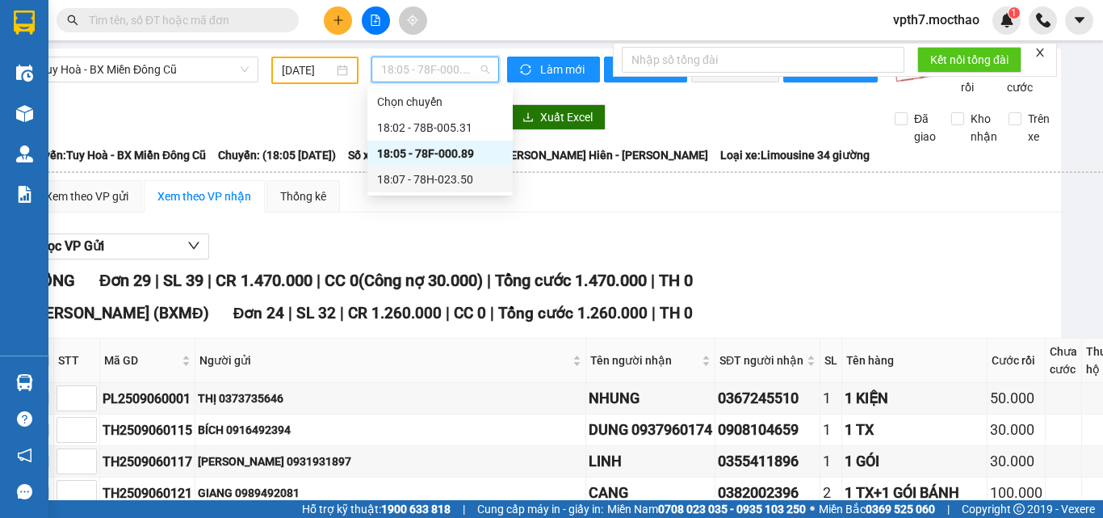
click at [453, 183] on div "18:07 - 78H-023.50" at bounding box center [440, 179] width 126 height 18
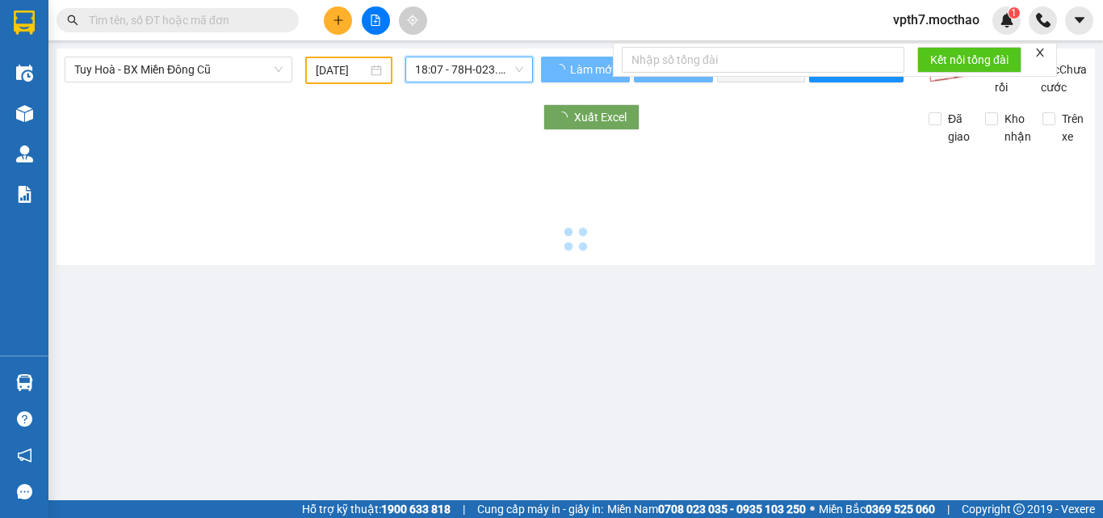
scroll to position [0, 0]
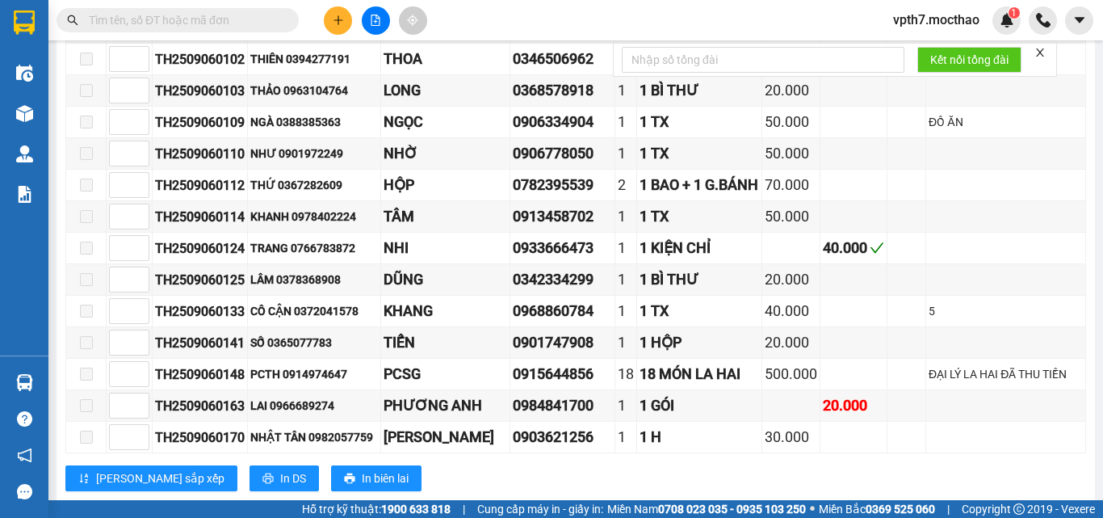
scroll to position [1124, 0]
